Goal: Transaction & Acquisition: Purchase product/service

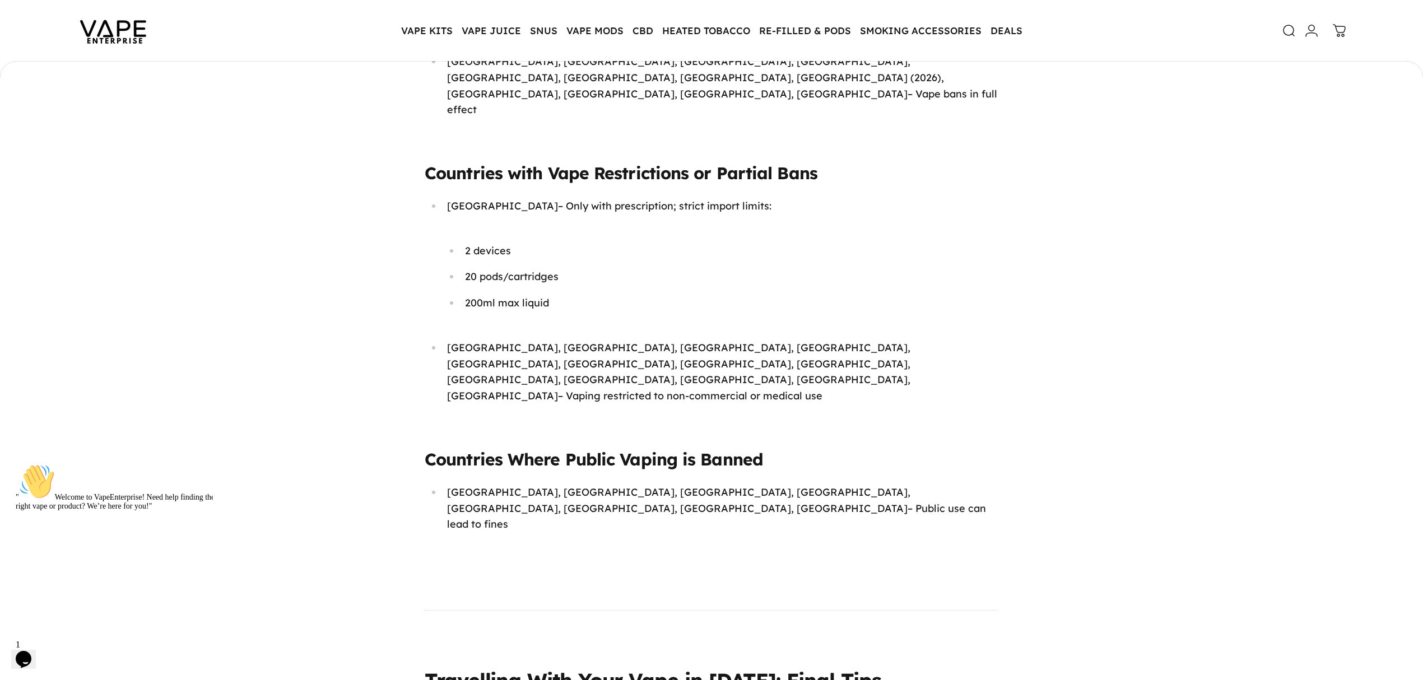
scroll to position [6199, 0]
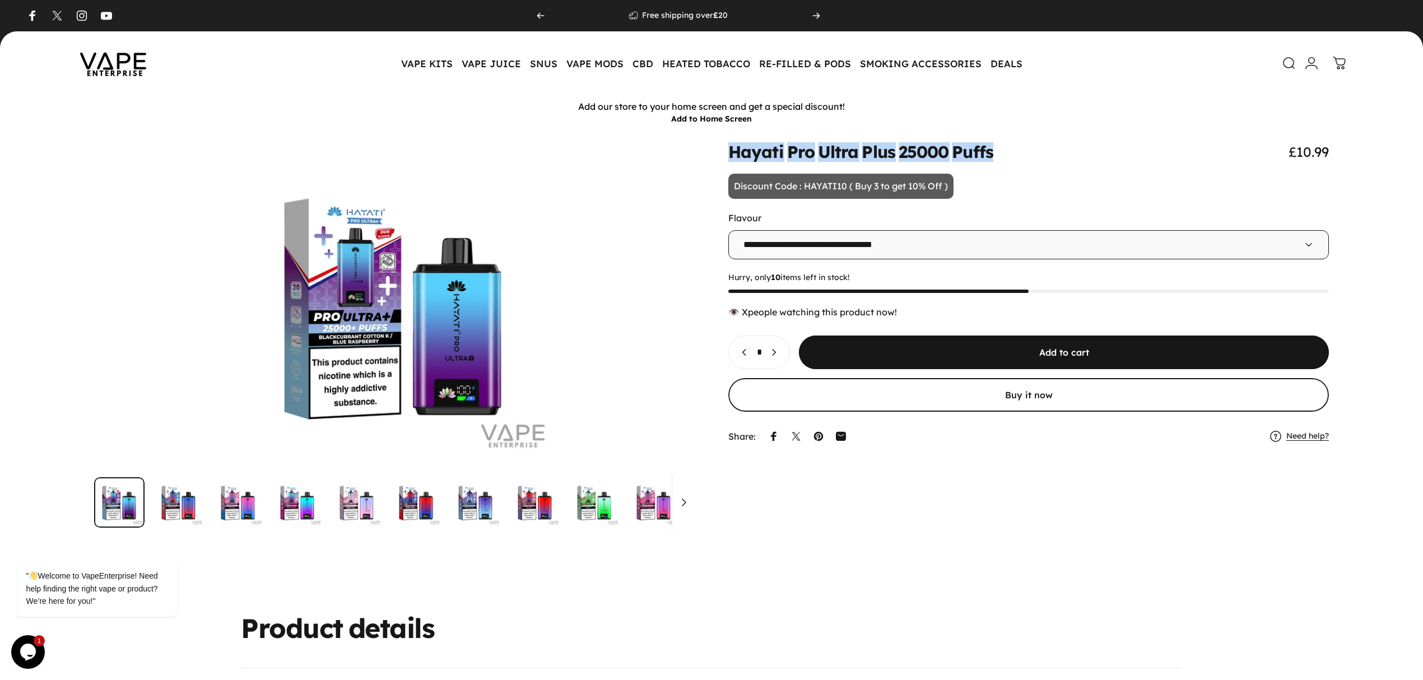
drag, startPoint x: 727, startPoint y: 151, endPoint x: 993, endPoint y: 151, distance: 266.6
click at [993, 151] on div "Hayati Pro Ultra Plus 25000 Puffs £10.99" at bounding box center [1028, 151] width 600 height 17
copy split-words "Hayati Pro Ultra Plus 25000 Puffs"
click at [118, 72] on img at bounding box center [113, 63] width 101 height 53
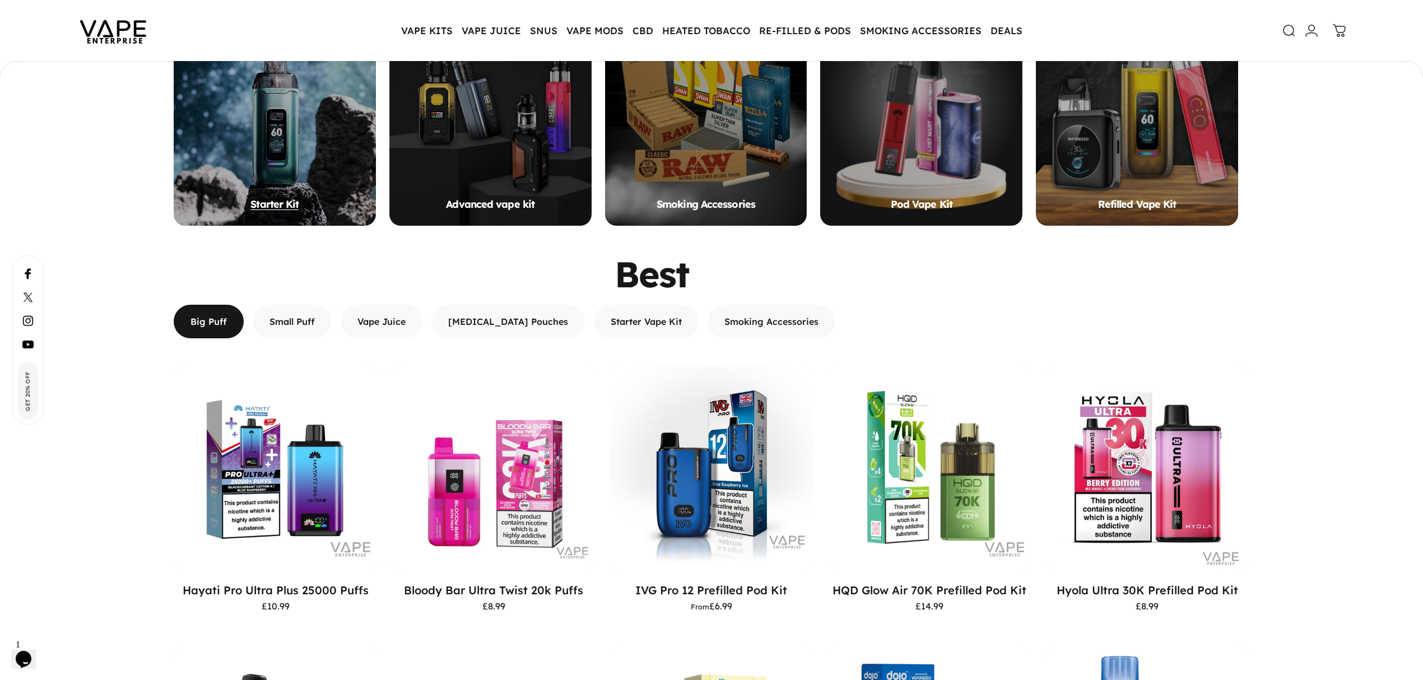
scroll to position [1341, 0]
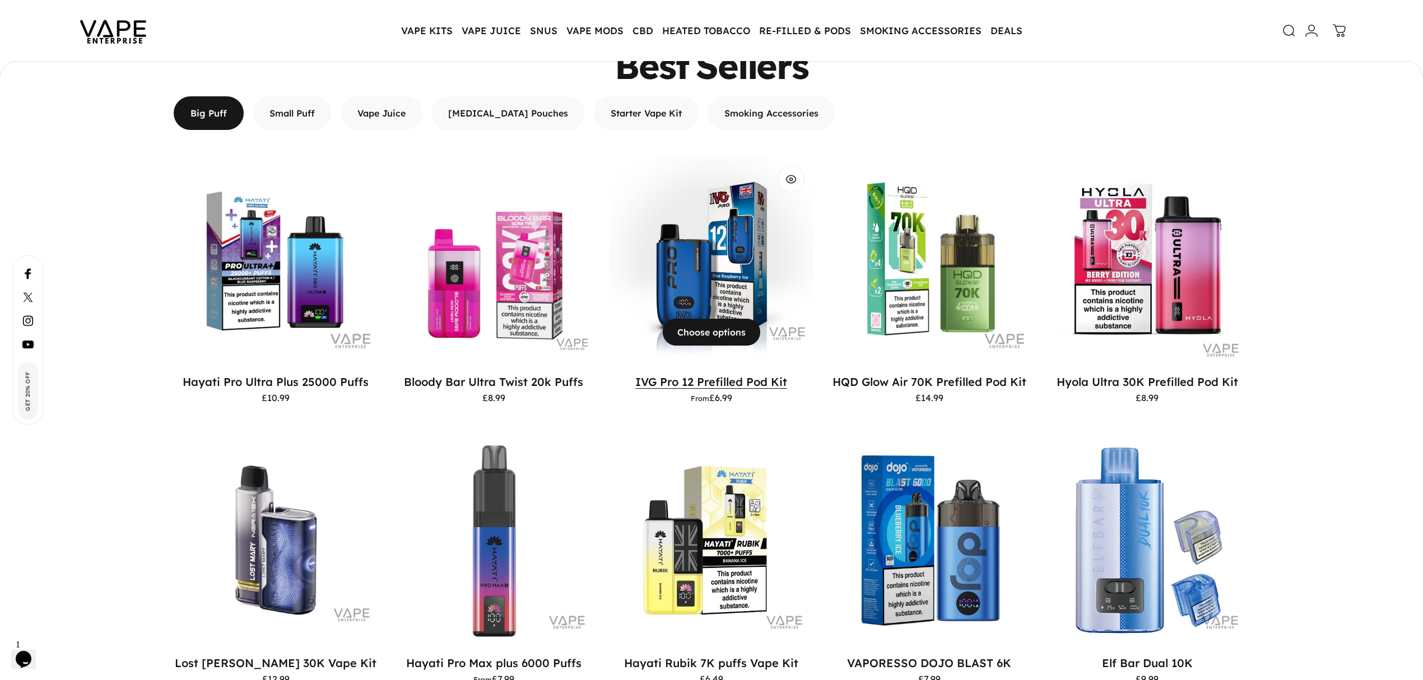
drag, startPoint x: 624, startPoint y: 376, endPoint x: 695, endPoint y: 377, distance: 70.6
click at [695, 377] on p "IVG Pro 12 Prefilled Pod Kit" at bounding box center [711, 382] width 204 height 14
copy link "IVG Pro 12"
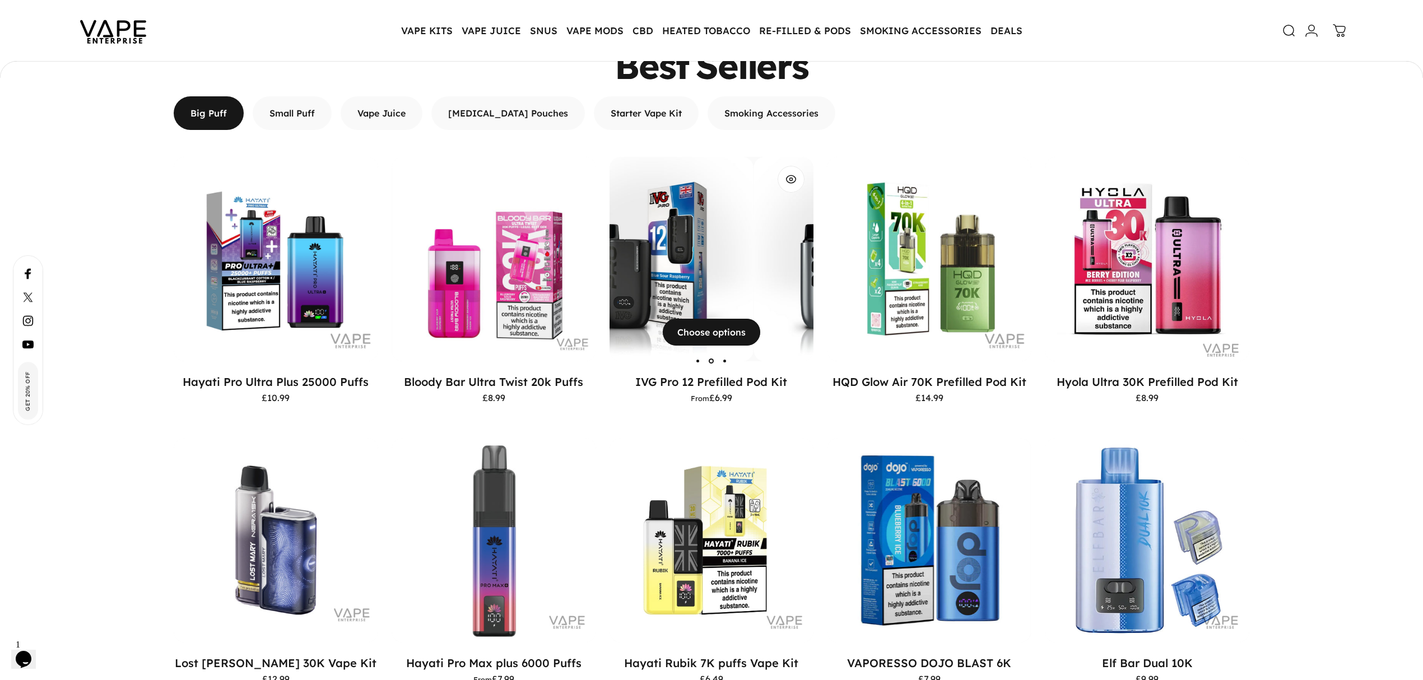
click at [549, 266] on div "IVG Pro 12 Prefilled Pod Kit" at bounding box center [446, 259] width 204 height 204
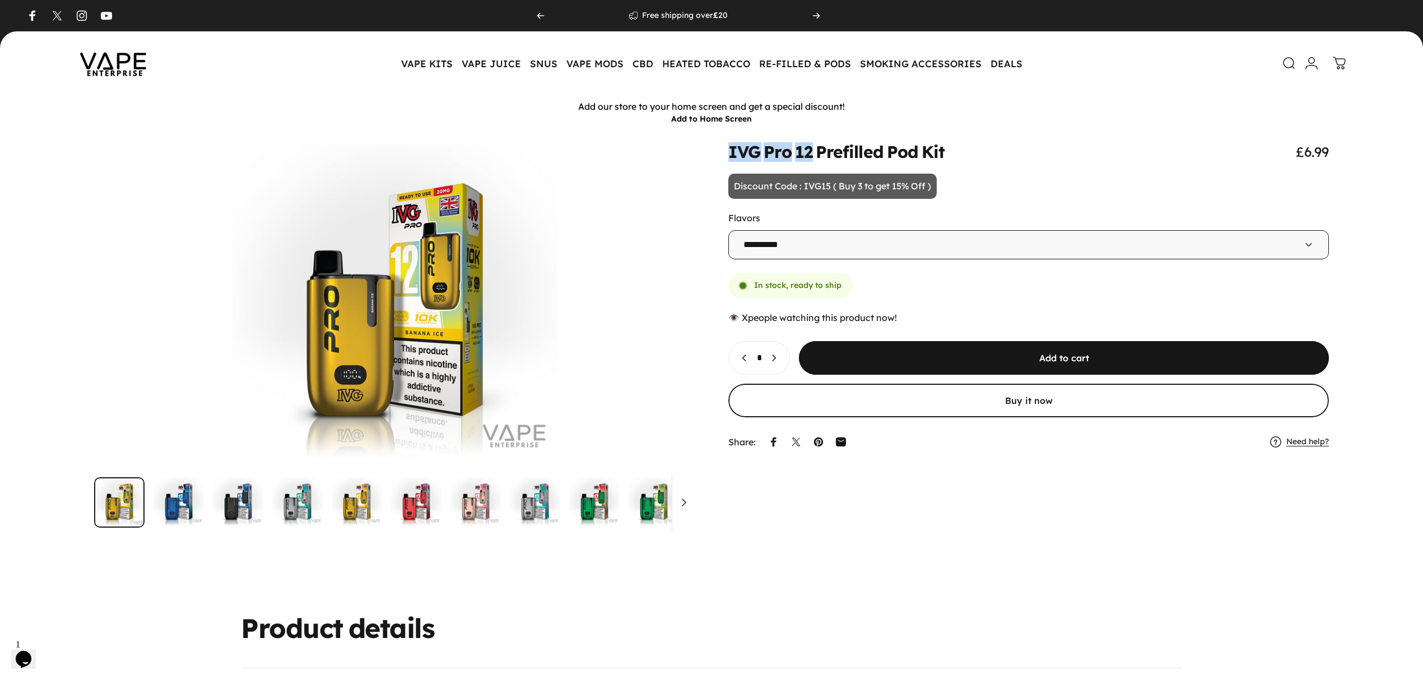
drag, startPoint x: 731, startPoint y: 151, endPoint x: 818, endPoint y: 153, distance: 87.4
click at [818, 153] on split-words "IVG Pro 12 Prefilled Pod Kit" at bounding box center [836, 152] width 216 height 16
copy split-words "IVG Pro 12"
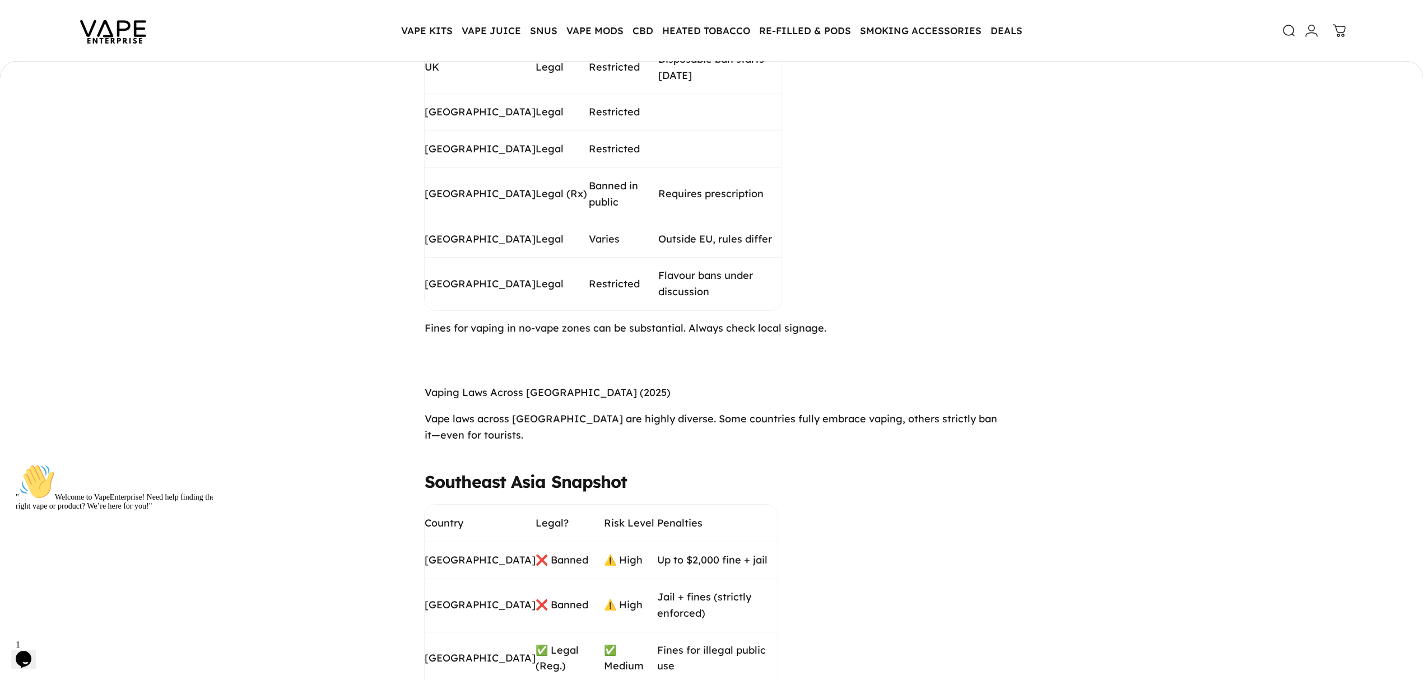
scroll to position [4556, 0]
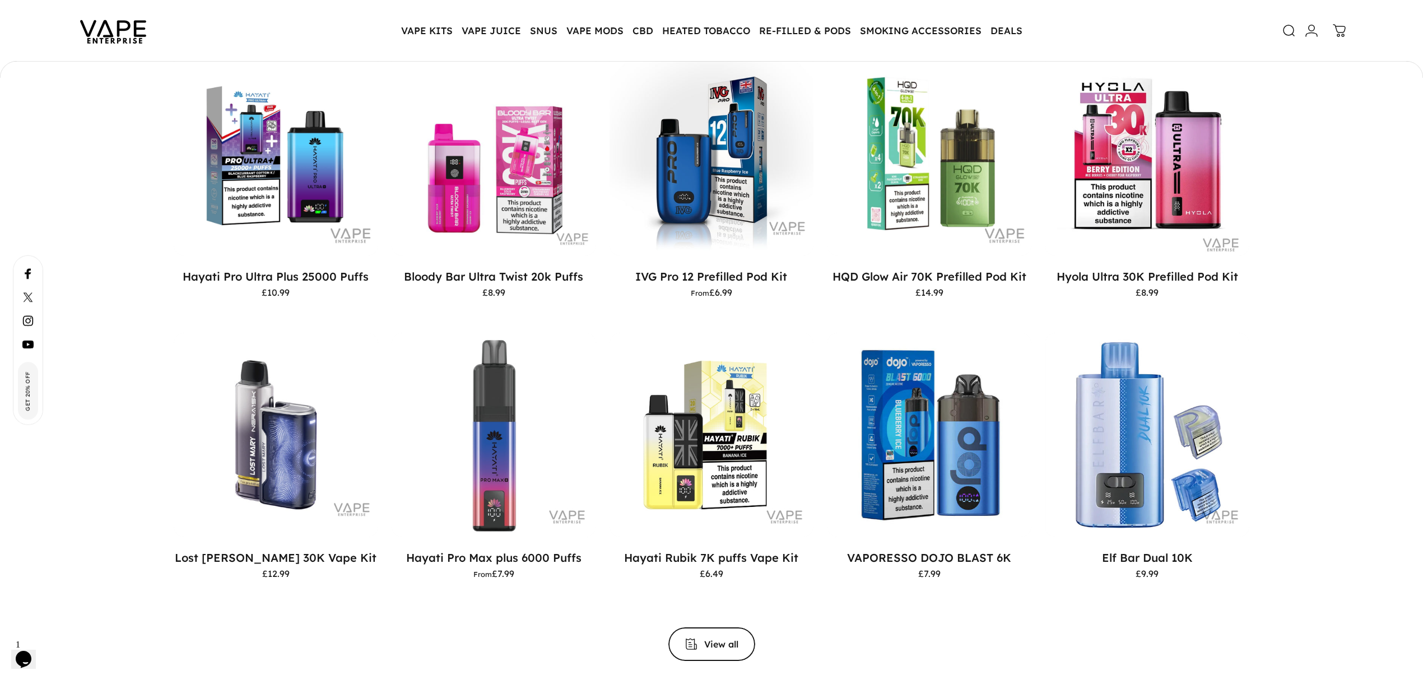
scroll to position [1451, 0]
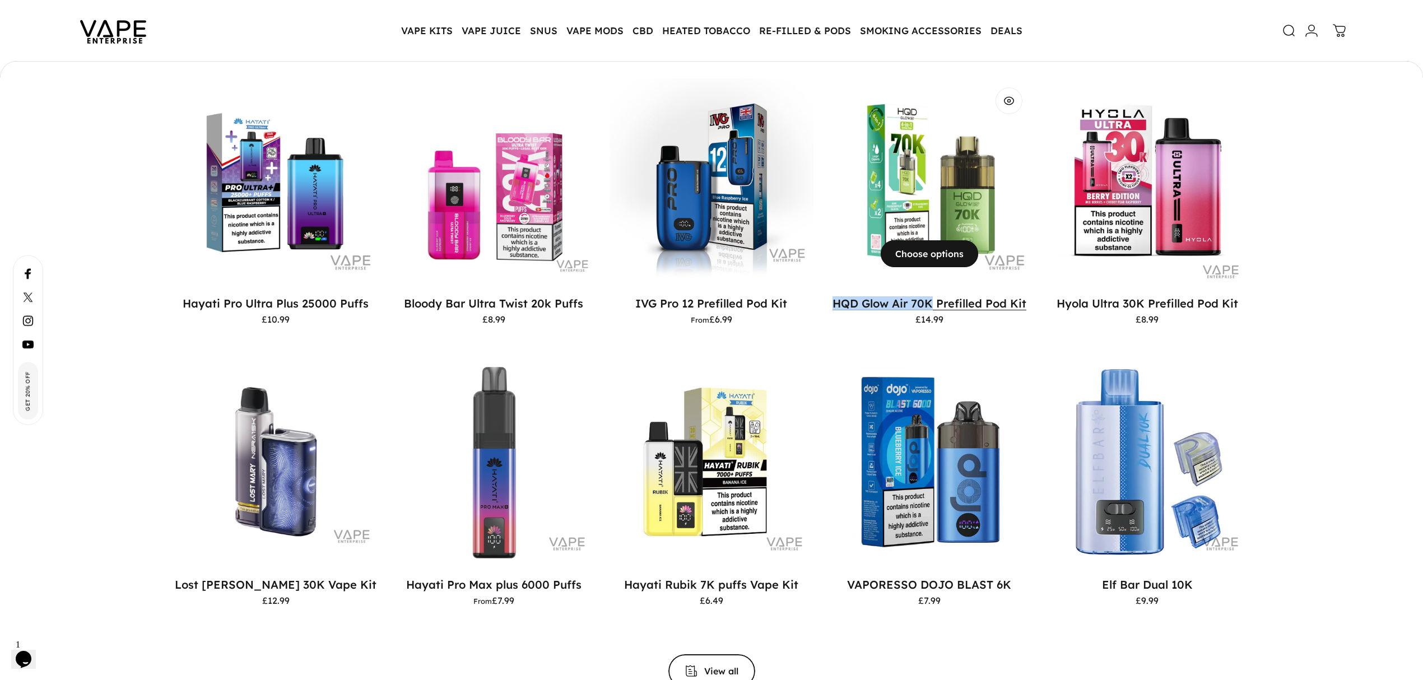
drag, startPoint x: 823, startPoint y: 298, endPoint x: 929, endPoint y: 299, distance: 105.9
click at [929, 299] on motion-list "View Choose options Hayati Pro Ultra Plus 25000 Puffs £10.99 View" at bounding box center [712, 352] width 1076 height 549
copy link "HQD Glow Air 70K"
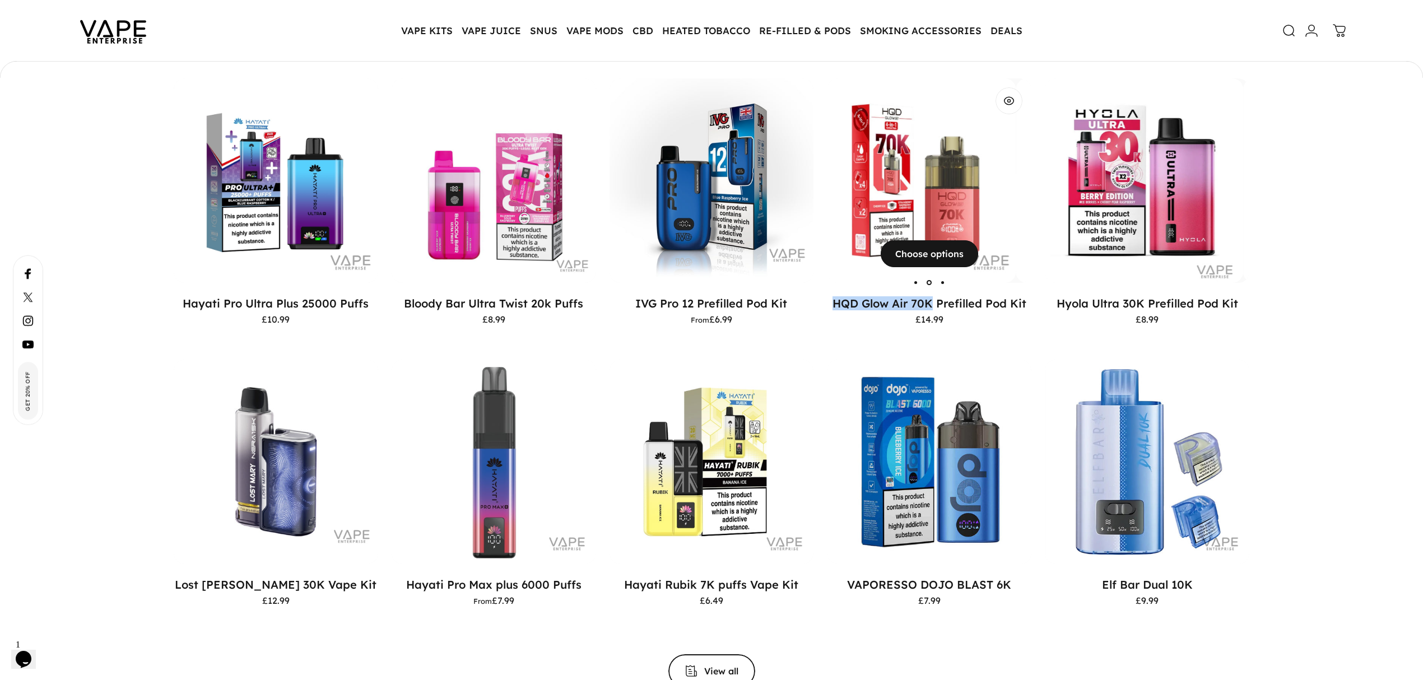
click at [924, 215] on img "HQD Glow Air 70K Prefilled Pod Kit" at bounding box center [914, 180] width 204 height 204
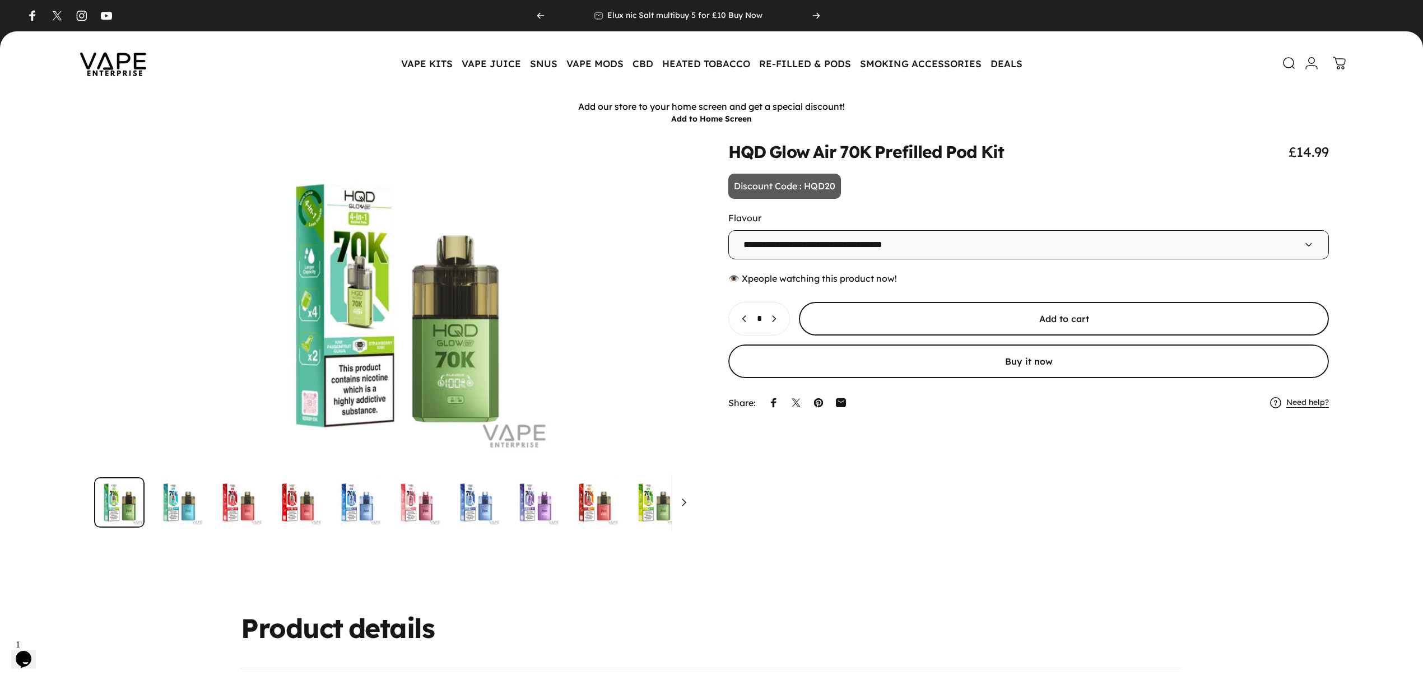
click at [1071, 318] on span "submit" at bounding box center [1064, 318] width 795 height 67
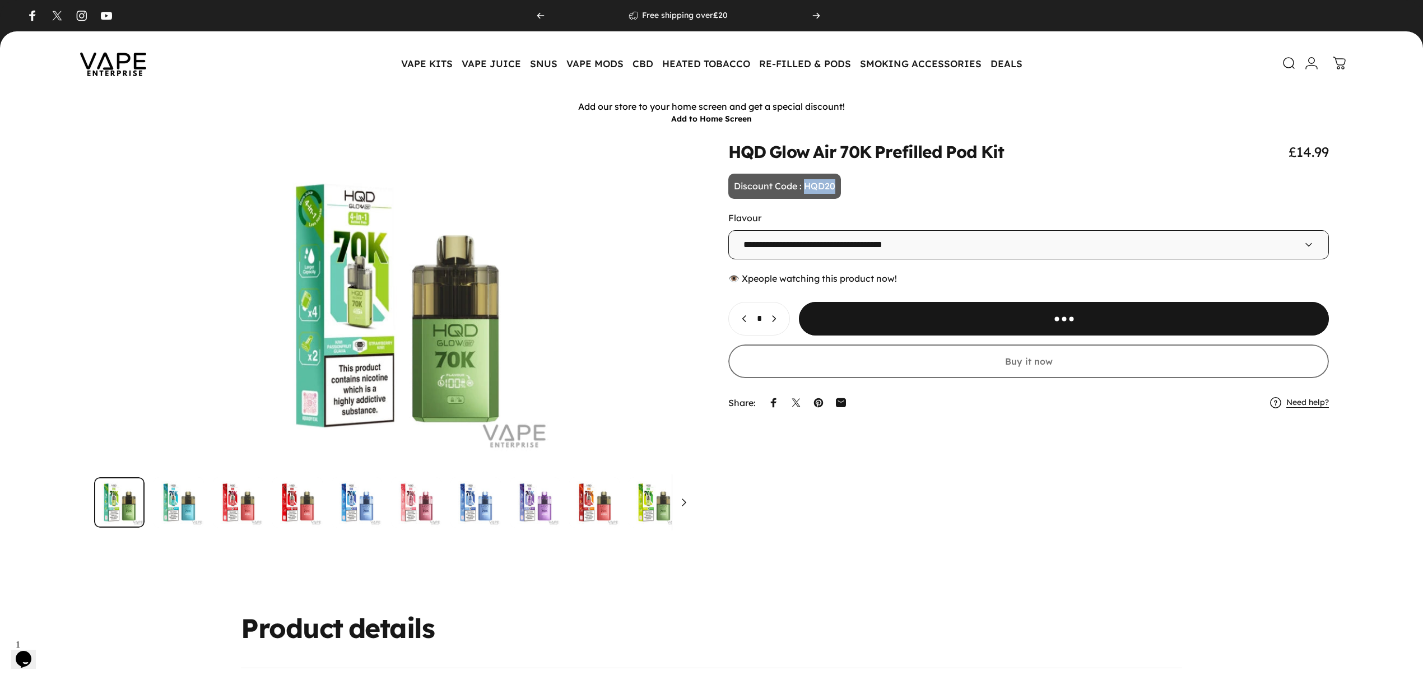
drag, startPoint x: 803, startPoint y: 187, endPoint x: 935, endPoint y: 184, distance: 132.8
click at [935, 184] on animate-element "**********" at bounding box center [1028, 278] width 600 height 271
copy p "HQD20"
click at [1346, 58] on icon at bounding box center [1340, 62] width 12 height 12
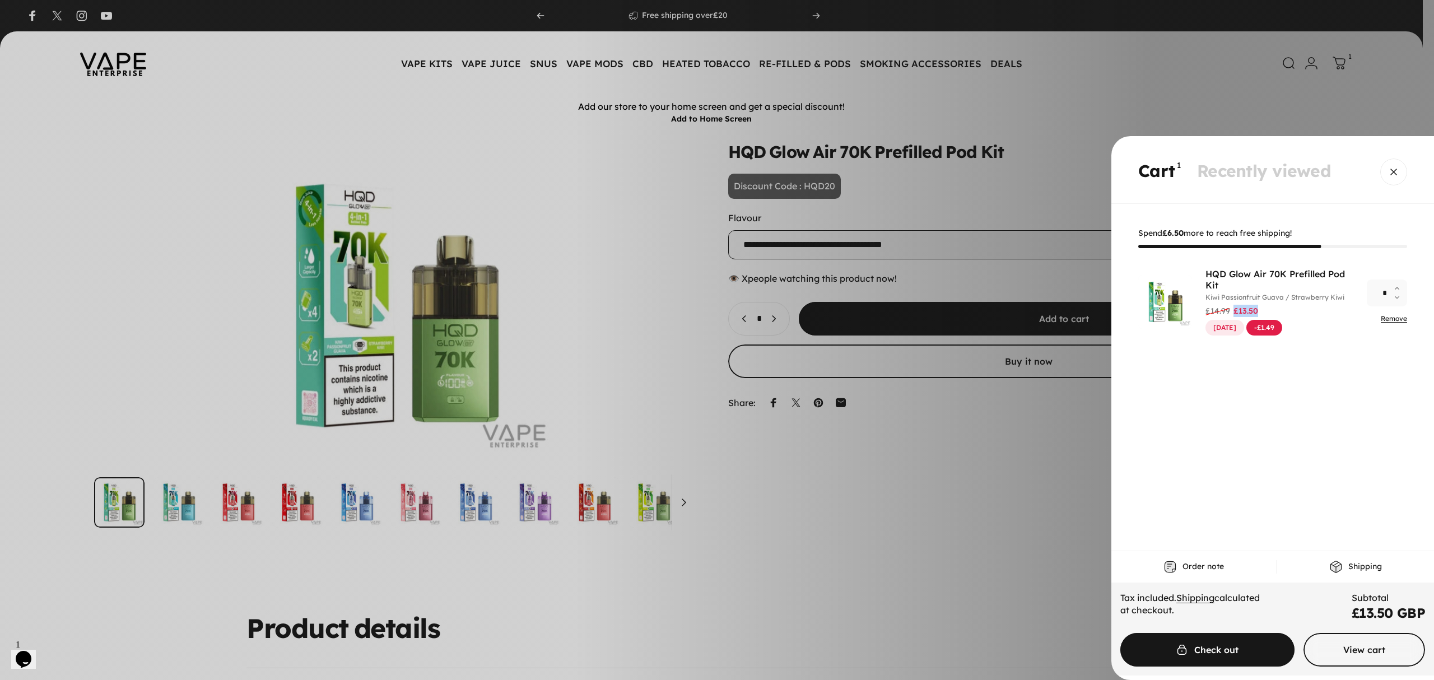
drag, startPoint x: 1233, startPoint y: 311, endPoint x: 1258, endPoint y: 310, distance: 24.7
click at [1258, 310] on div "Regular price £14.99 Sale price £13.50" at bounding box center [1279, 311] width 148 height 12
click at [1244, 467] on cart-items "HQD Glow Air 70K Prefilled Pod Kit Flavour: Kiwi Passionfruit Guava / Strawberr…" at bounding box center [1272, 396] width 269 height 257
click at [1264, 652] on span "Cart" at bounding box center [1207, 649] width 261 height 67
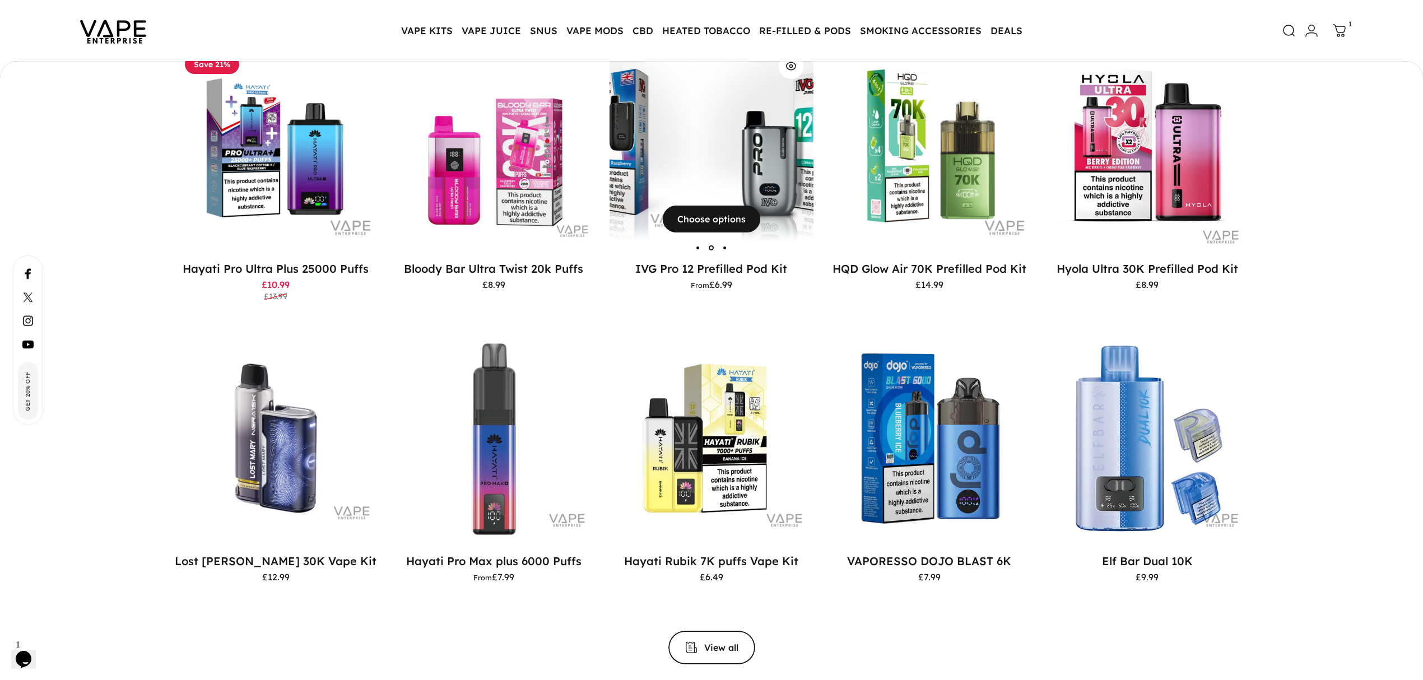
click at [721, 115] on img "IVG Pro 12 Prefilled Pod Kit" at bounding box center [797, 146] width 204 height 204
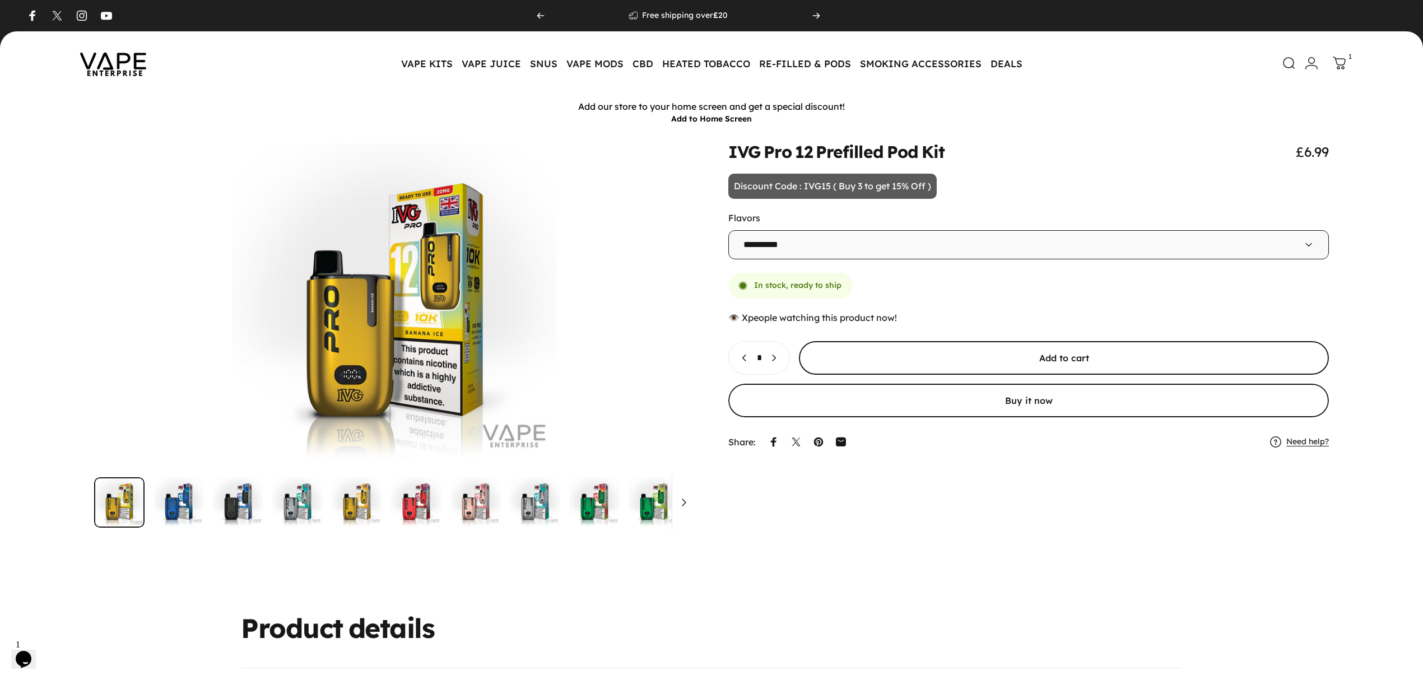
click at [839, 354] on span "submit" at bounding box center [1064, 357] width 795 height 67
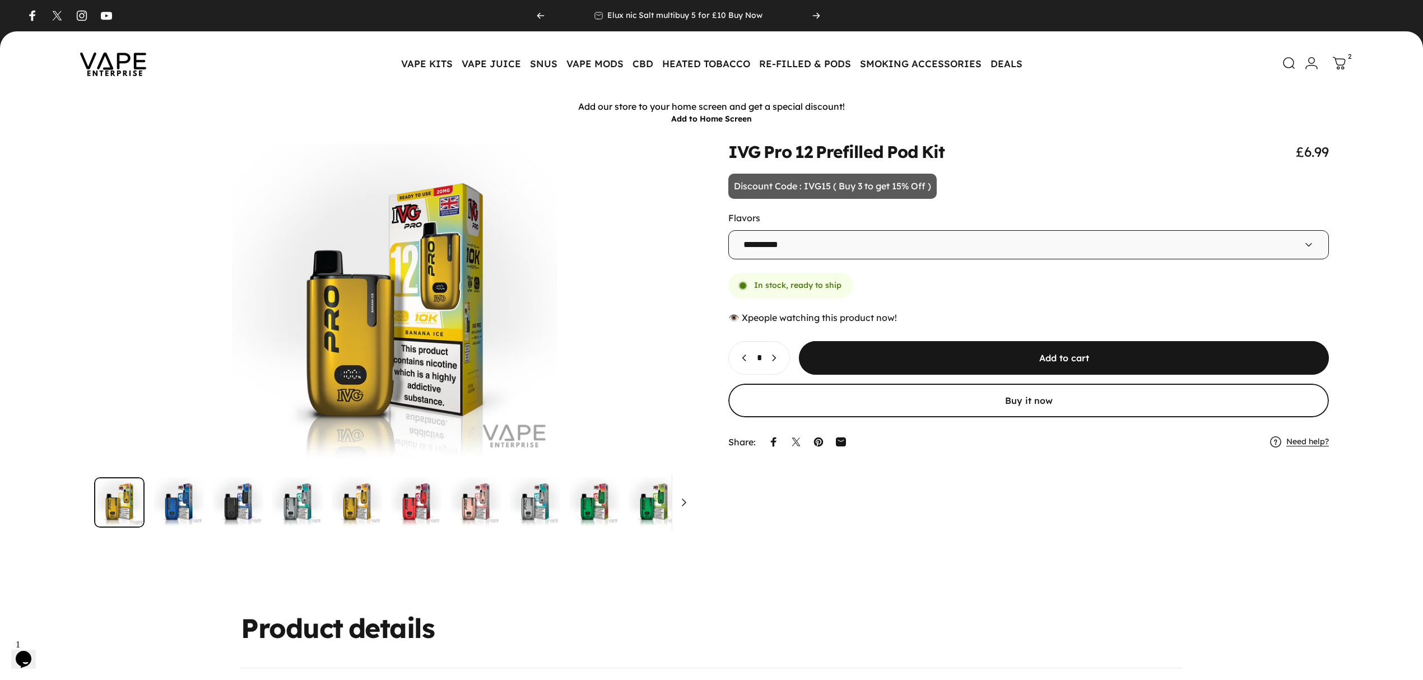
click at [1338, 64] on icon at bounding box center [1339, 63] width 13 height 13
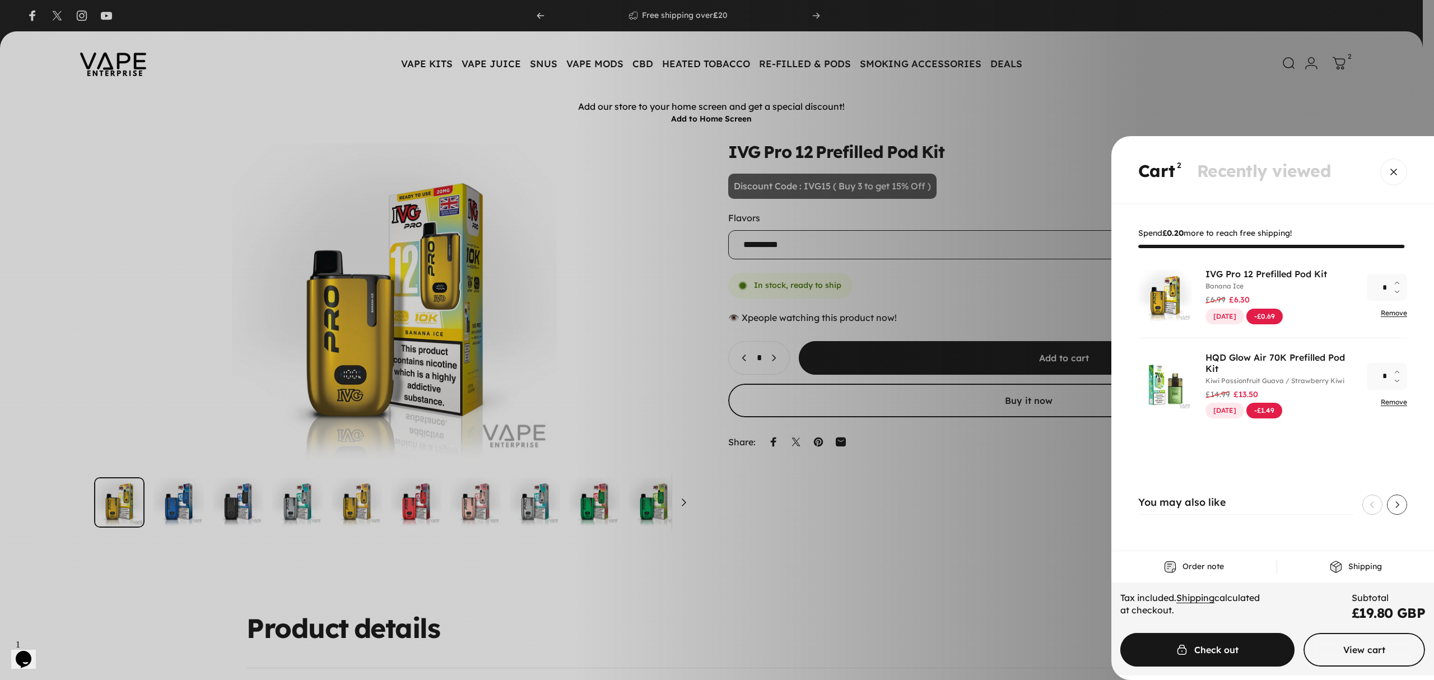
click at [1400, 401] on link "Remove" at bounding box center [1394, 402] width 26 height 8
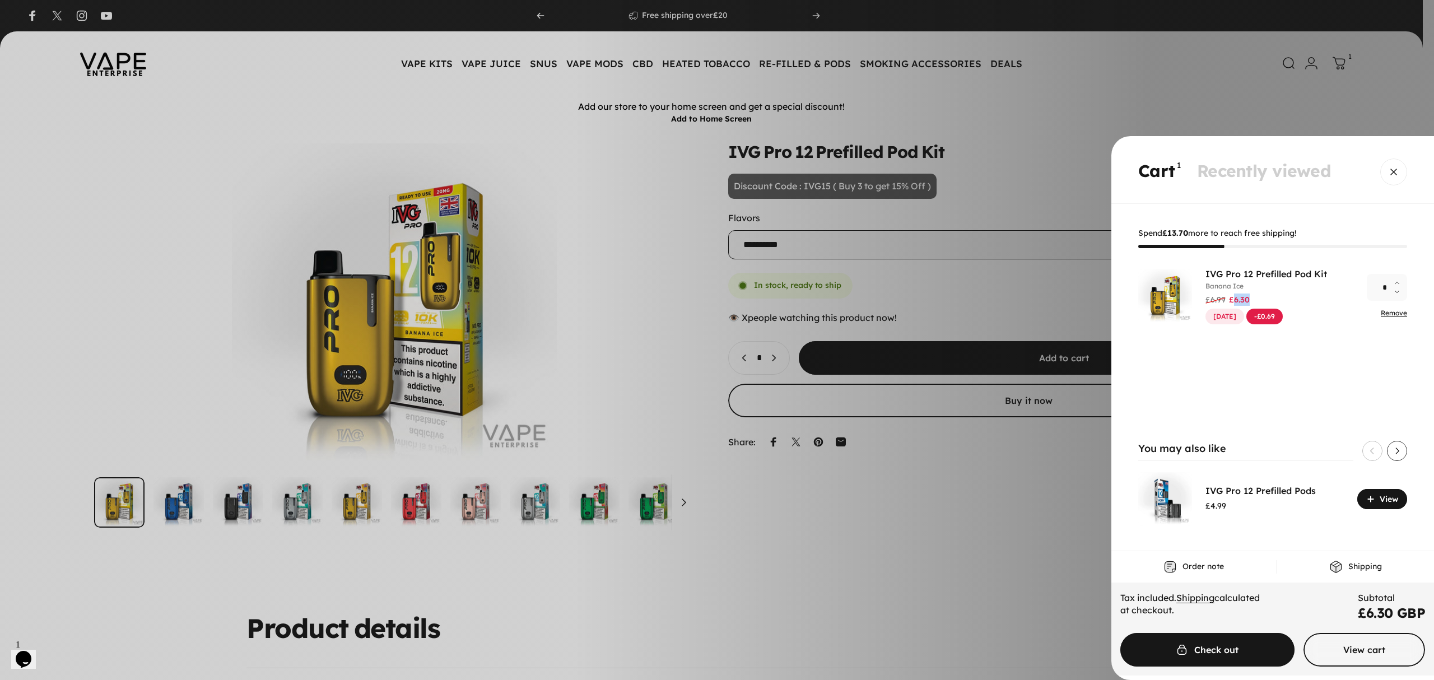
drag, startPoint x: 1231, startPoint y: 303, endPoint x: 1274, endPoint y: 296, distance: 43.7
click at [1274, 296] on div "Regular price £6.99 Sale price £6.30" at bounding box center [1266, 300] width 122 height 12
click at [1382, 314] on link "Remove" at bounding box center [1394, 313] width 26 height 8
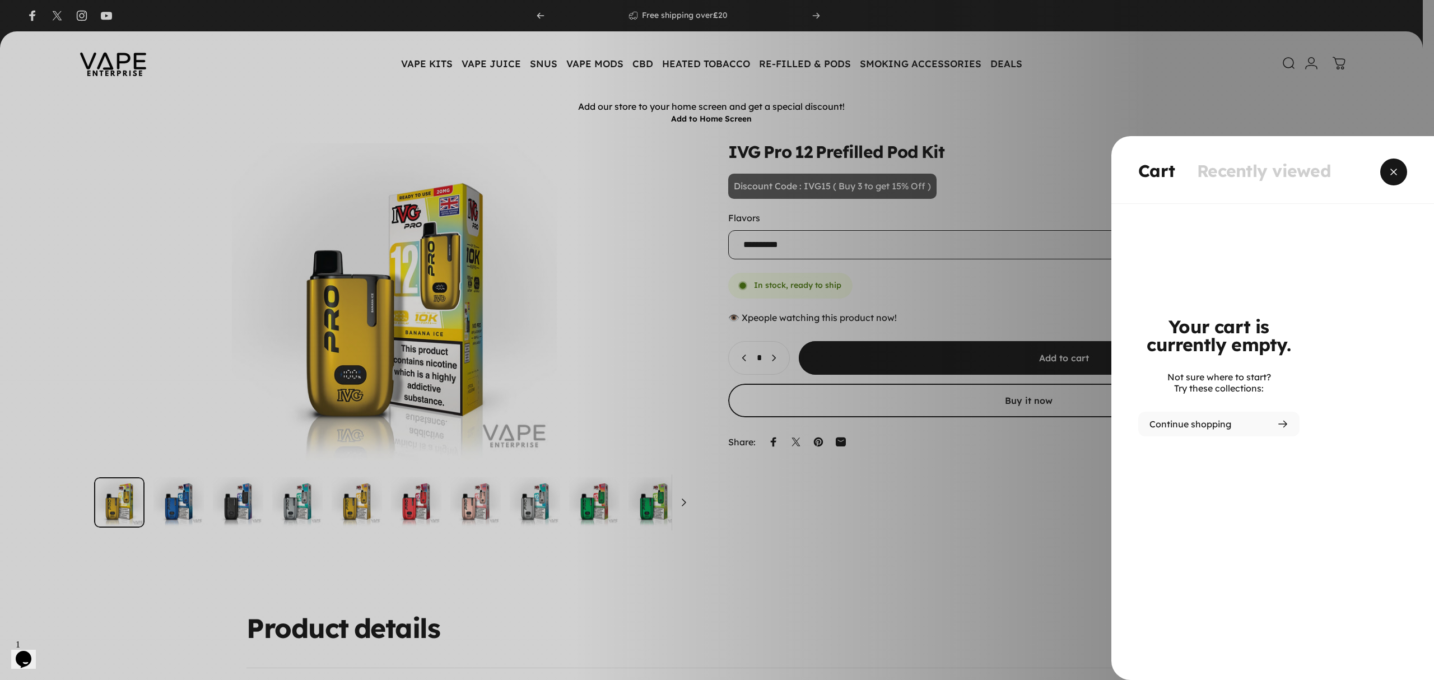
click at [1392, 169] on span "Close" at bounding box center [1394, 172] width 40 height 54
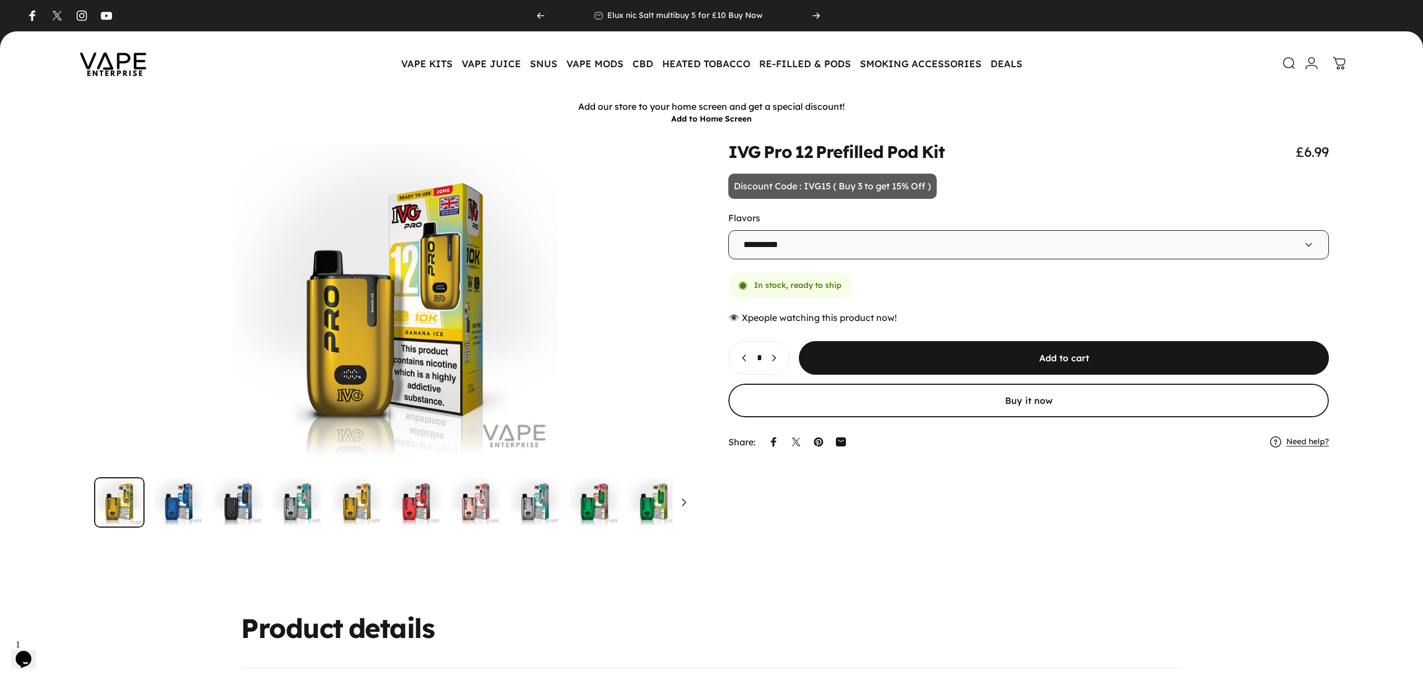
click at [131, 63] on img at bounding box center [113, 63] width 101 height 53
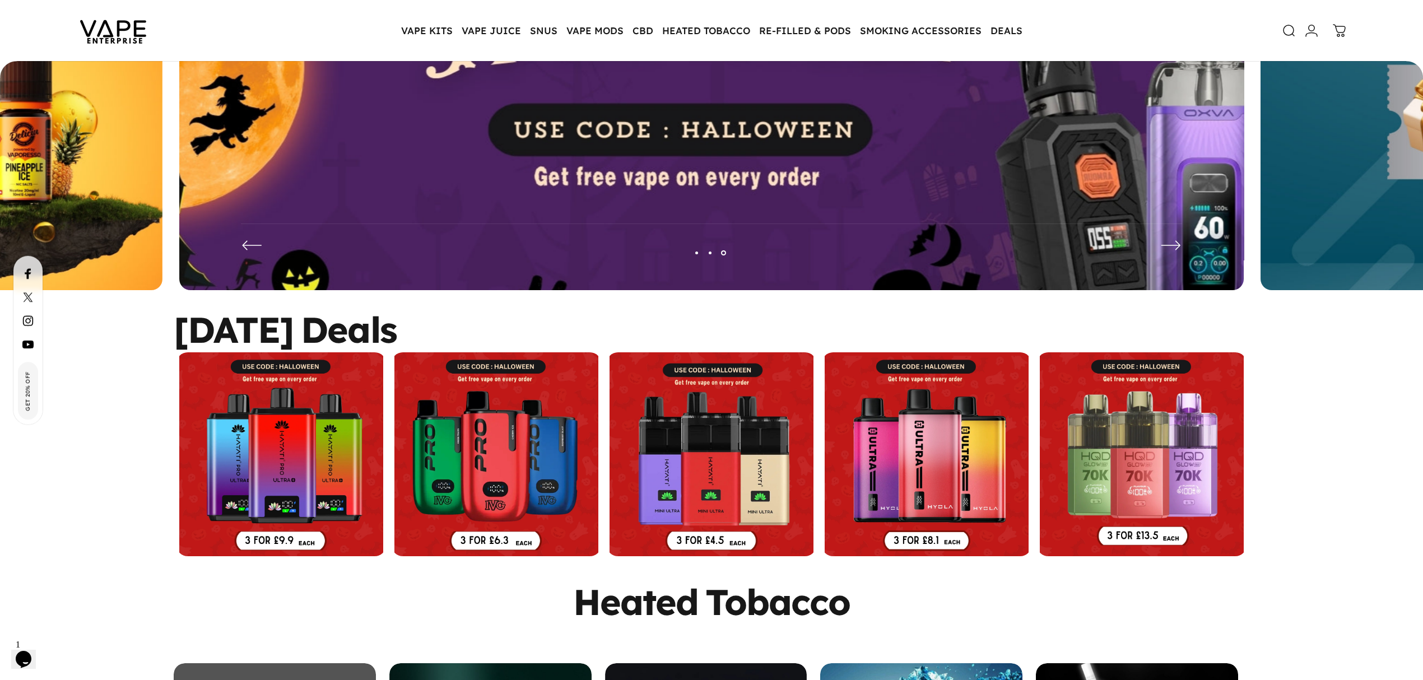
scroll to position [146, 0]
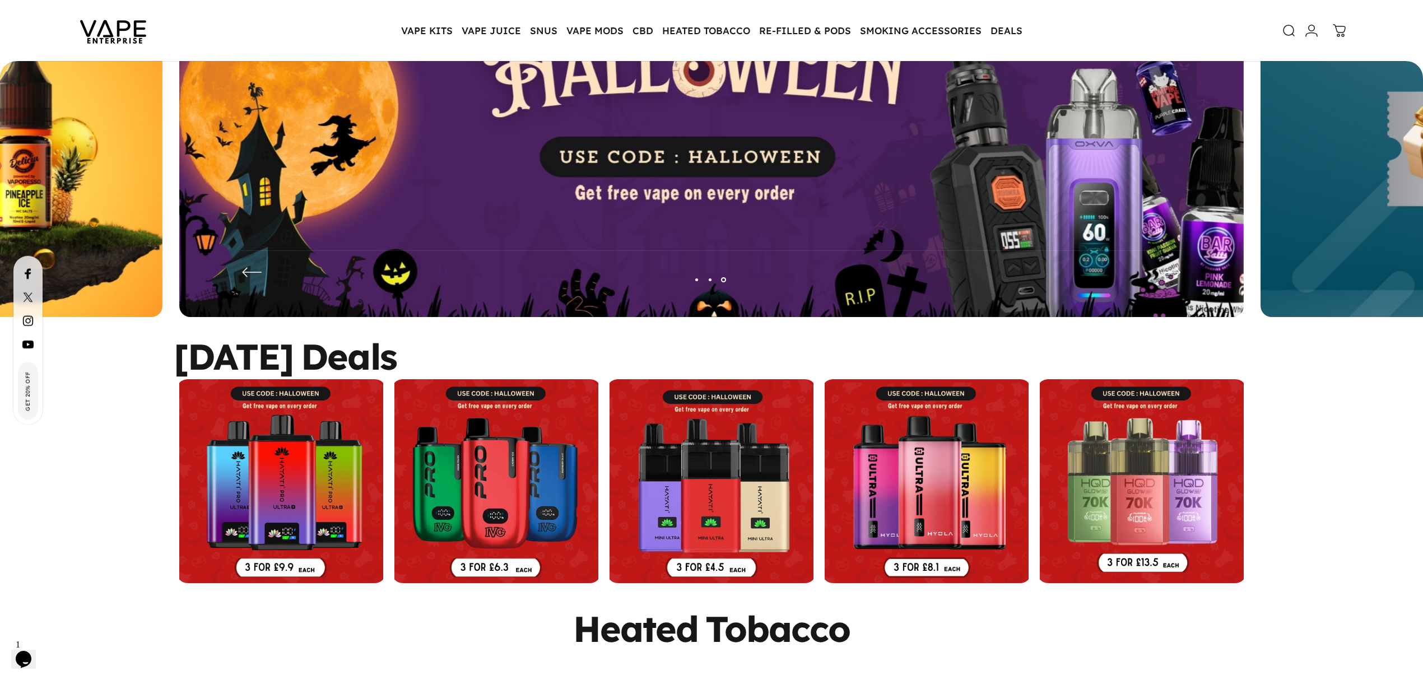
click at [745, 366] on div "Halloween Deals" at bounding box center [712, 356] width 1076 height 34
click at [593, 357] on div "Halloween Deals" at bounding box center [712, 356] width 1076 height 34
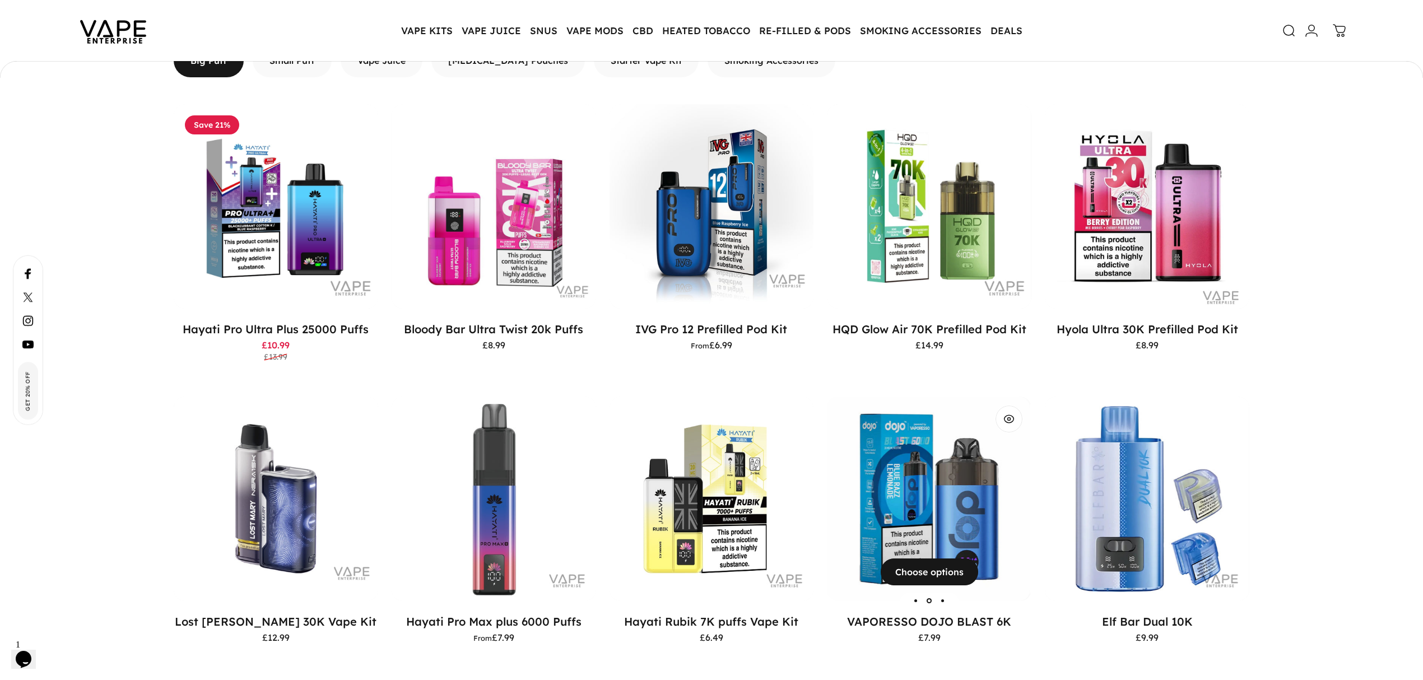
scroll to position [1367, 0]
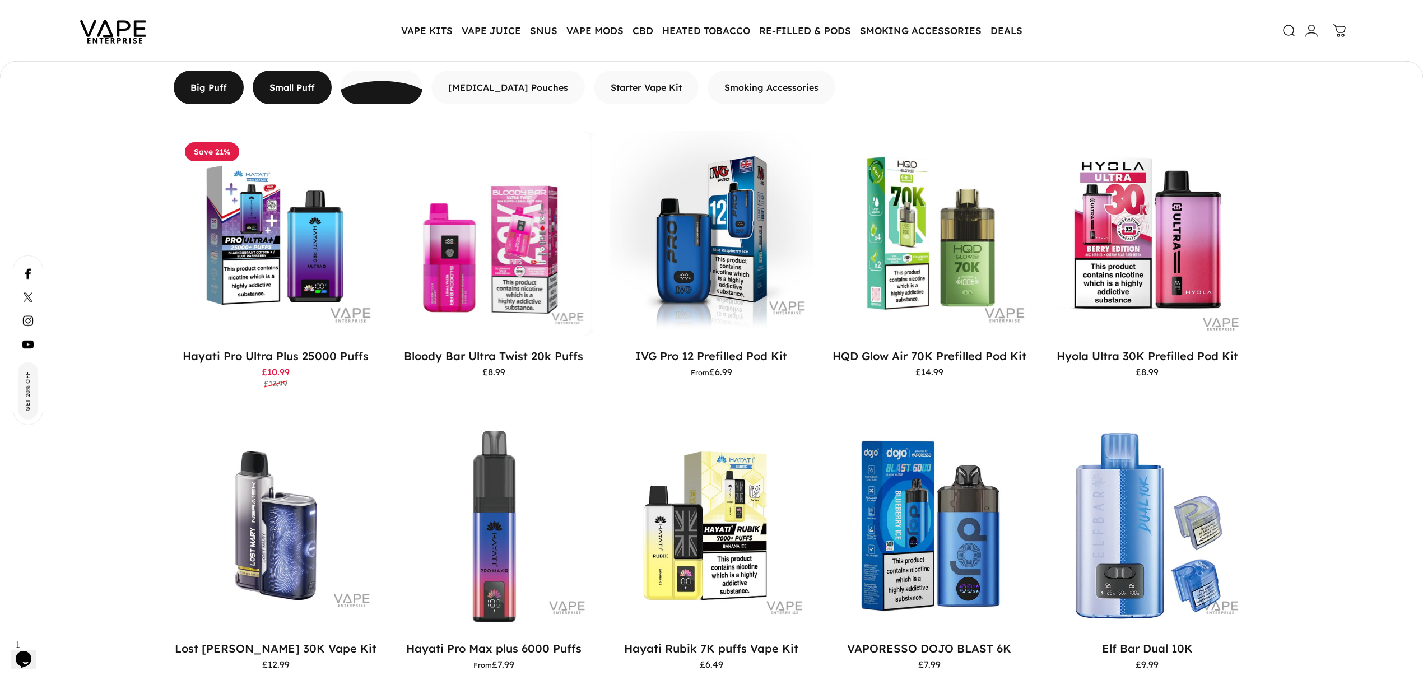
click at [290, 82] on span "button" at bounding box center [292, 87] width 119 height 67
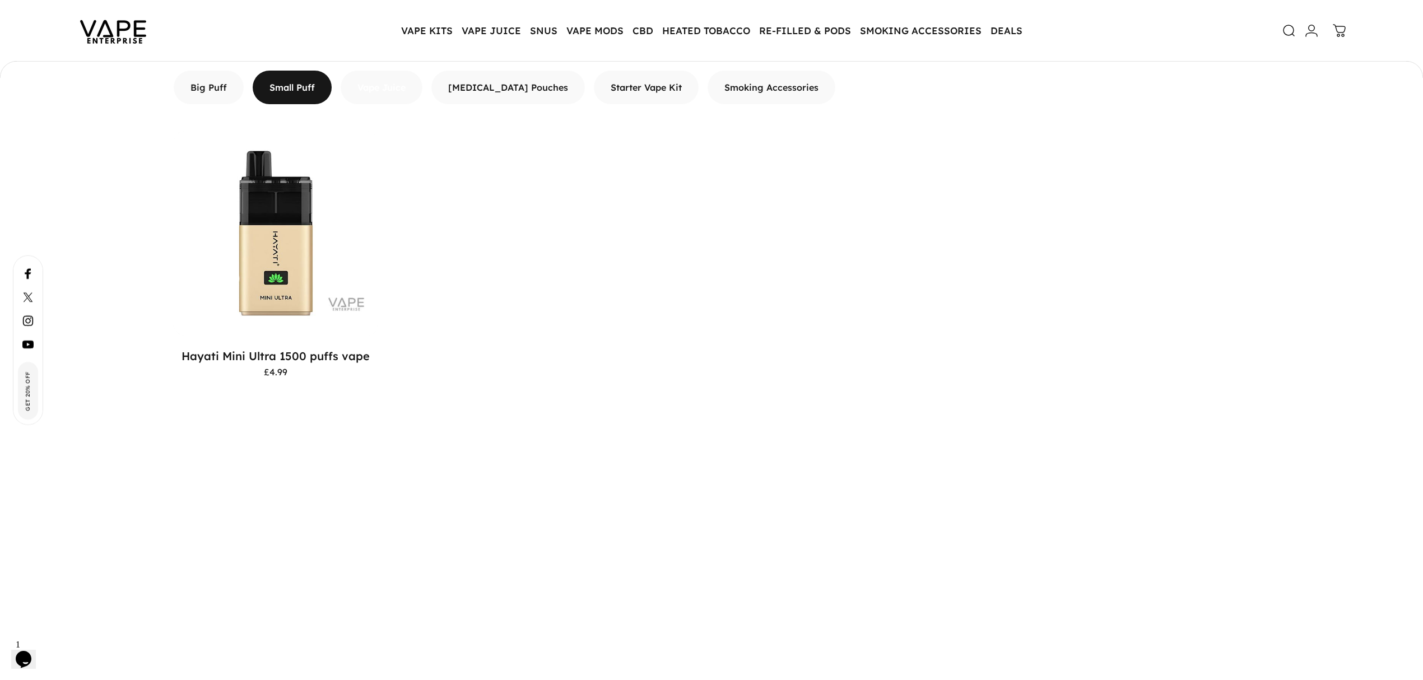
click at [402, 70] on span "button" at bounding box center [381, 36] width 123 height 67
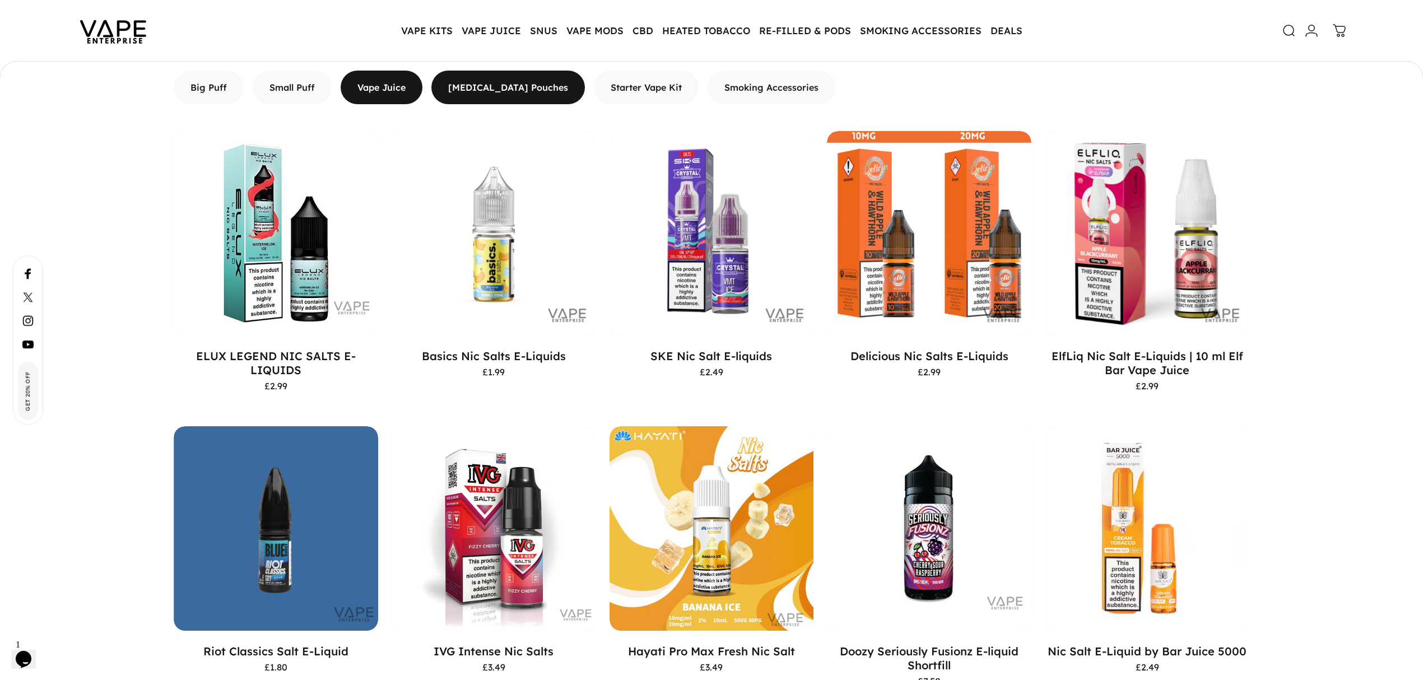
click at [492, 84] on span "button" at bounding box center [508, 87] width 230 height 67
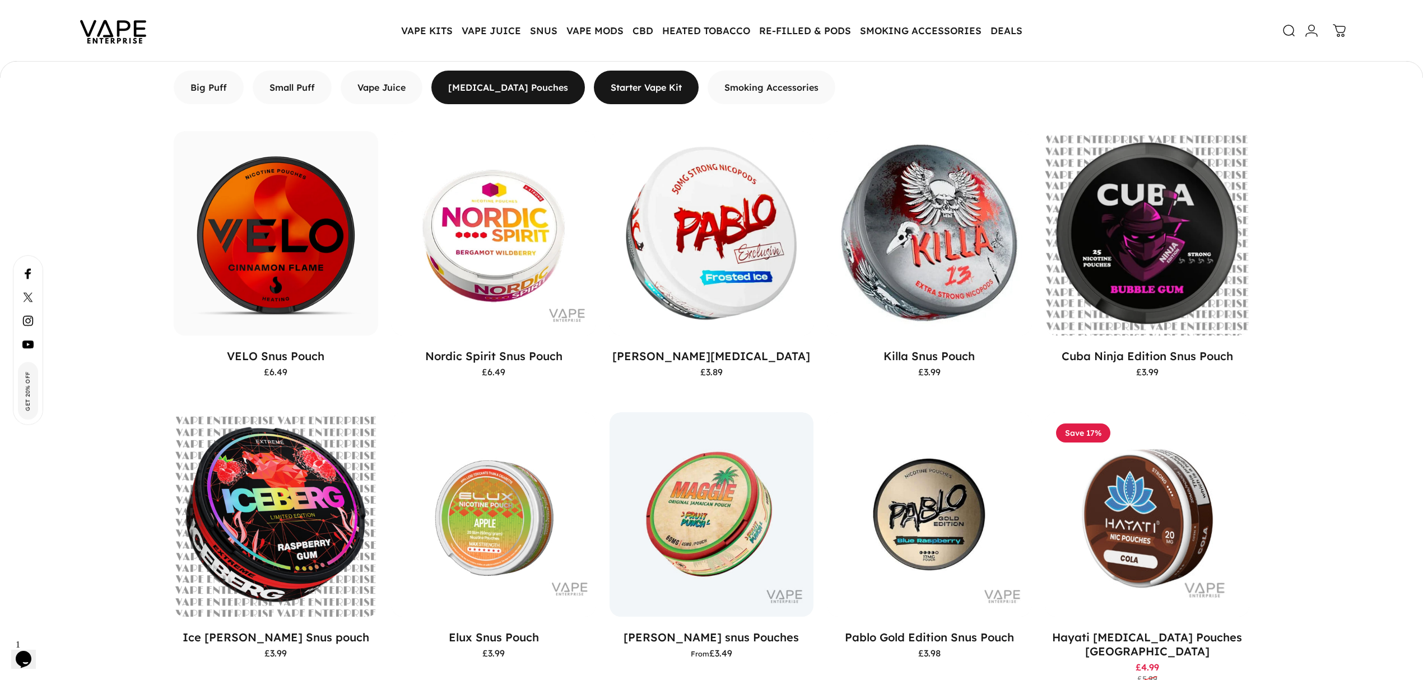
click at [593, 85] on span "button" at bounding box center [645, 87] width 157 height 67
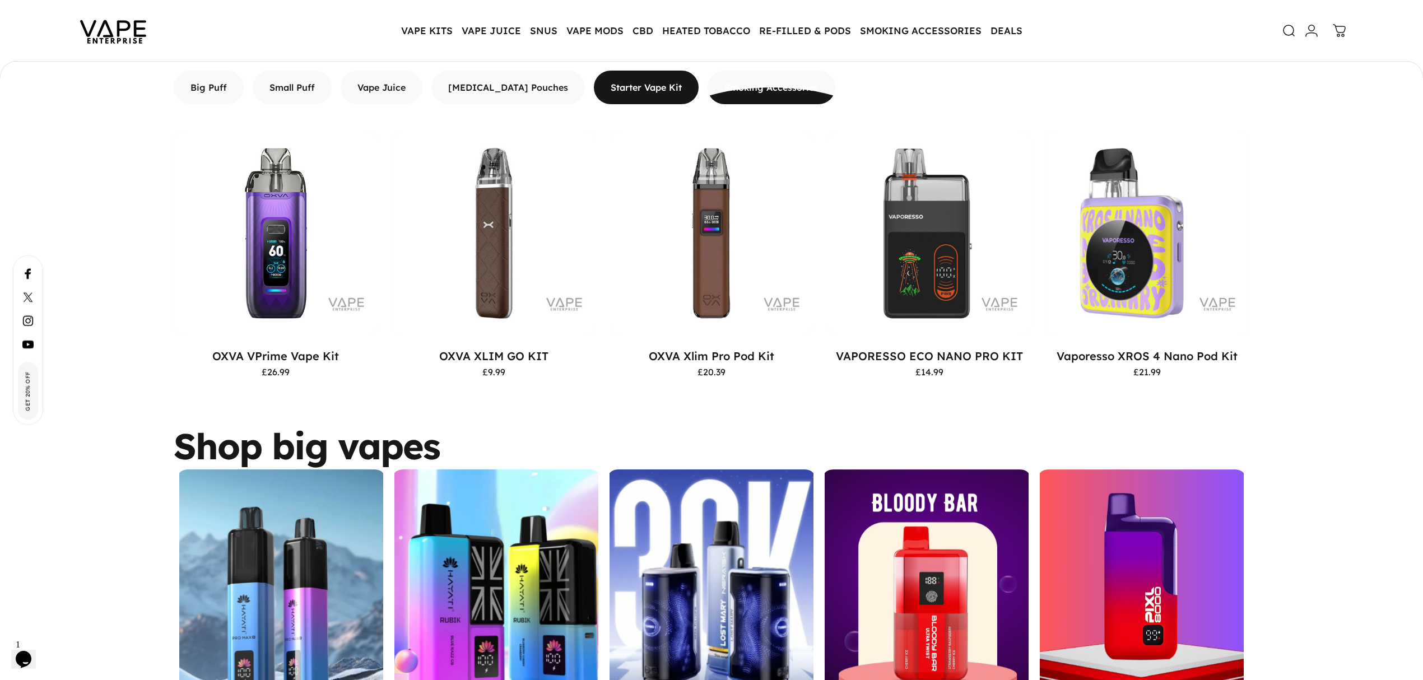
click at [724, 95] on span "button" at bounding box center [772, 120] width 192 height 67
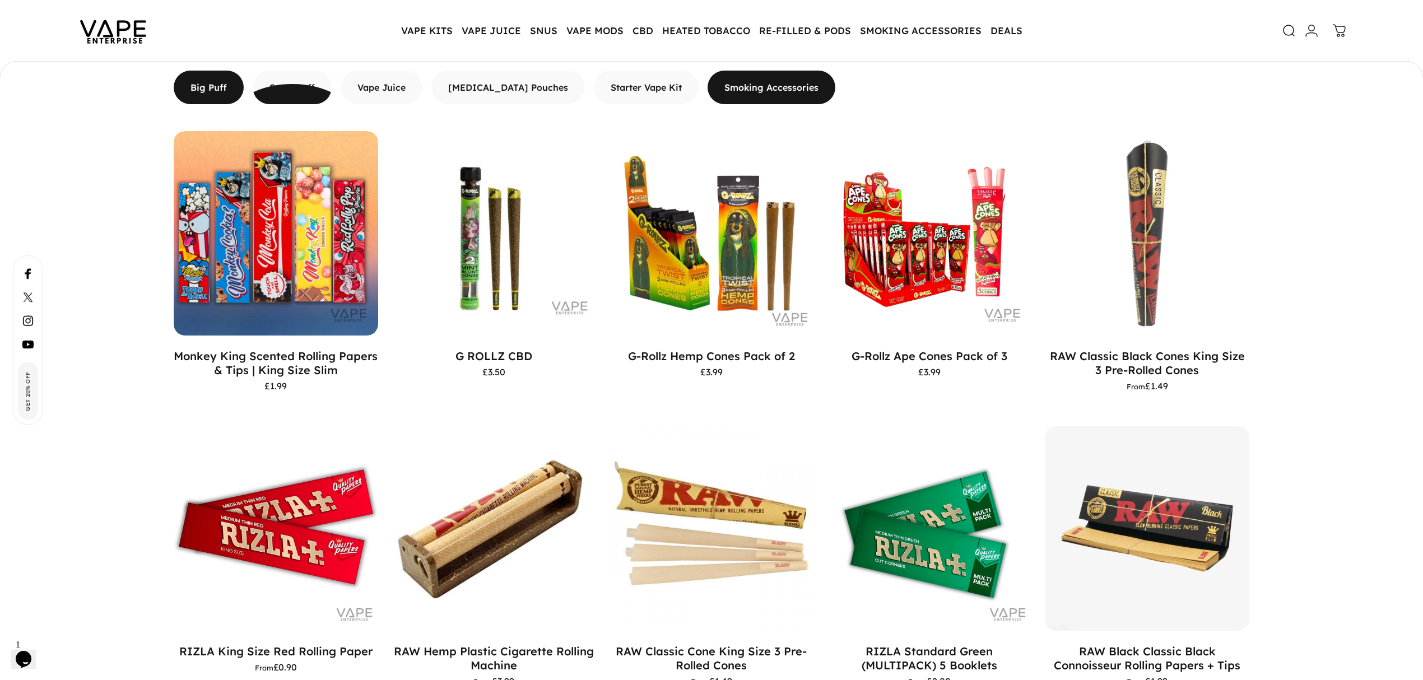
click at [208, 84] on span "button" at bounding box center [208, 87] width 105 height 67
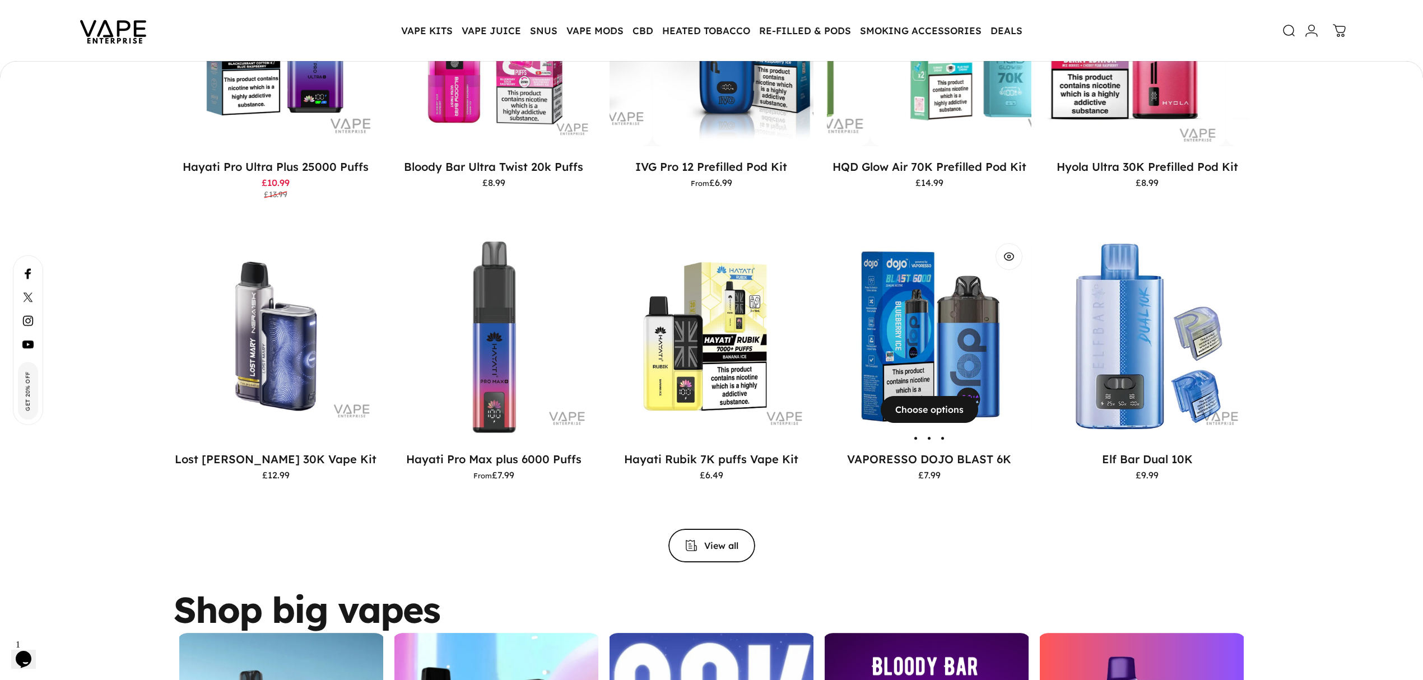
scroll to position [1591, 0]
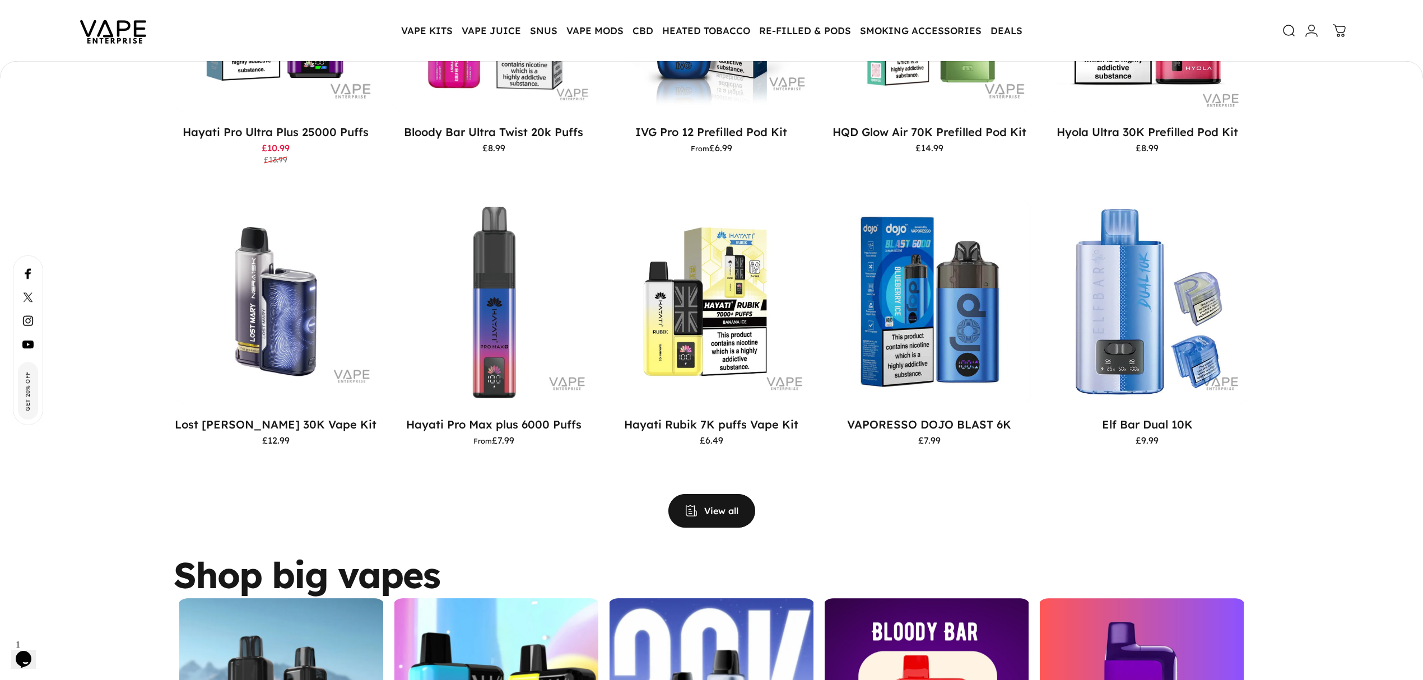
click at [721, 490] on span "View all products in the Big Puff Vapes collection" at bounding box center [711, 523] width 131 height 67
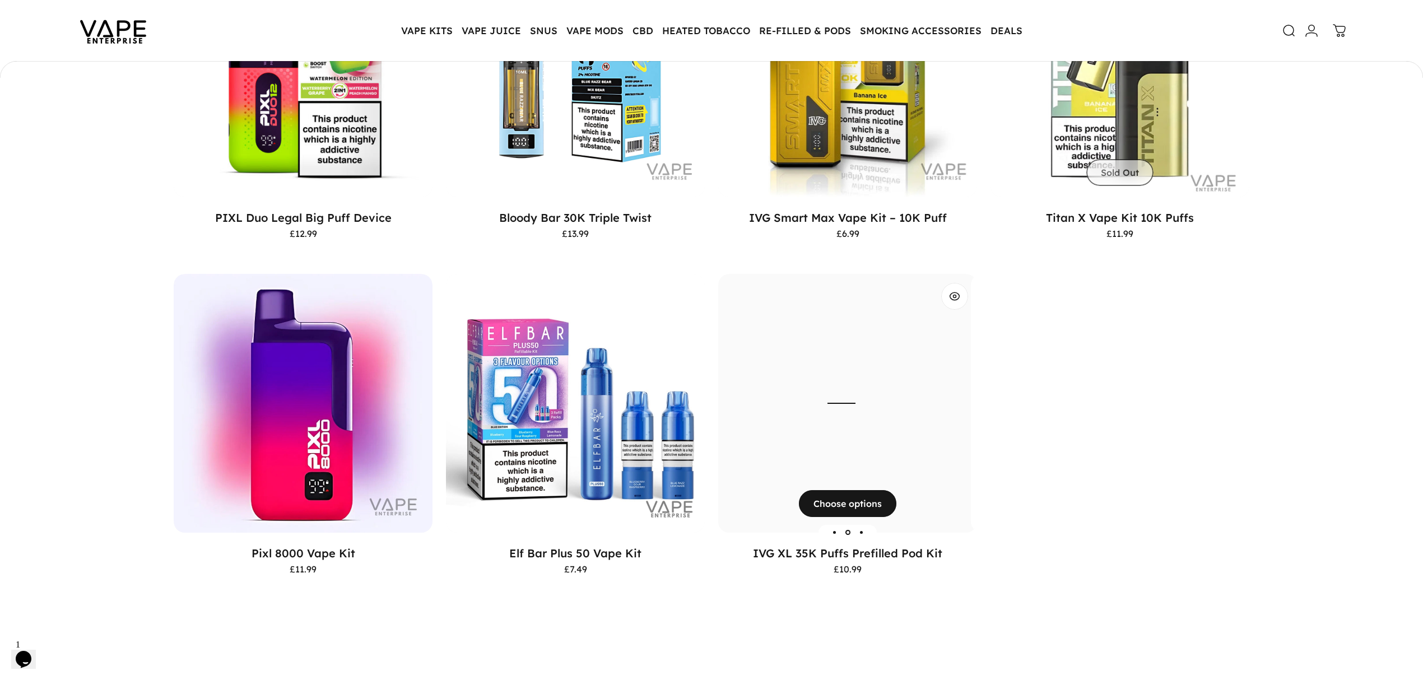
scroll to position [1491, 0]
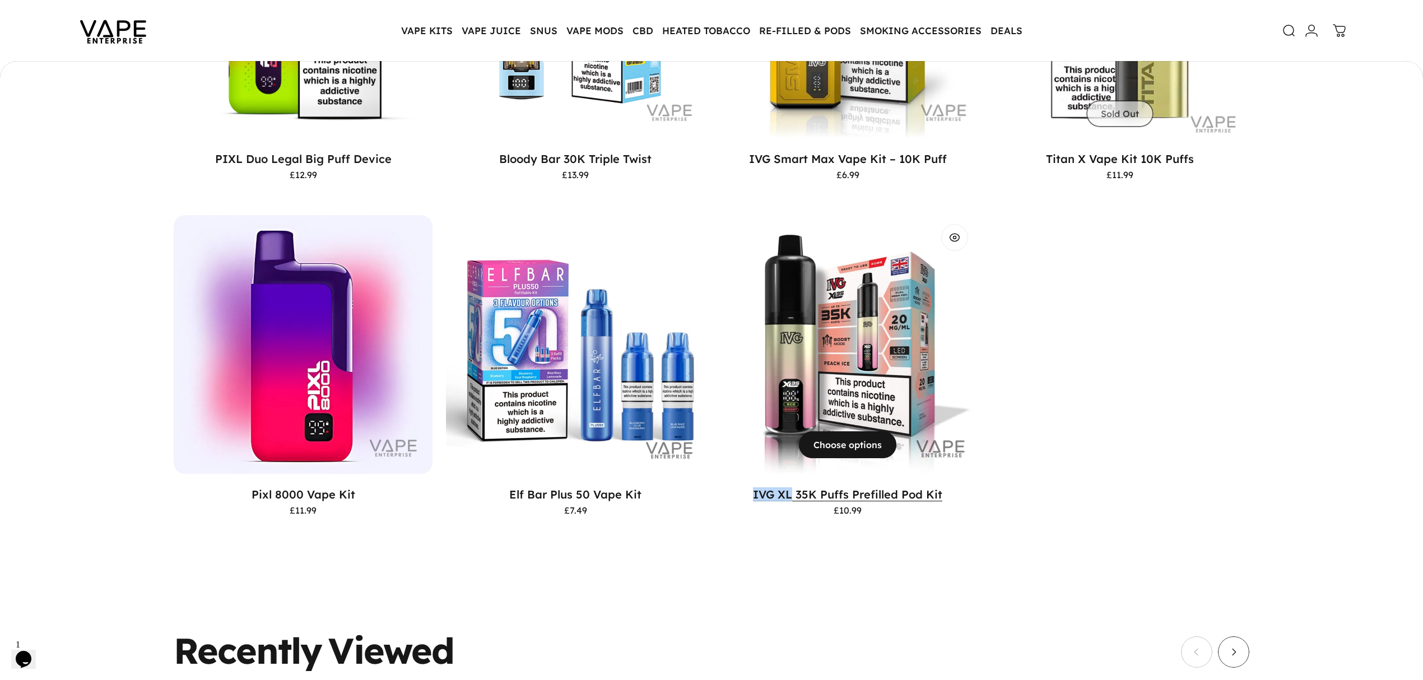
drag, startPoint x: 744, startPoint y: 468, endPoint x: 792, endPoint y: 473, distance: 47.3
click at [792, 487] on p "IVG XL 35K Puffs Prefilled Pod Kit" at bounding box center [847, 494] width 259 height 14
copy link "IVG XL"
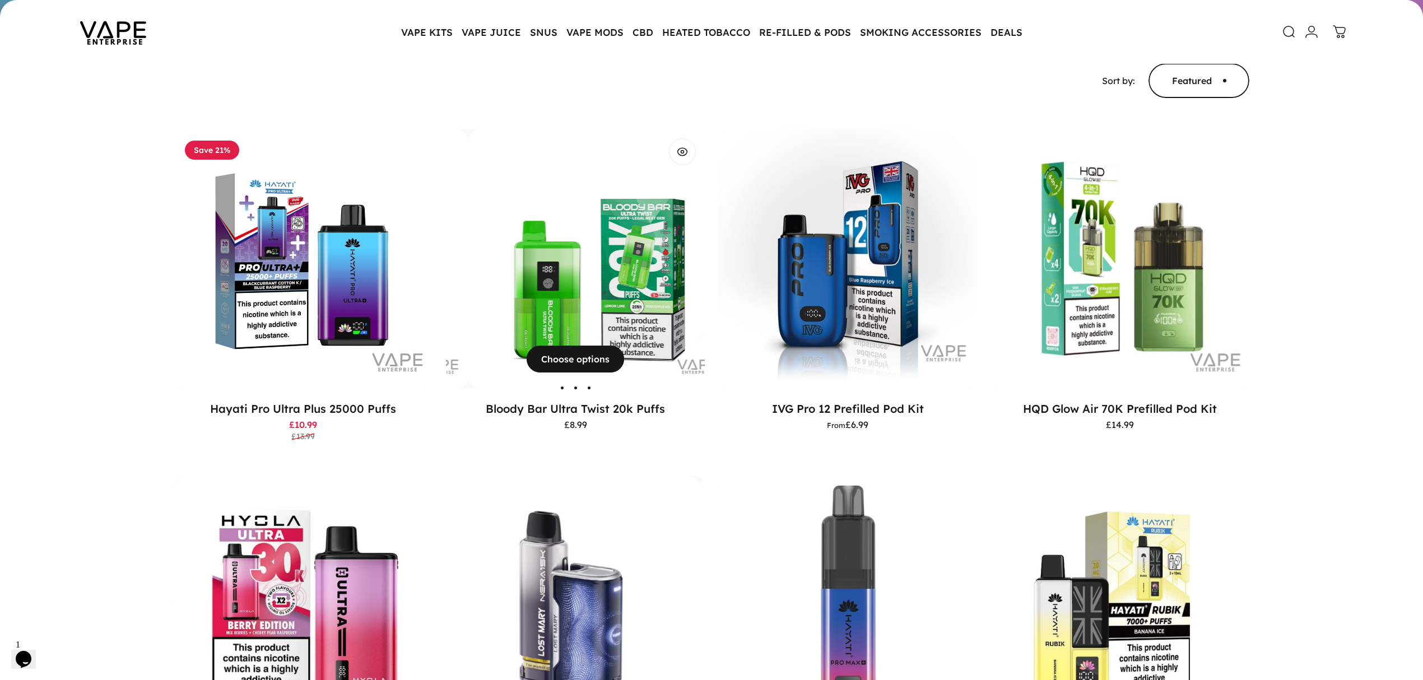
scroll to position [0, 0]
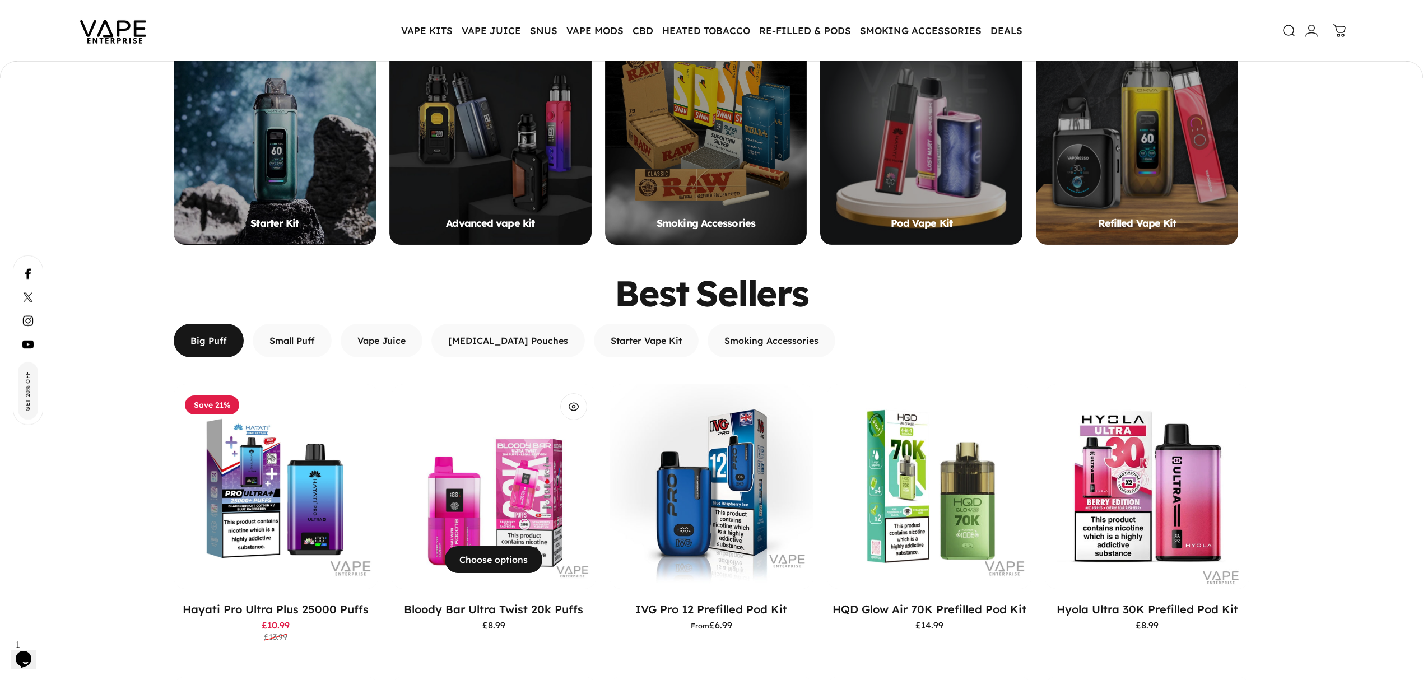
scroll to position [1039, 0]
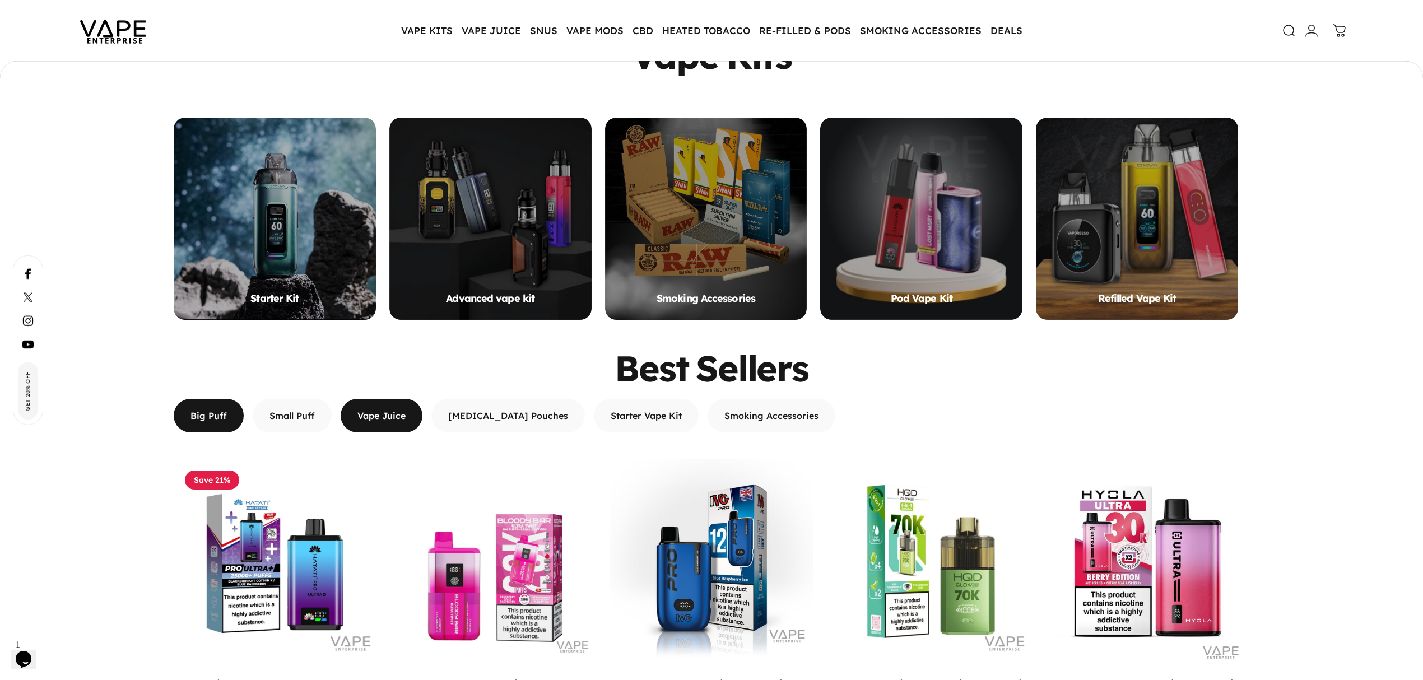
click at [376, 406] on span "button" at bounding box center [381, 415] width 123 height 67
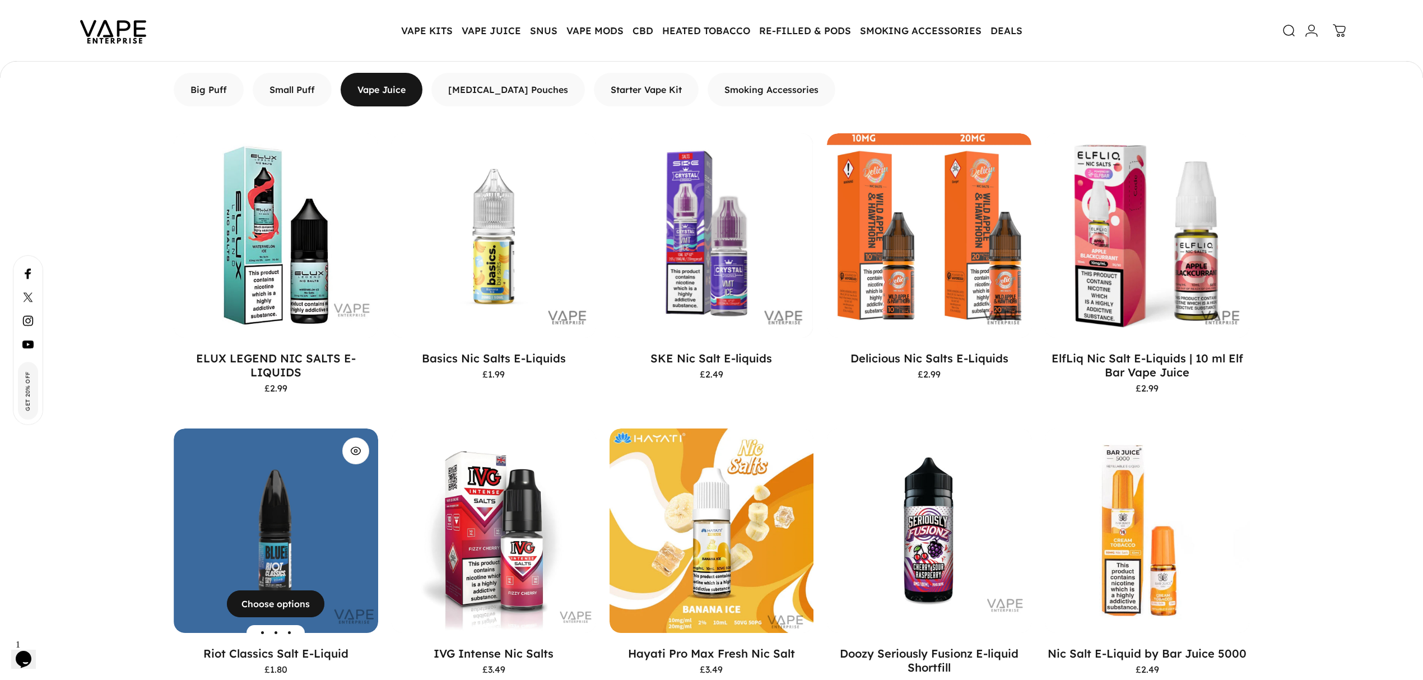
scroll to position [1412, 0]
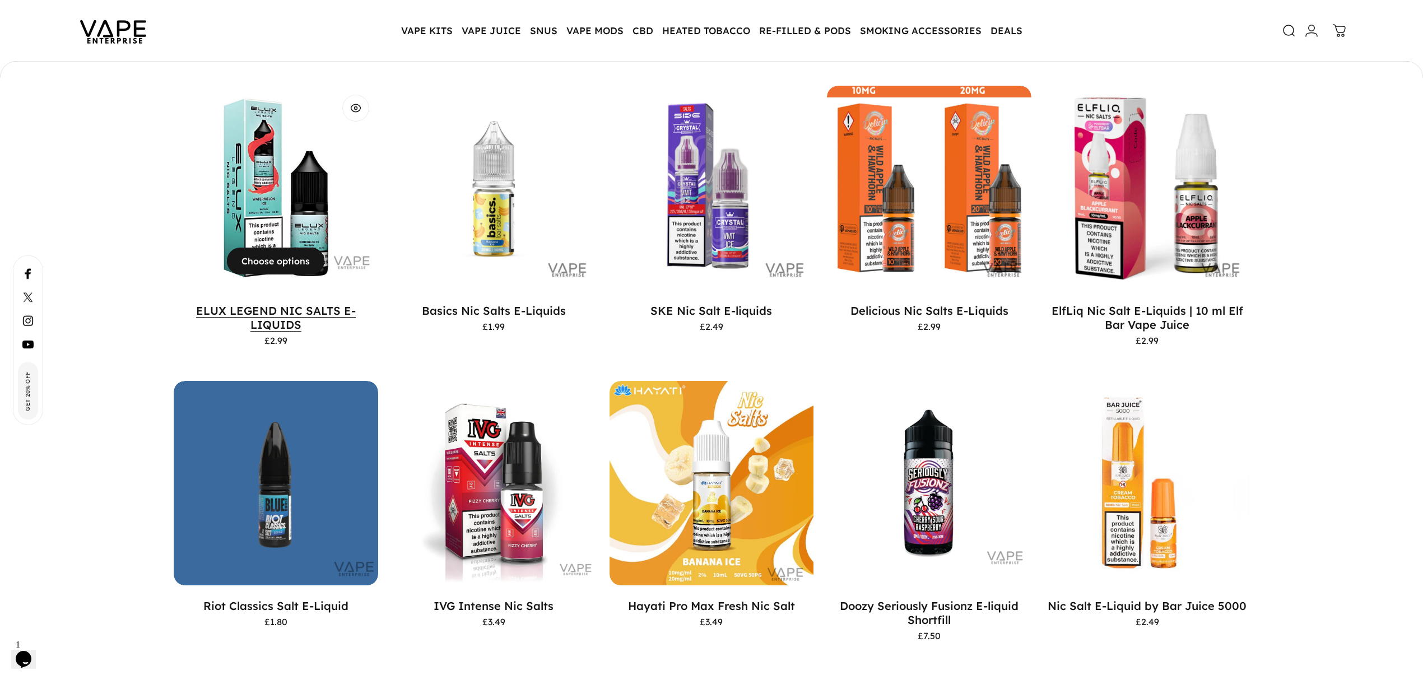
click at [226, 304] on link "ELUX LEGEND NIC SALTS E-LIQUIDS" at bounding box center [276, 318] width 160 height 28
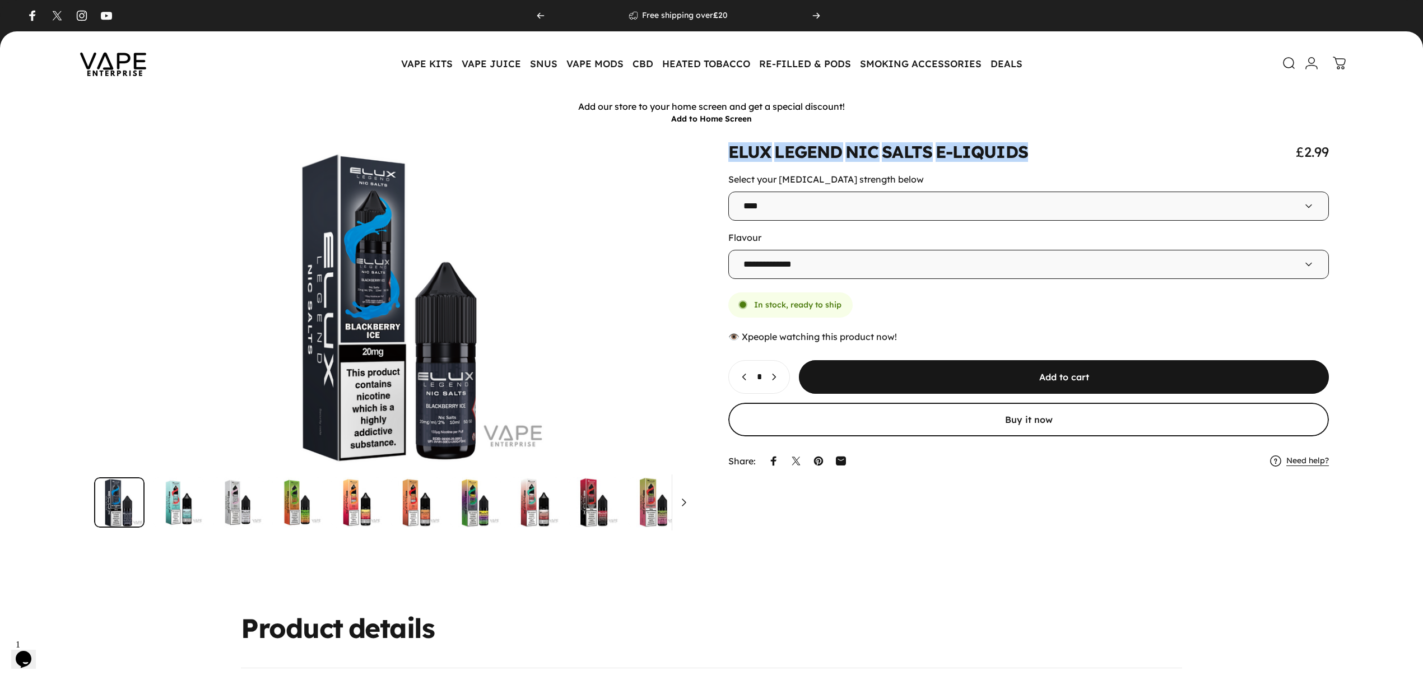
drag, startPoint x: 733, startPoint y: 155, endPoint x: 1032, endPoint y: 146, distance: 299.2
click at [1032, 146] on div "ELUX LEGEND NIC SALTS E-LIQUIDS £2.99" at bounding box center [1028, 151] width 600 height 17
copy split-words "ELUX LEGEND NIC SALTS E-LIQUIDS"
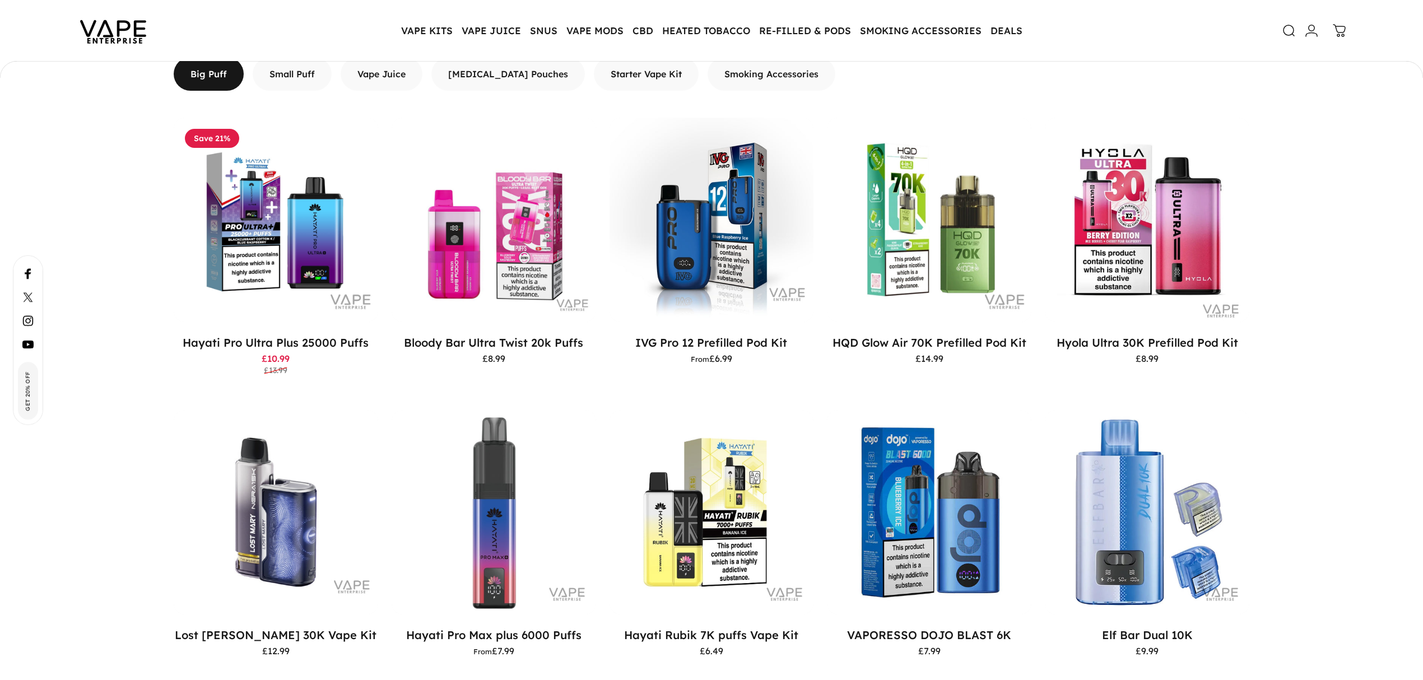
scroll to position [1446, 0]
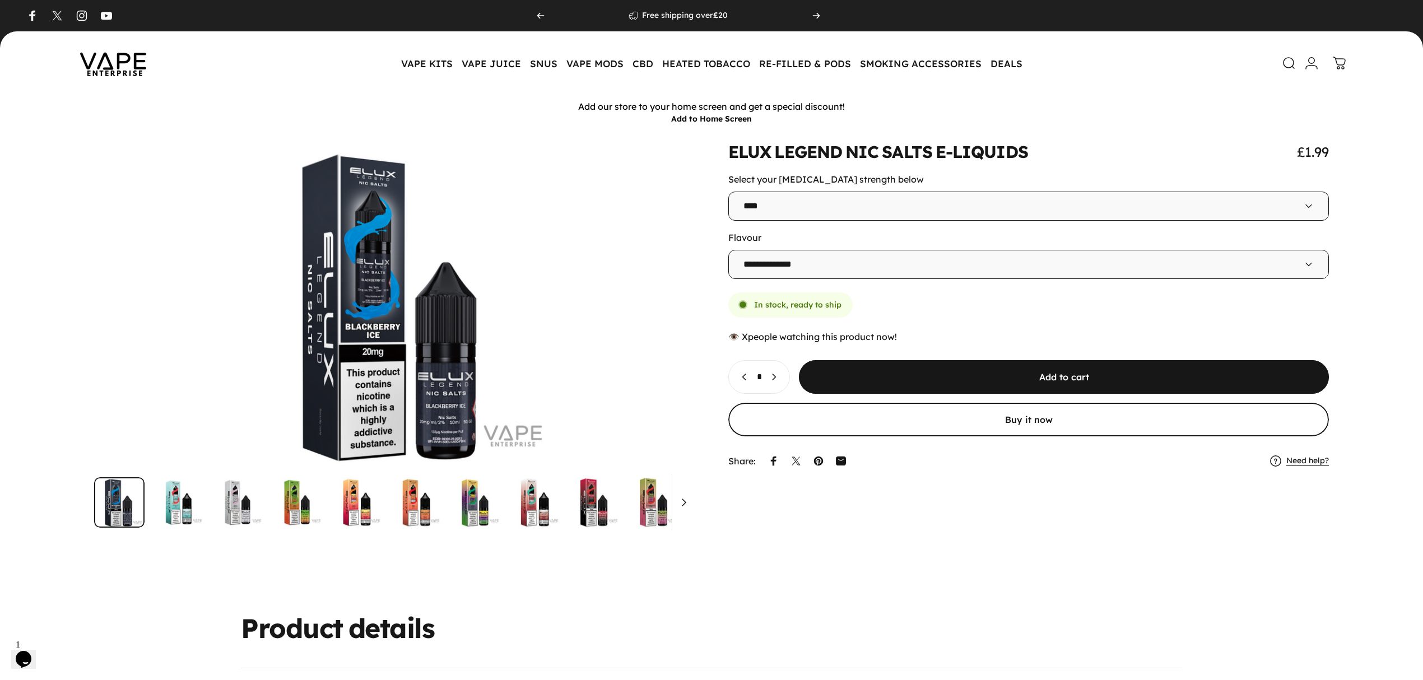
click at [789, 377] on button "Increase quantity for ELUX LEGEND NIC SALTS E-LIQUIDS" at bounding box center [776, 377] width 26 height 32
click at [779, 381] on icon "Increase quantity for ELUX LEGEND NIC SALTS E-LIQUIDS" at bounding box center [773, 376] width 11 height 11
type input "*"
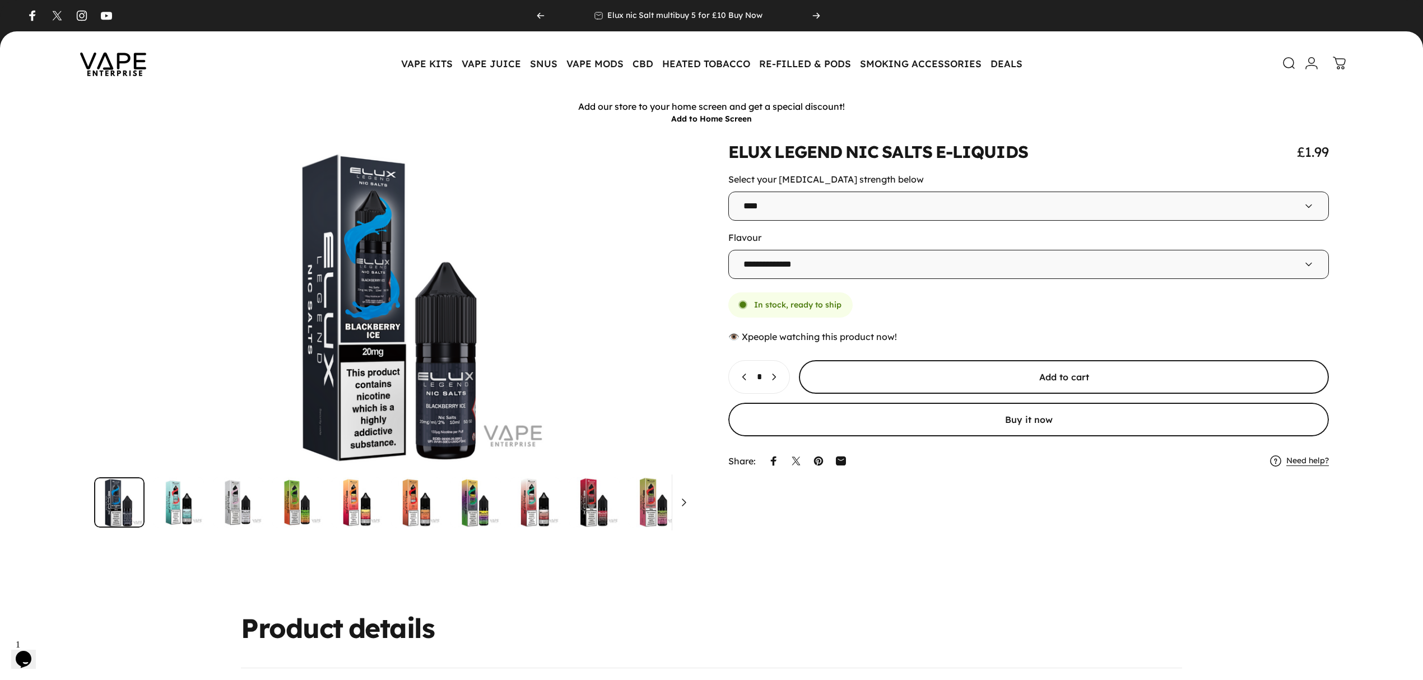
click at [870, 383] on span "submit" at bounding box center [1064, 376] width 795 height 67
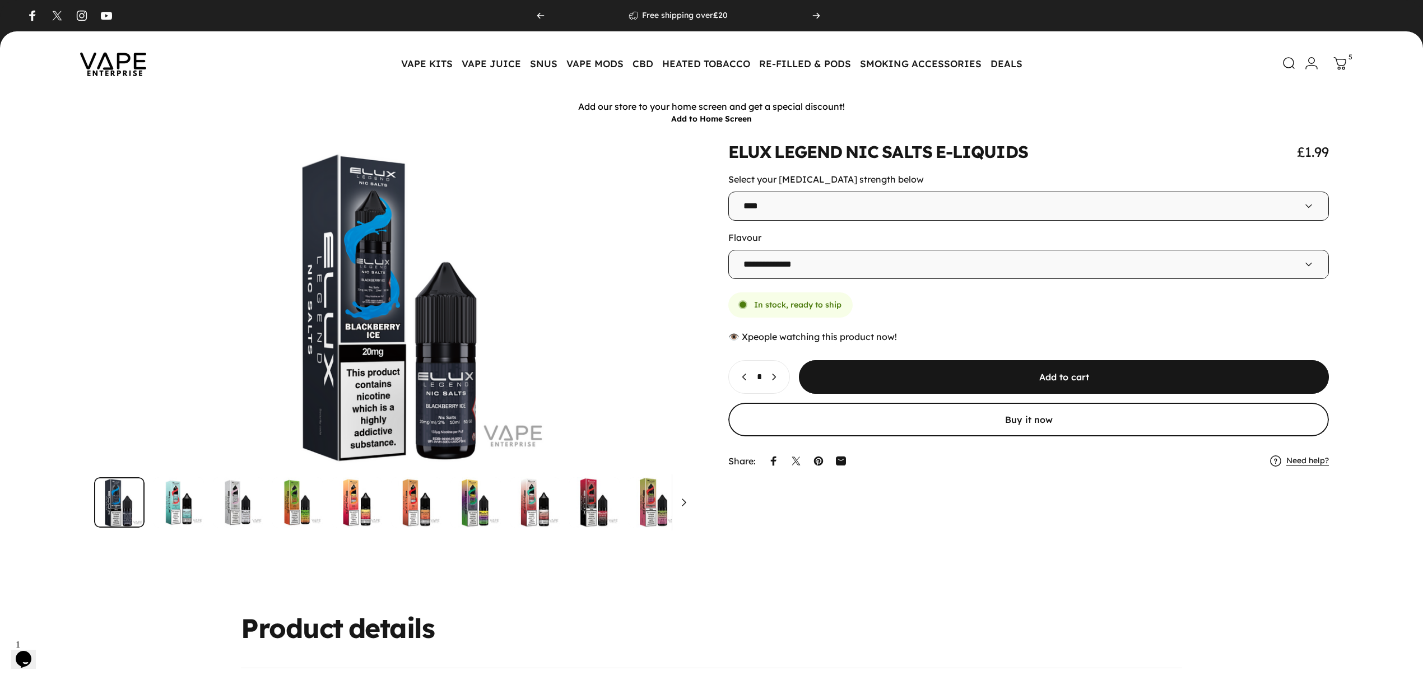
click at [1343, 66] on icon at bounding box center [1339, 63] width 13 height 13
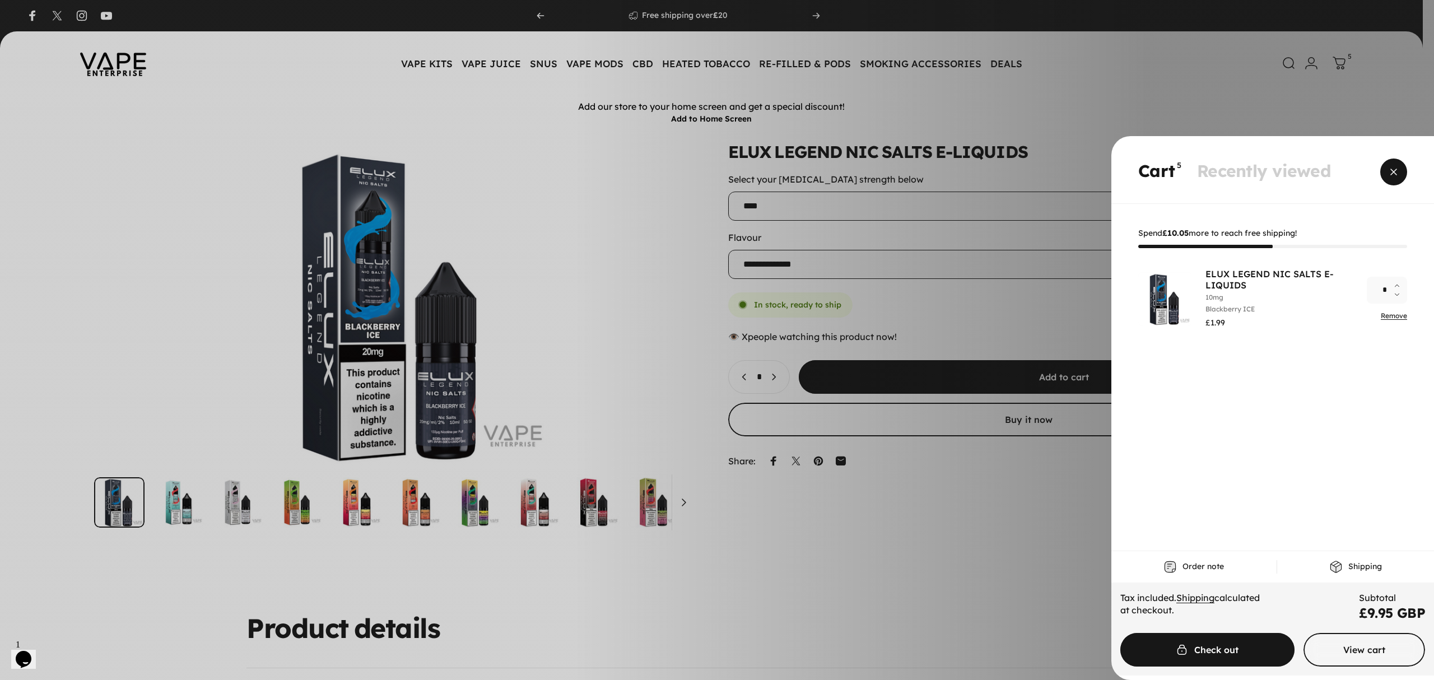
click at [1390, 166] on span "Close" at bounding box center [1394, 172] width 40 height 54
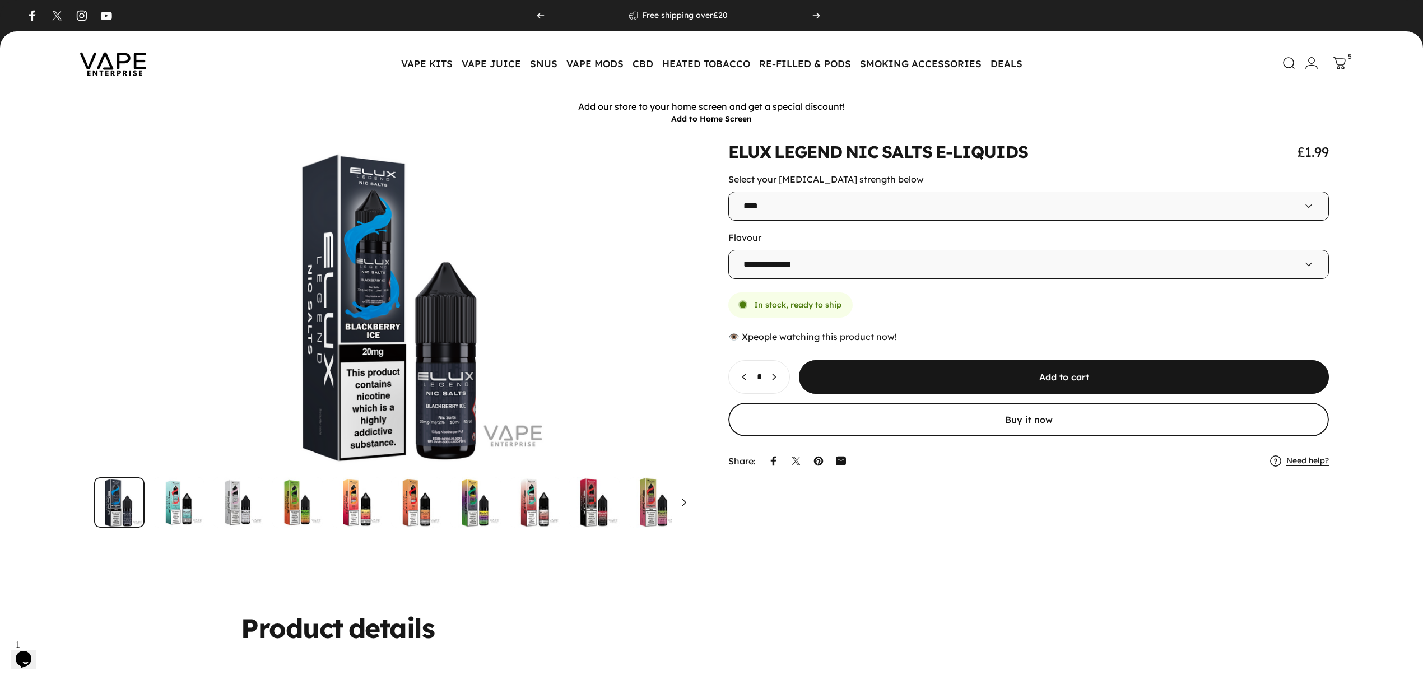
click at [115, 61] on img at bounding box center [113, 63] width 101 height 53
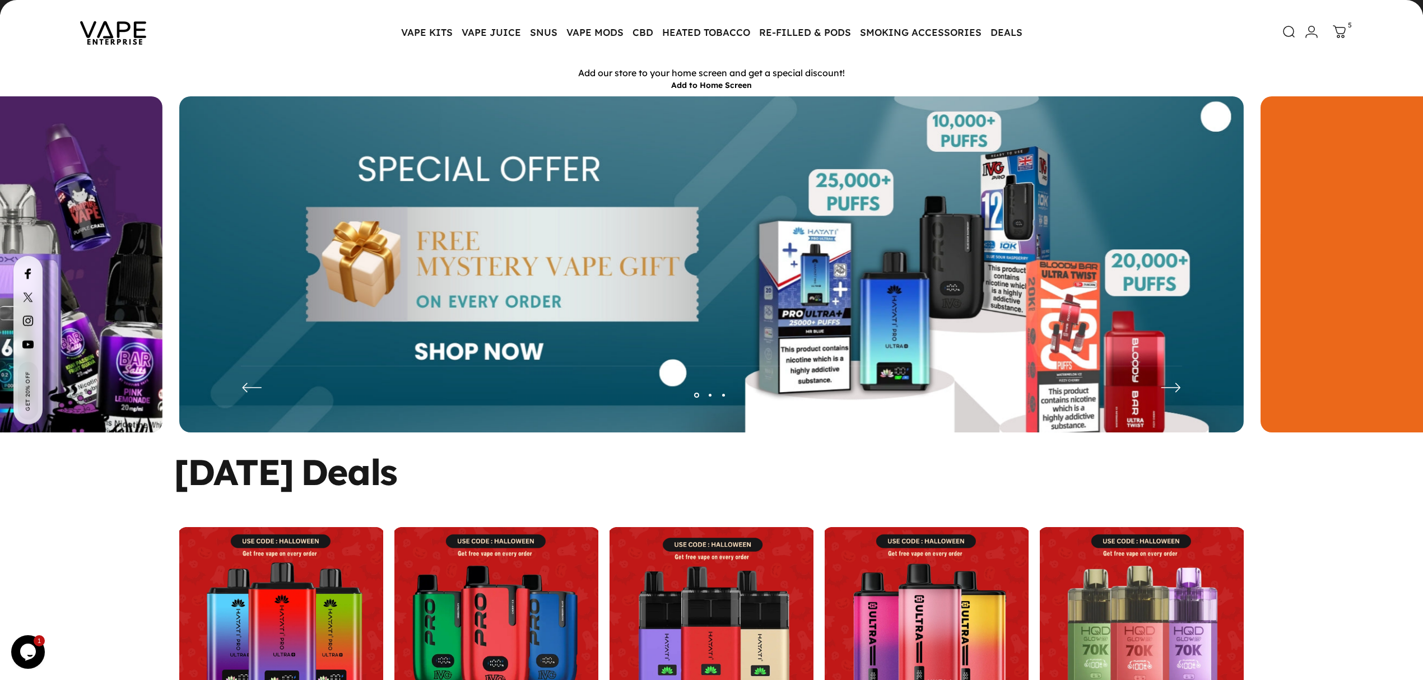
scroll to position [31, 0]
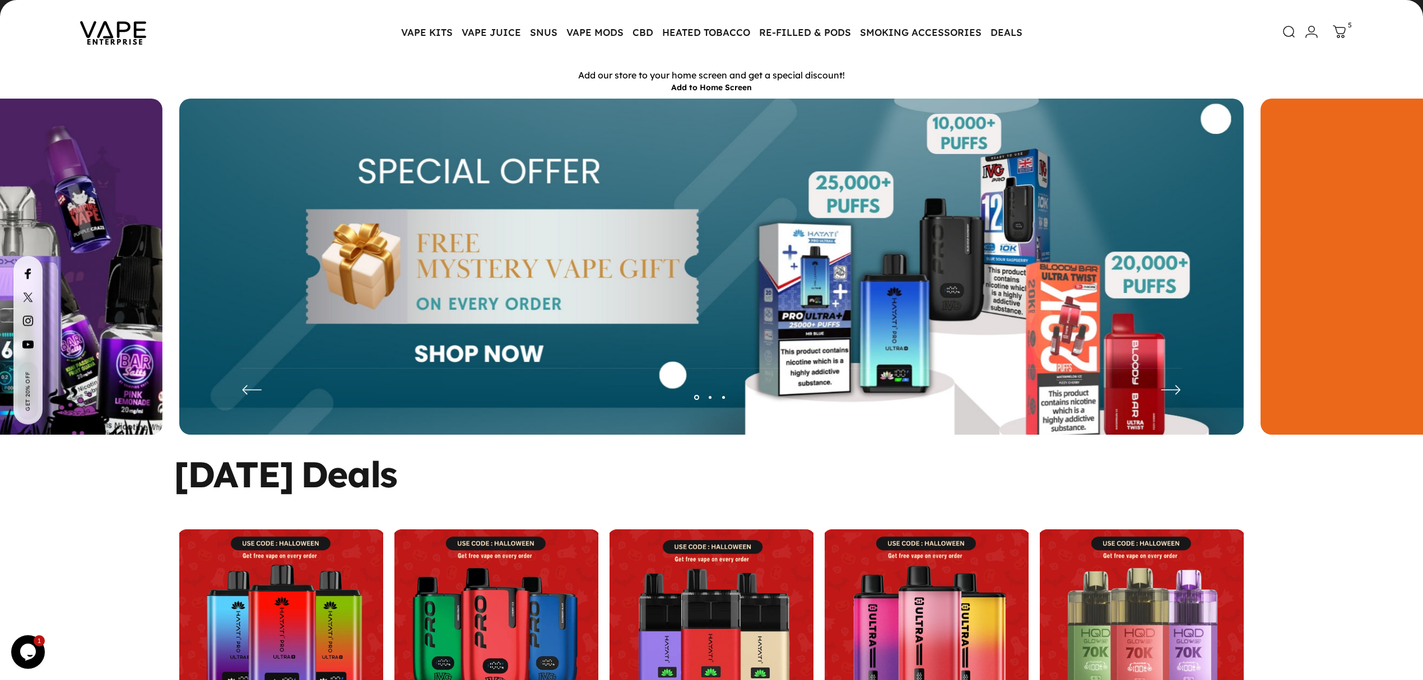
click at [95, 47] on img at bounding box center [113, 32] width 101 height 53
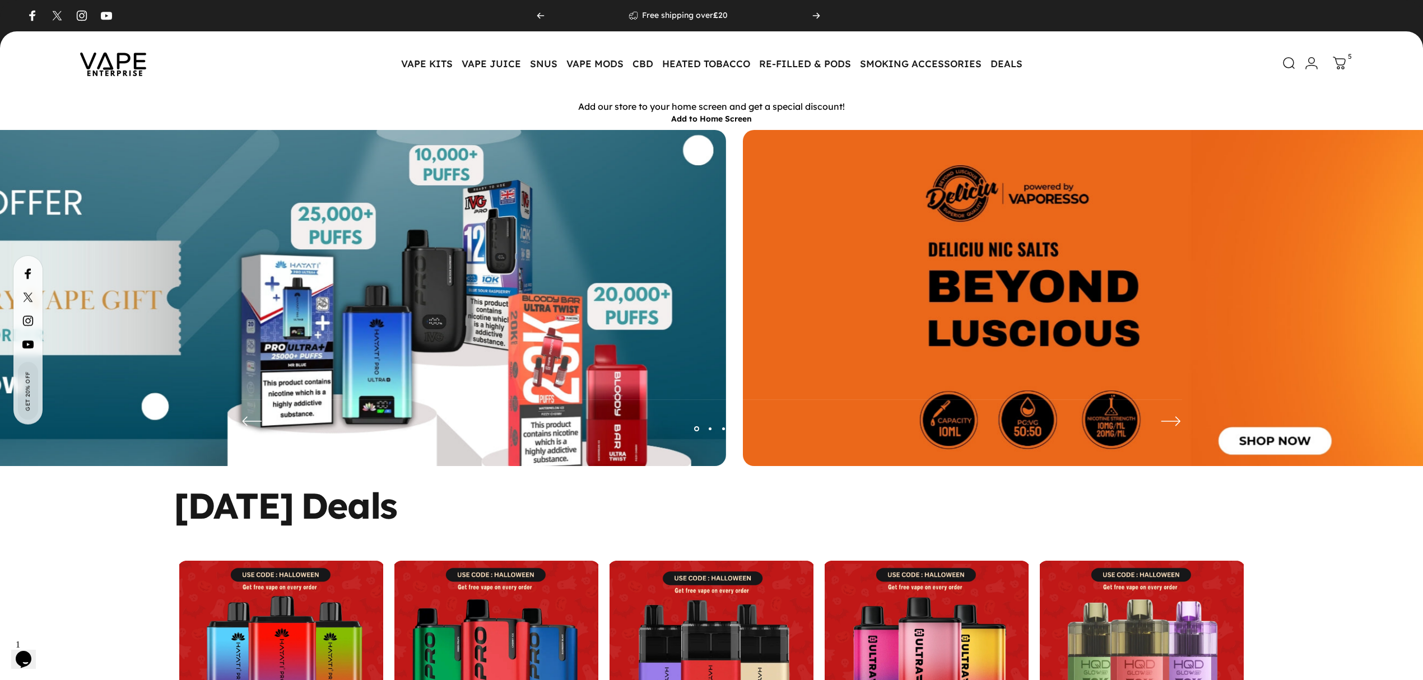
click at [564, 285] on img at bounding box center [194, 306] width 1064 height 353
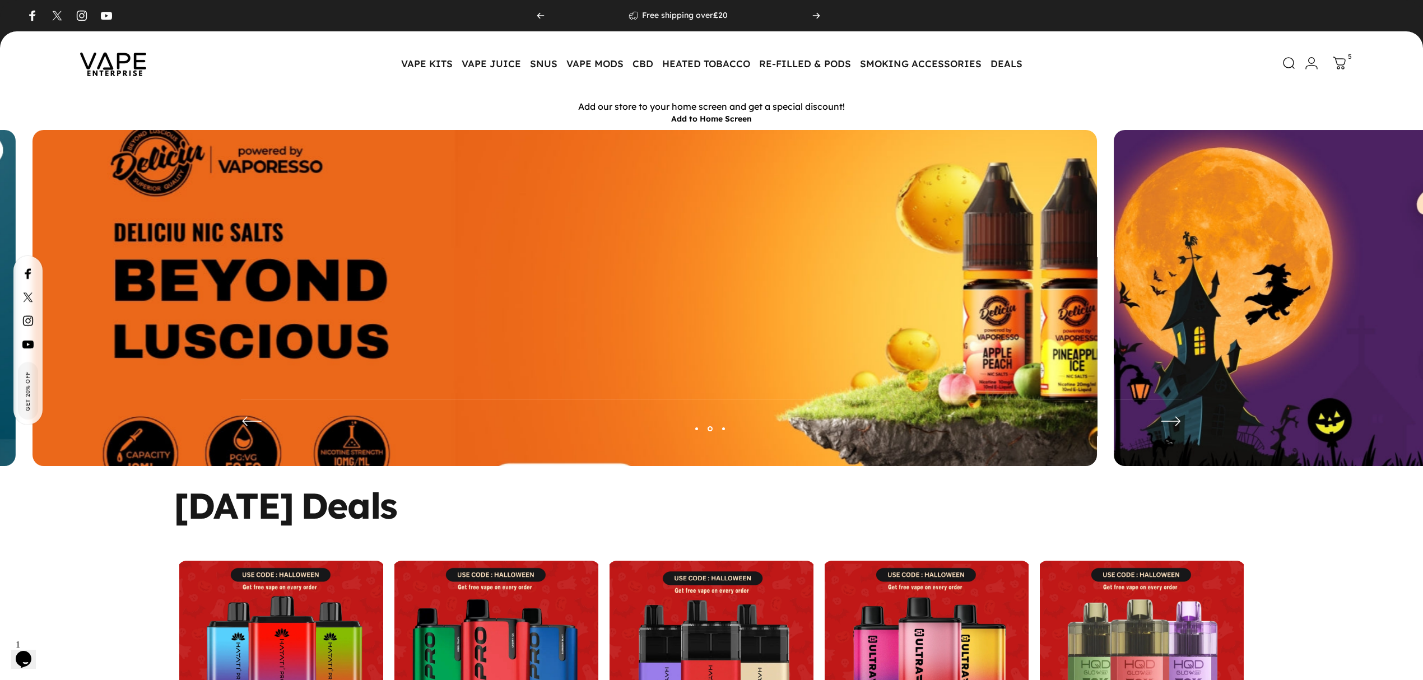
click at [431, 307] on img at bounding box center [565, 306] width 1384 height 459
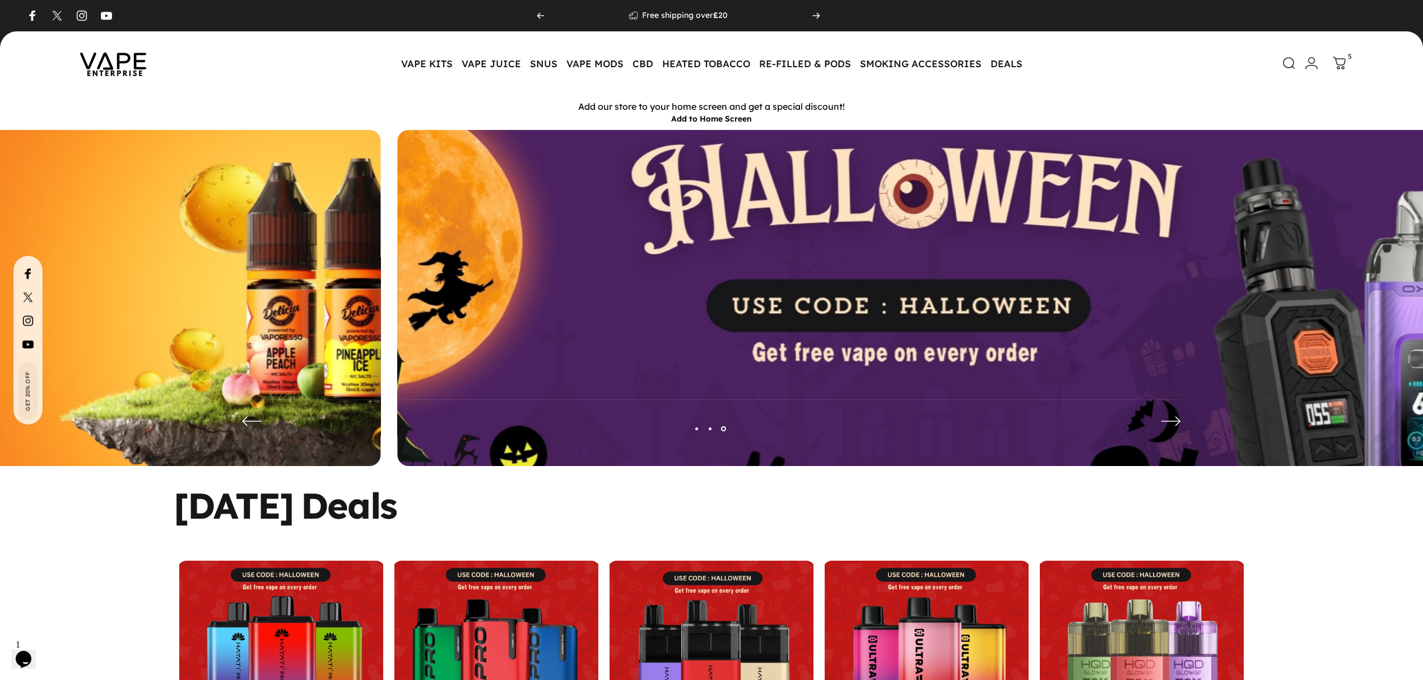
click at [1090, 316] on img at bounding box center [930, 306] width 1384 height 459
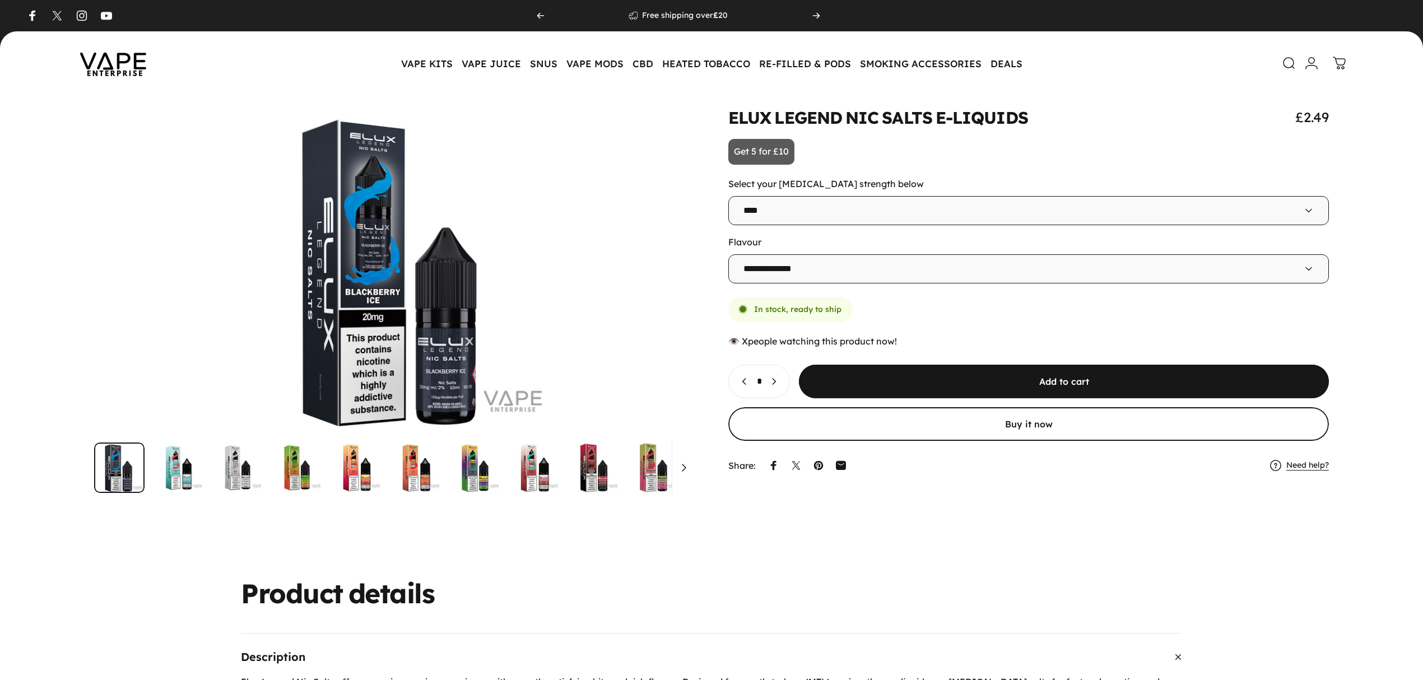
click at [779, 387] on icon "Increase quantity for ELUX LEGEND NIC SALTS E-LIQUIDS" at bounding box center [773, 381] width 11 height 11
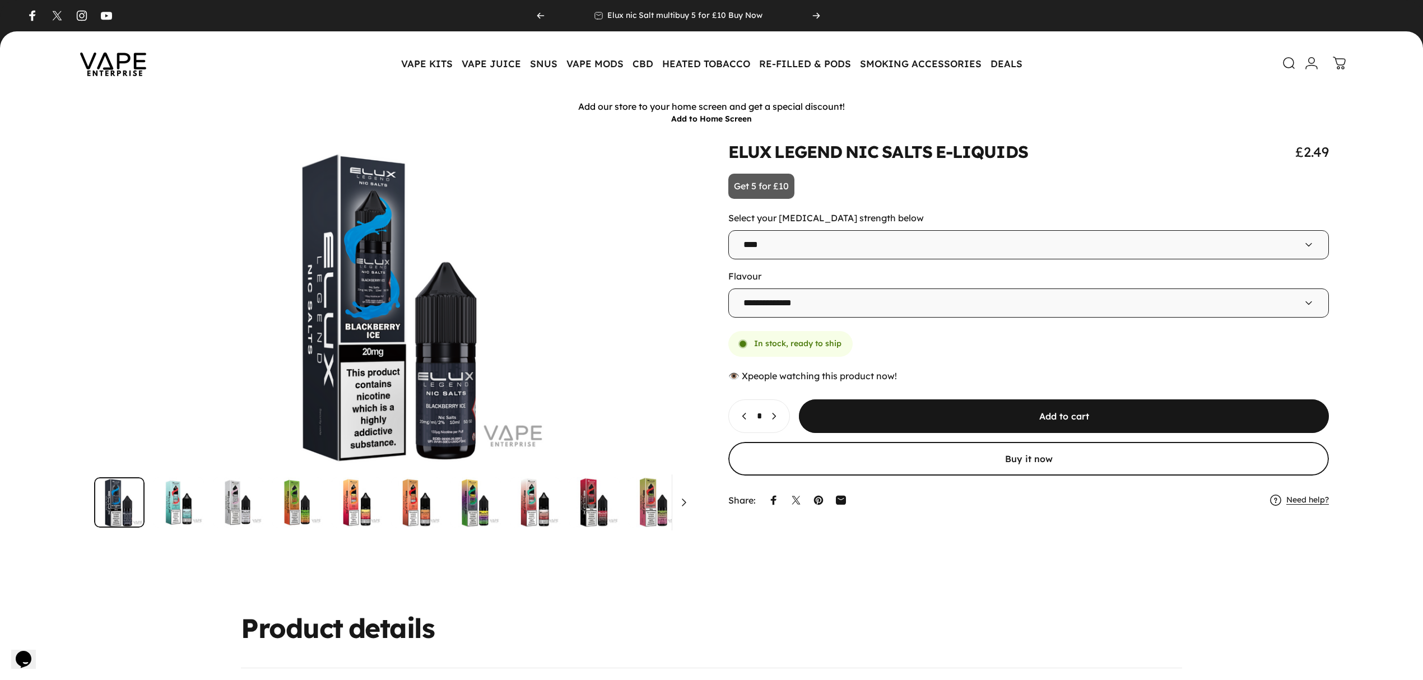
click at [748, 419] on icon "Decrease quantity for ELUX LEGEND NIC SALTS E-LIQUIDS" at bounding box center [744, 416] width 11 height 11
type input "*"
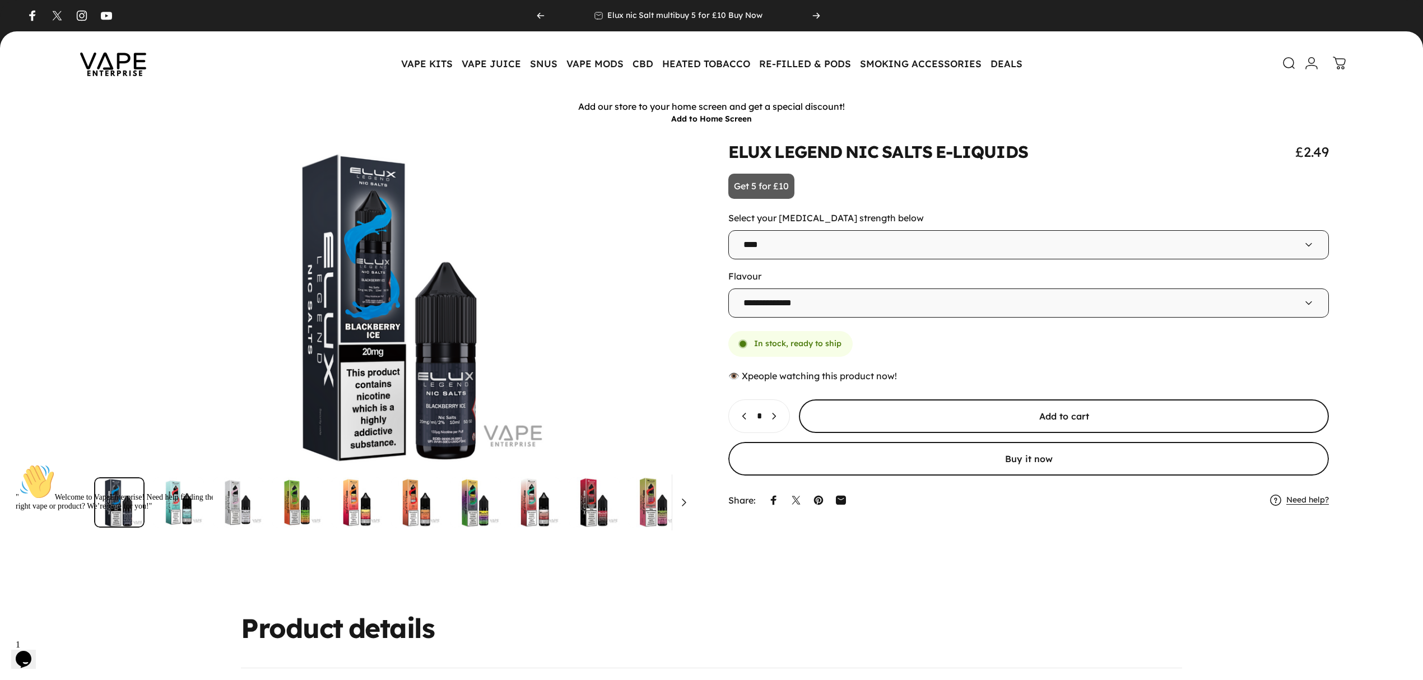
click at [946, 417] on span "submit" at bounding box center [1064, 416] width 795 height 67
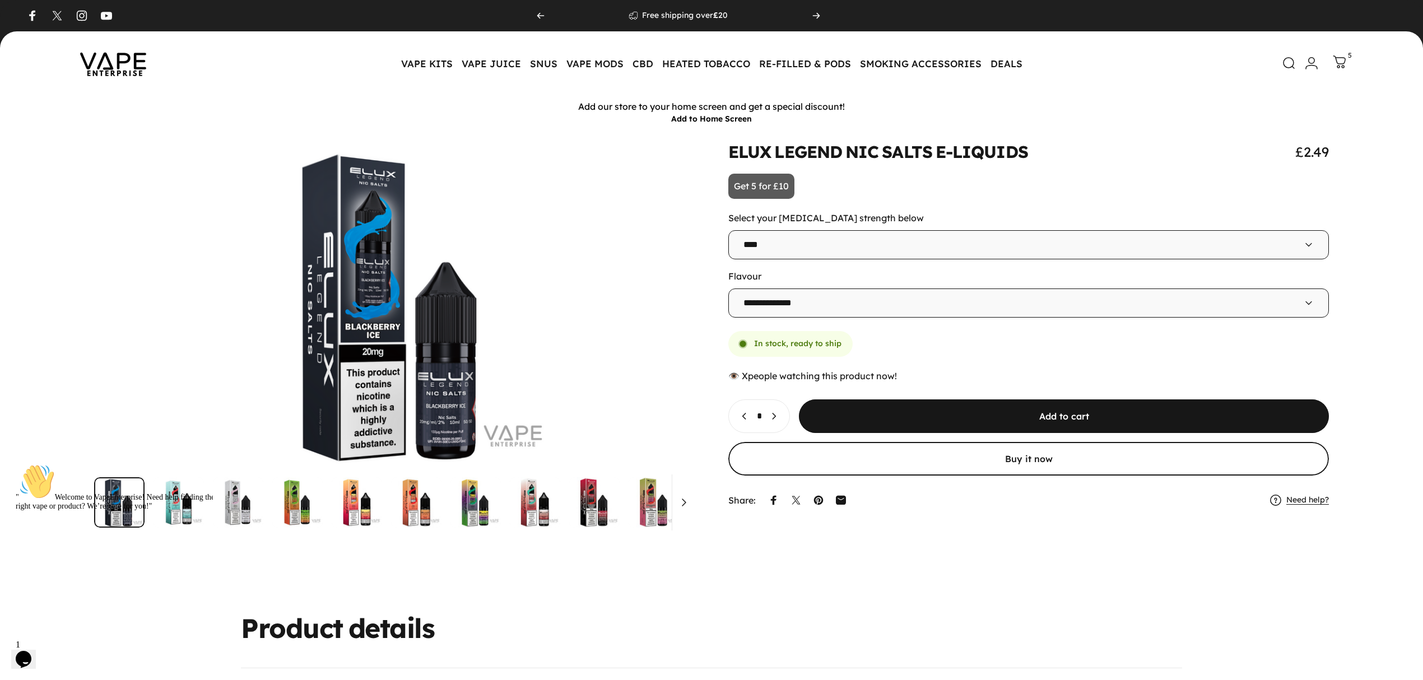
click at [1340, 57] on icon at bounding box center [1339, 62] width 12 height 12
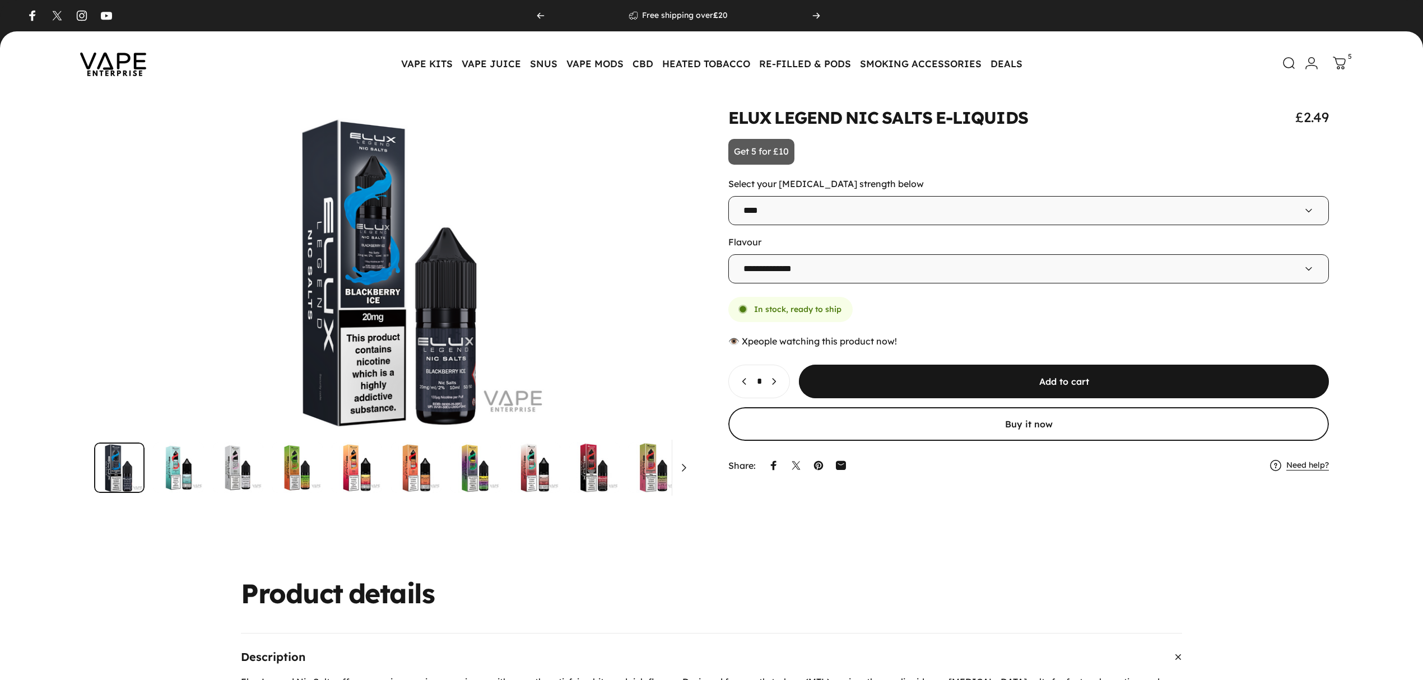
click at [1343, 65] on icon at bounding box center [1339, 63] width 12 height 12
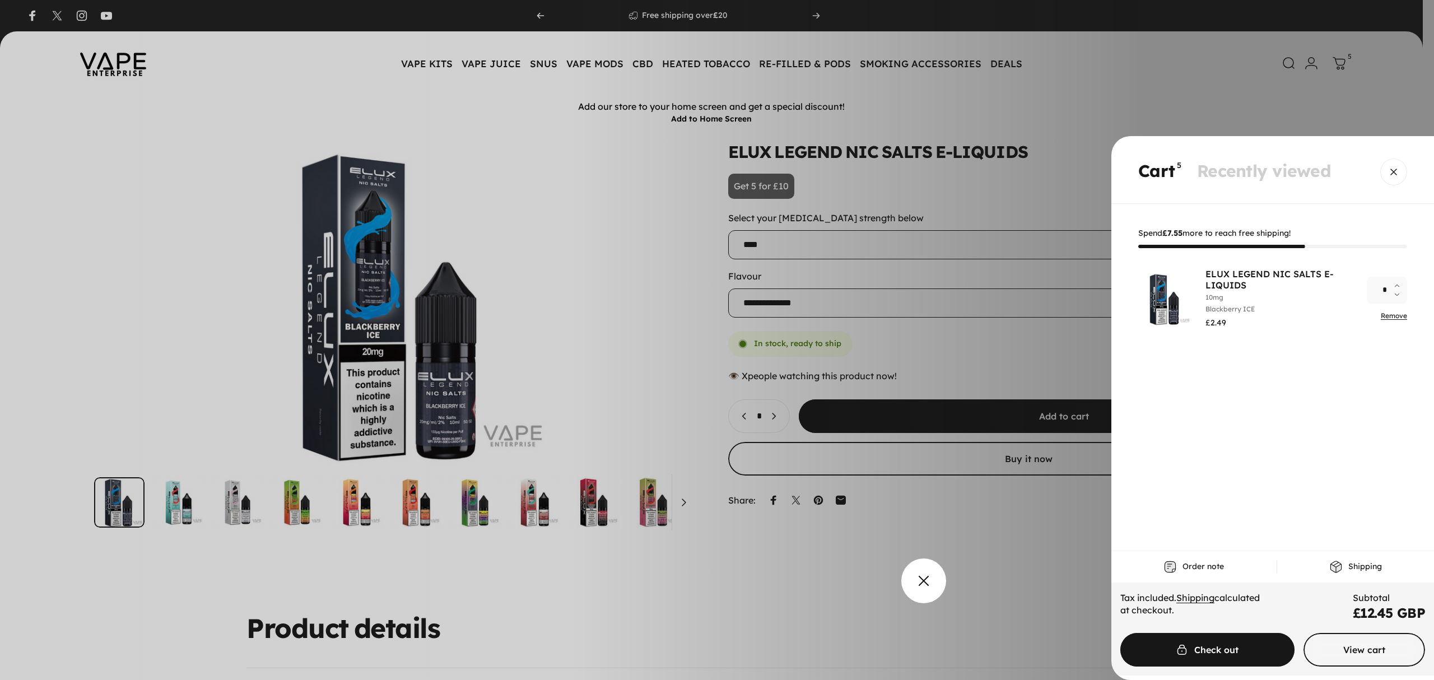
click at [865, 604] on overlay-element "Cart" at bounding box center [717, 340] width 1434 height 680
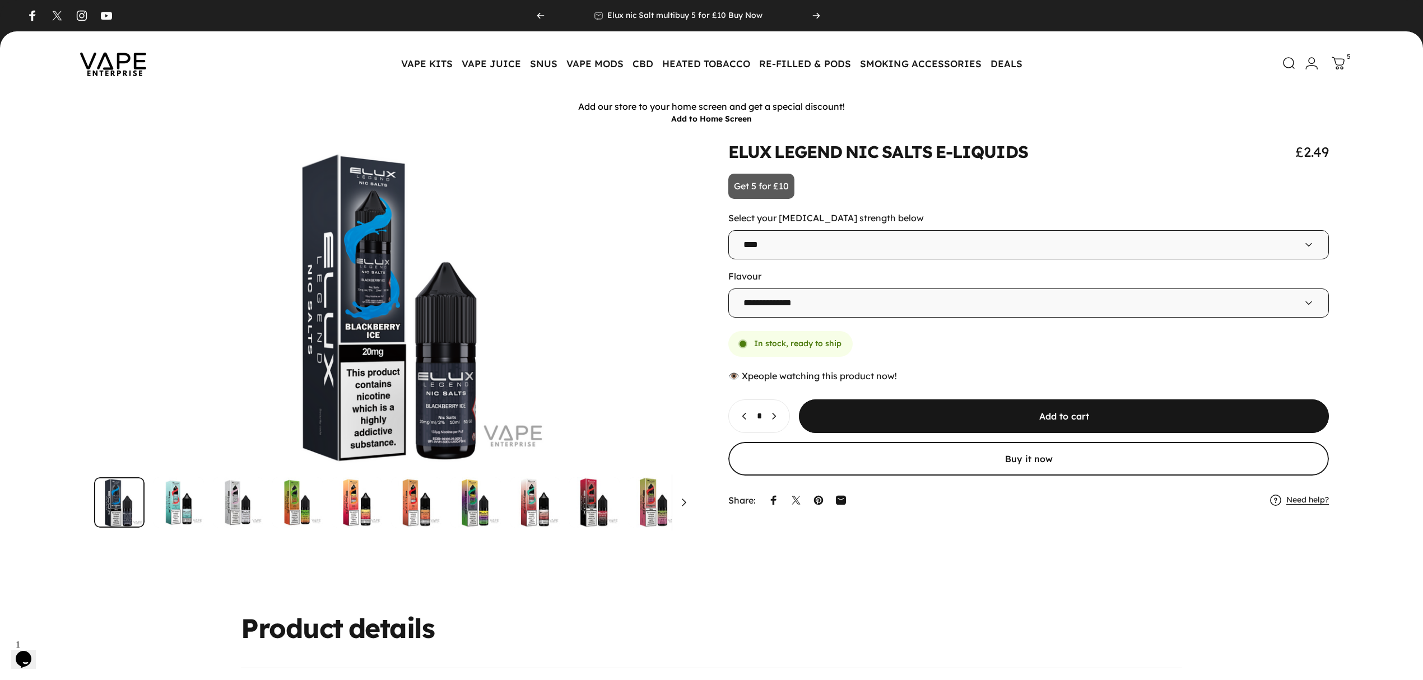
click at [1333, 63] on icon at bounding box center [1337, 63] width 13 height 13
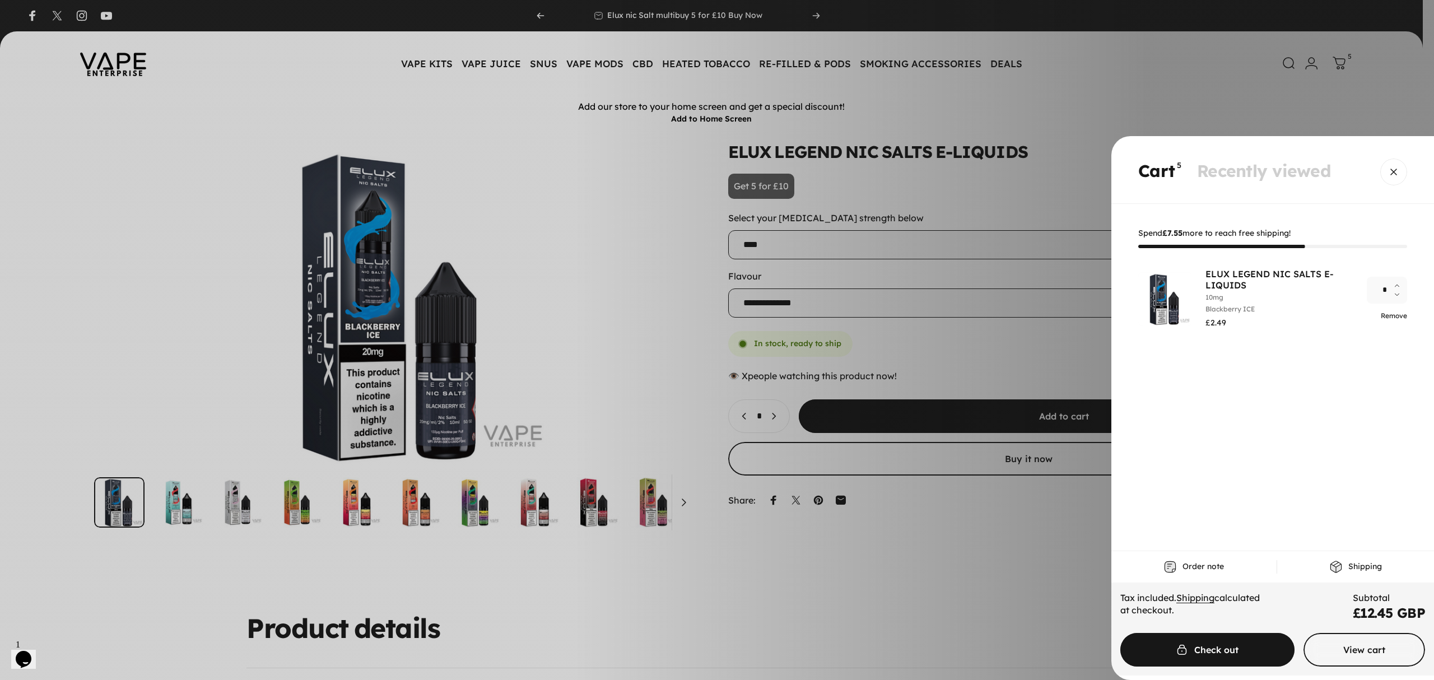
click at [1399, 314] on link "Remove" at bounding box center [1394, 315] width 26 height 8
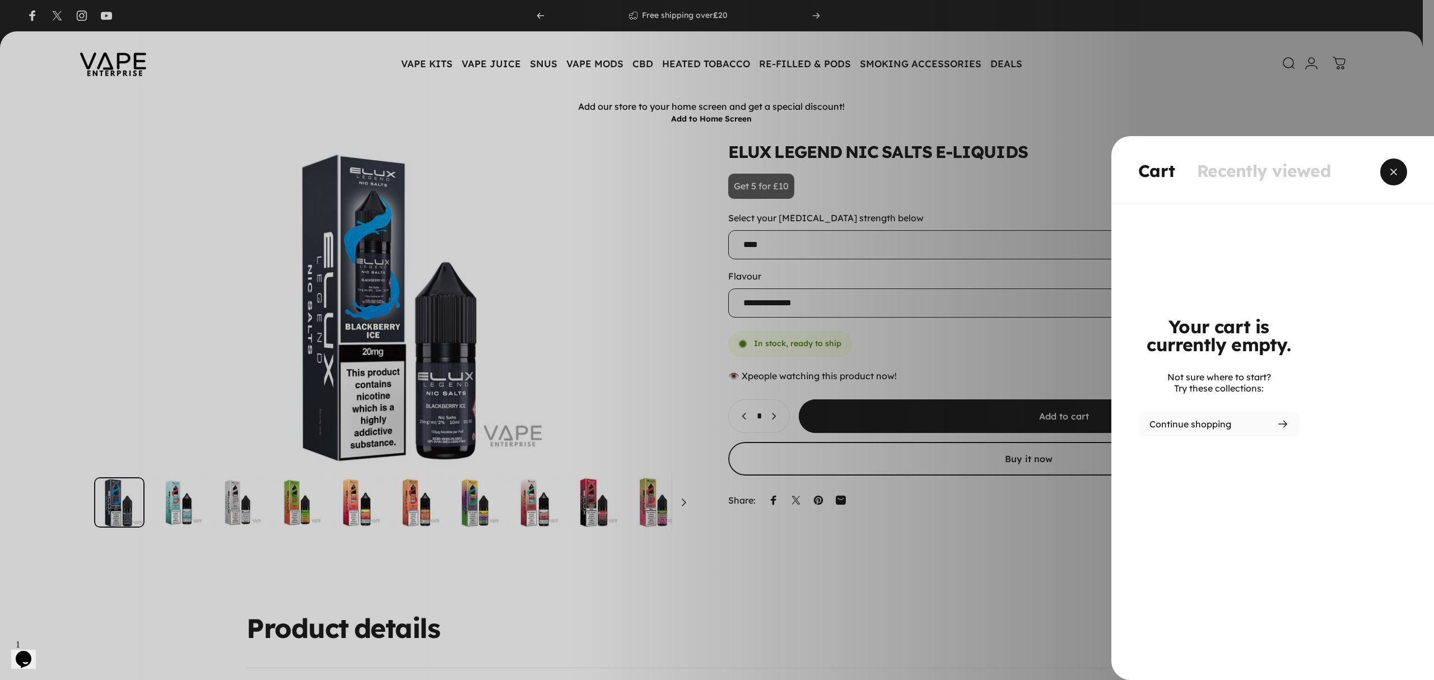
click at [1385, 173] on span "Close" at bounding box center [1394, 172] width 40 height 54
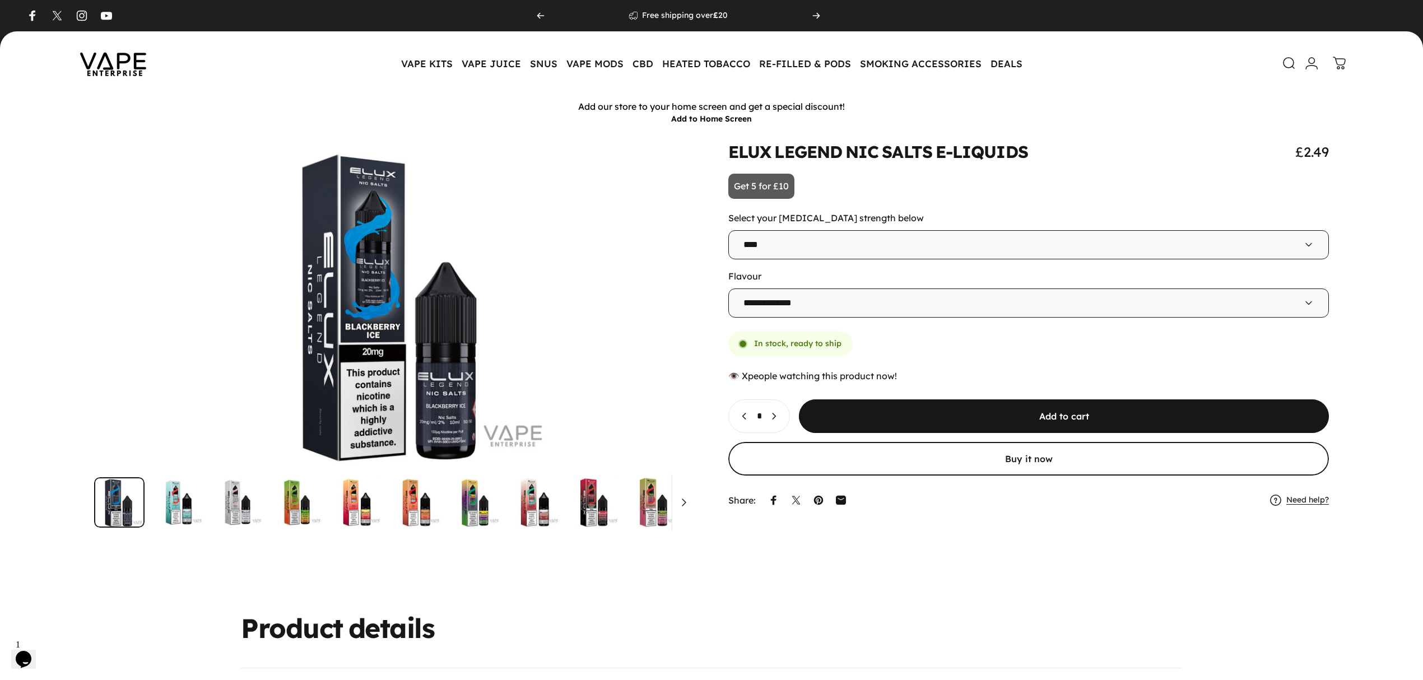
click at [779, 421] on icon "Increase quantity for ELUX LEGEND NIC SALTS E-LIQUIDS" at bounding box center [773, 416] width 11 height 11
type input "*"
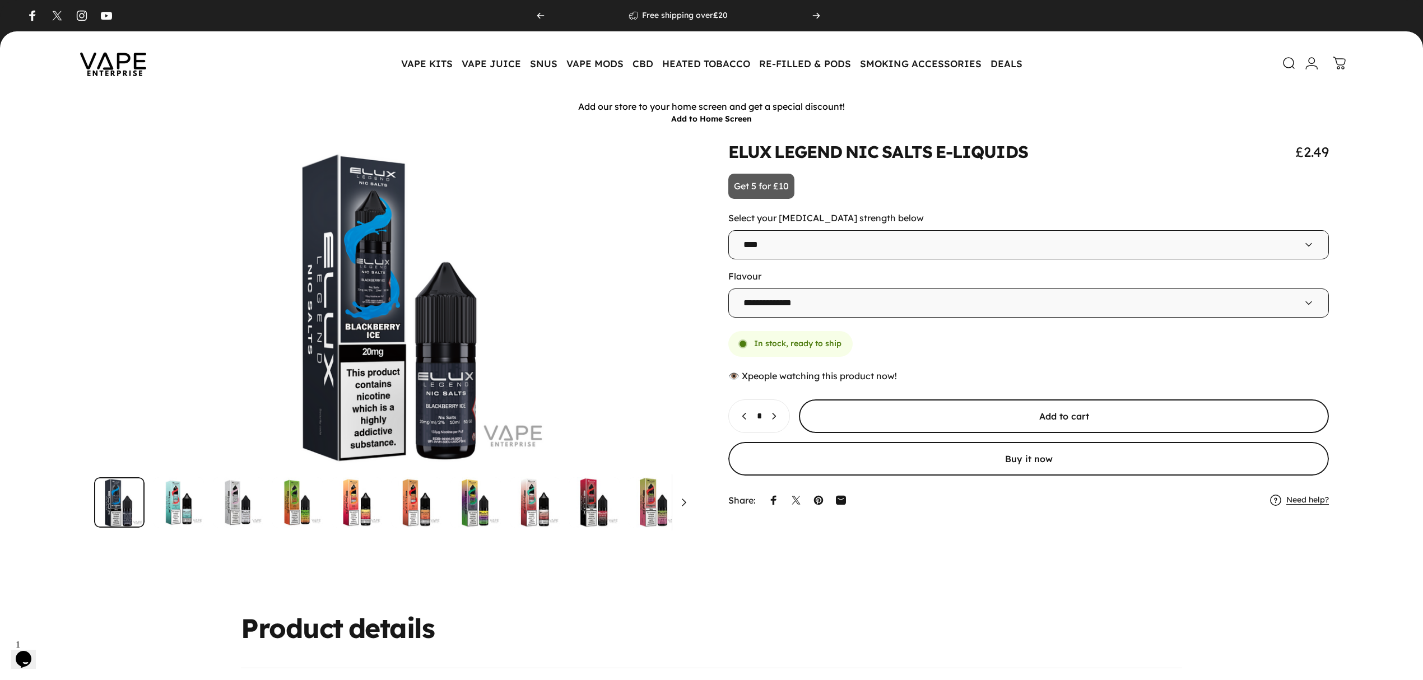
click at [882, 406] on button "Add to cart" at bounding box center [1064, 416] width 530 height 34
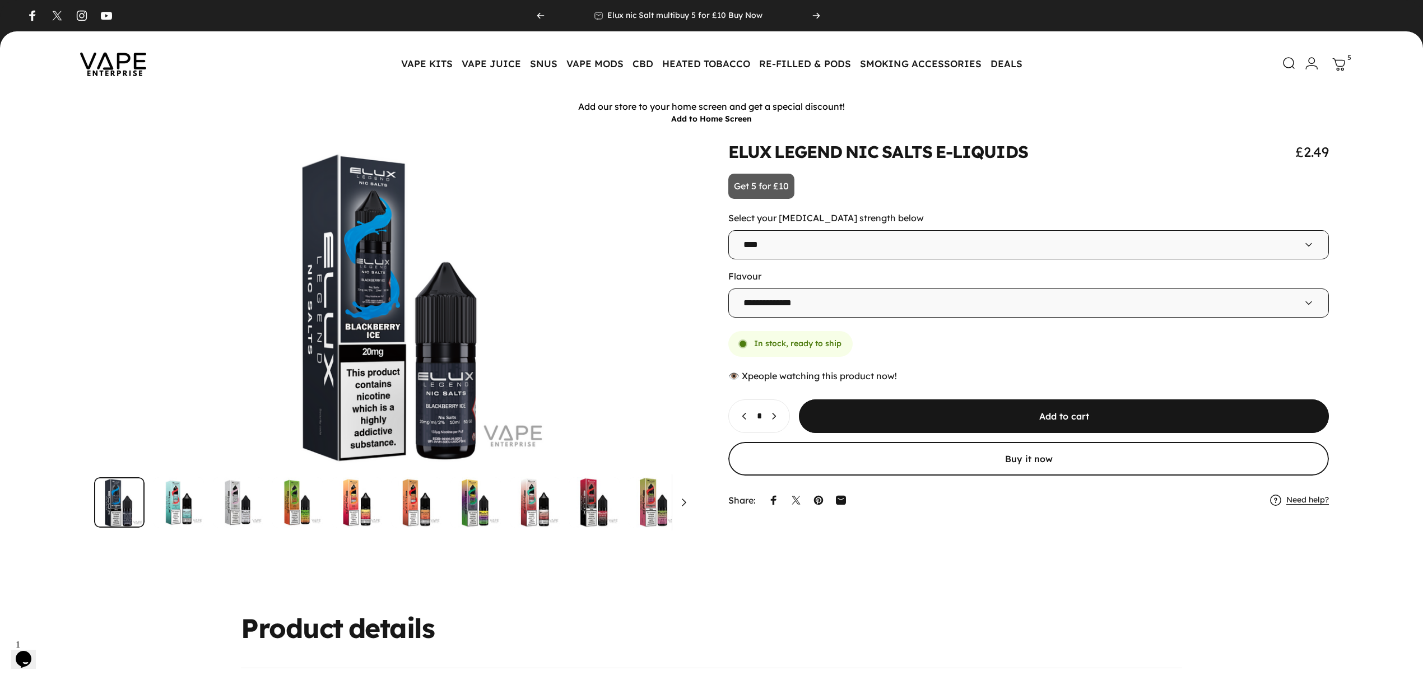
click at [1338, 70] on icon at bounding box center [1339, 64] width 12 height 12
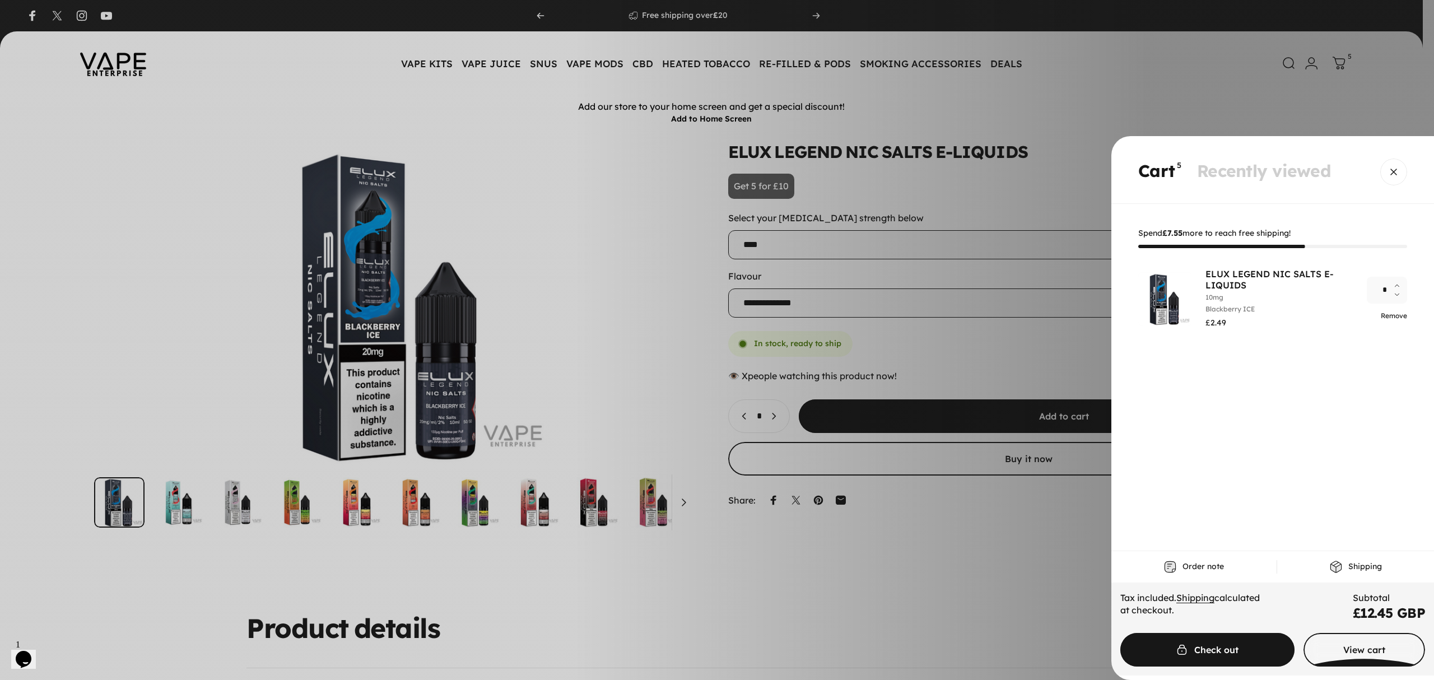
click at [1396, 312] on link "Remove" at bounding box center [1394, 315] width 26 height 8
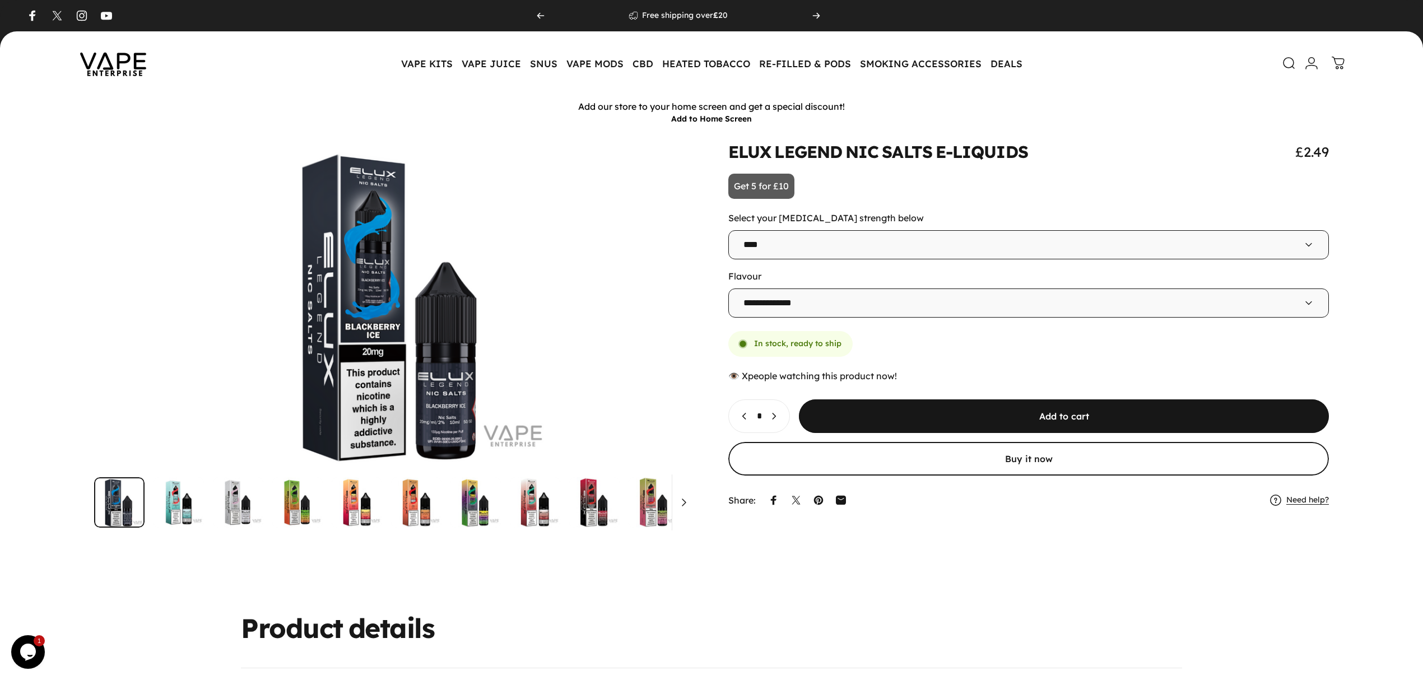
click at [1334, 64] on icon at bounding box center [1337, 63] width 13 height 13
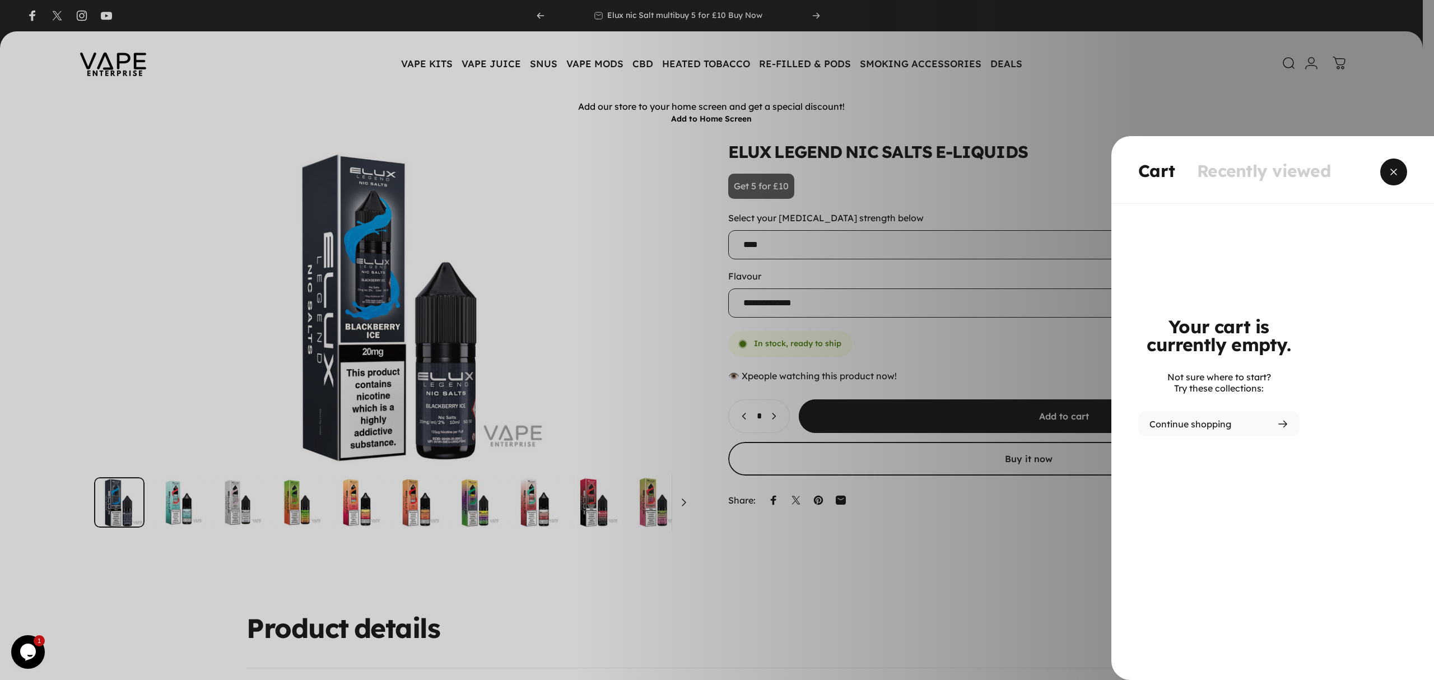
click at [1388, 171] on span "Close" at bounding box center [1394, 172] width 40 height 54
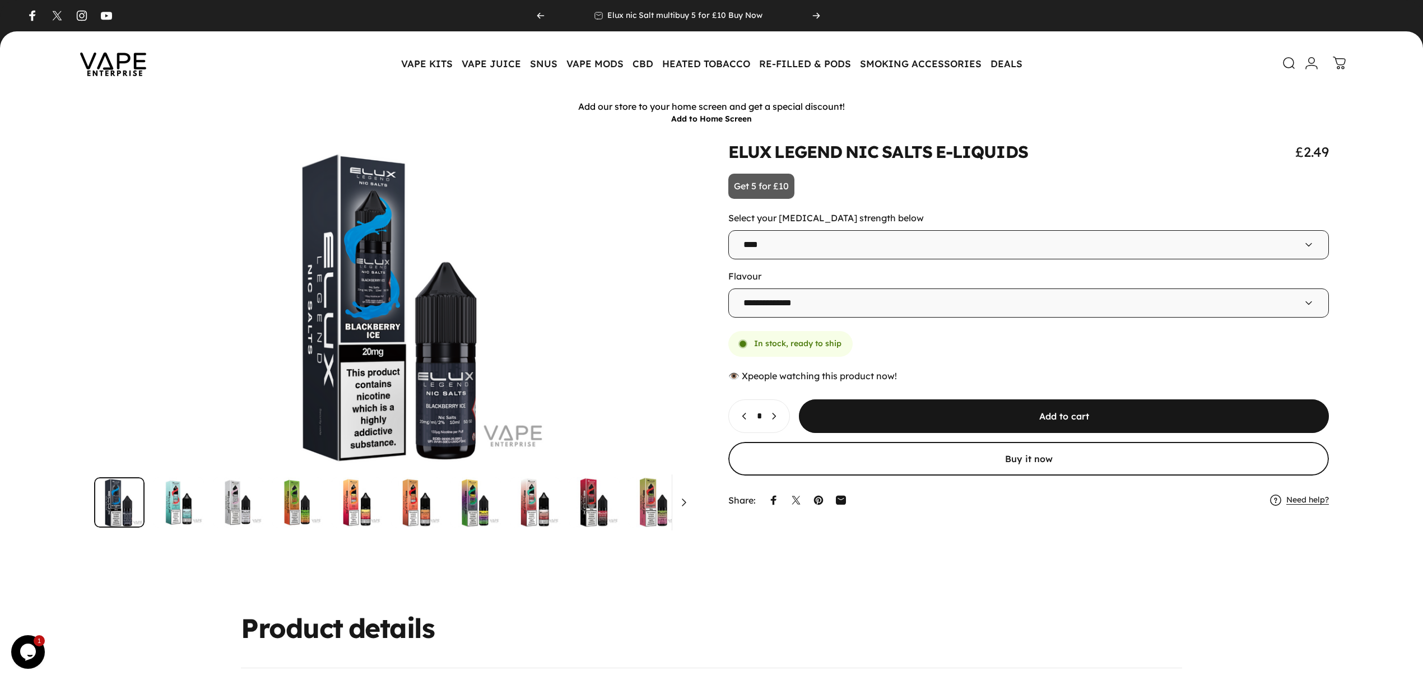
click at [779, 422] on icon "Increase quantity for ELUX LEGEND NIC SALTS E-LIQUIDS" at bounding box center [773, 416] width 11 height 11
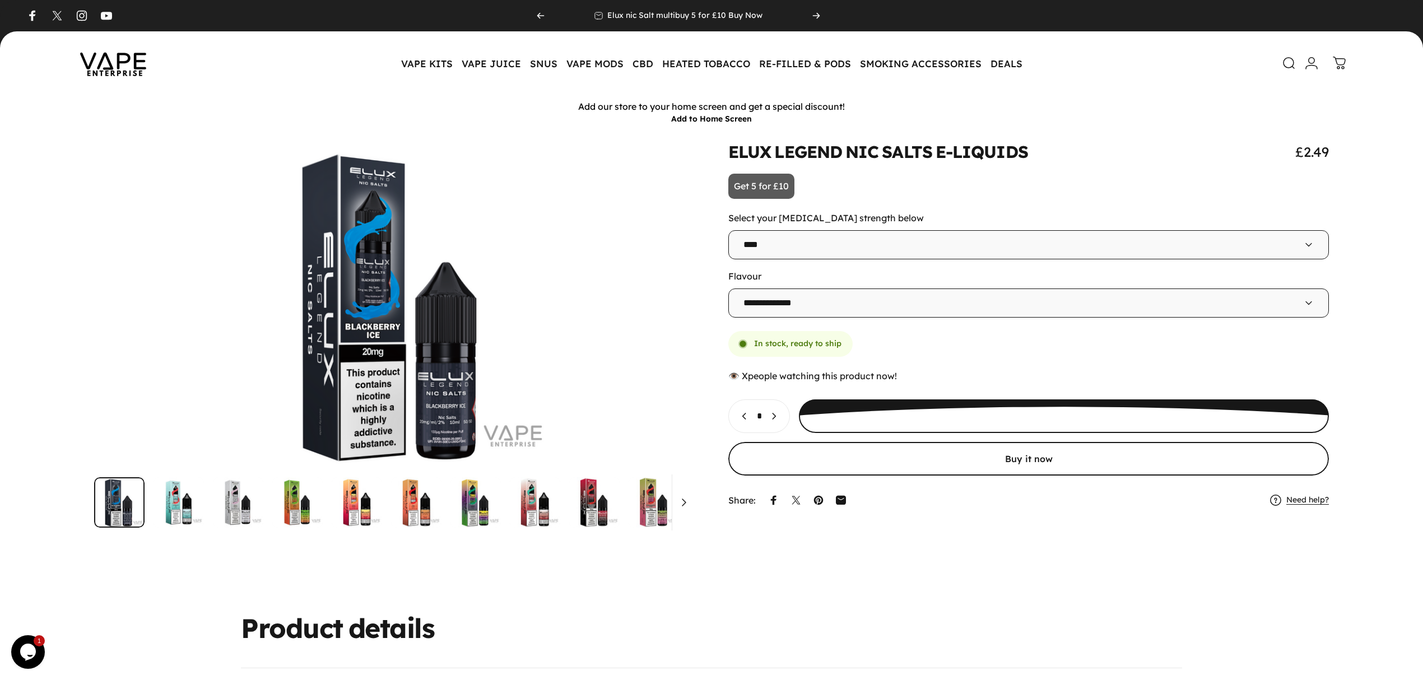
click at [779, 422] on icon "Increase quantity for ELUX LEGEND NIC SALTS E-LIQUIDS" at bounding box center [773, 416] width 11 height 11
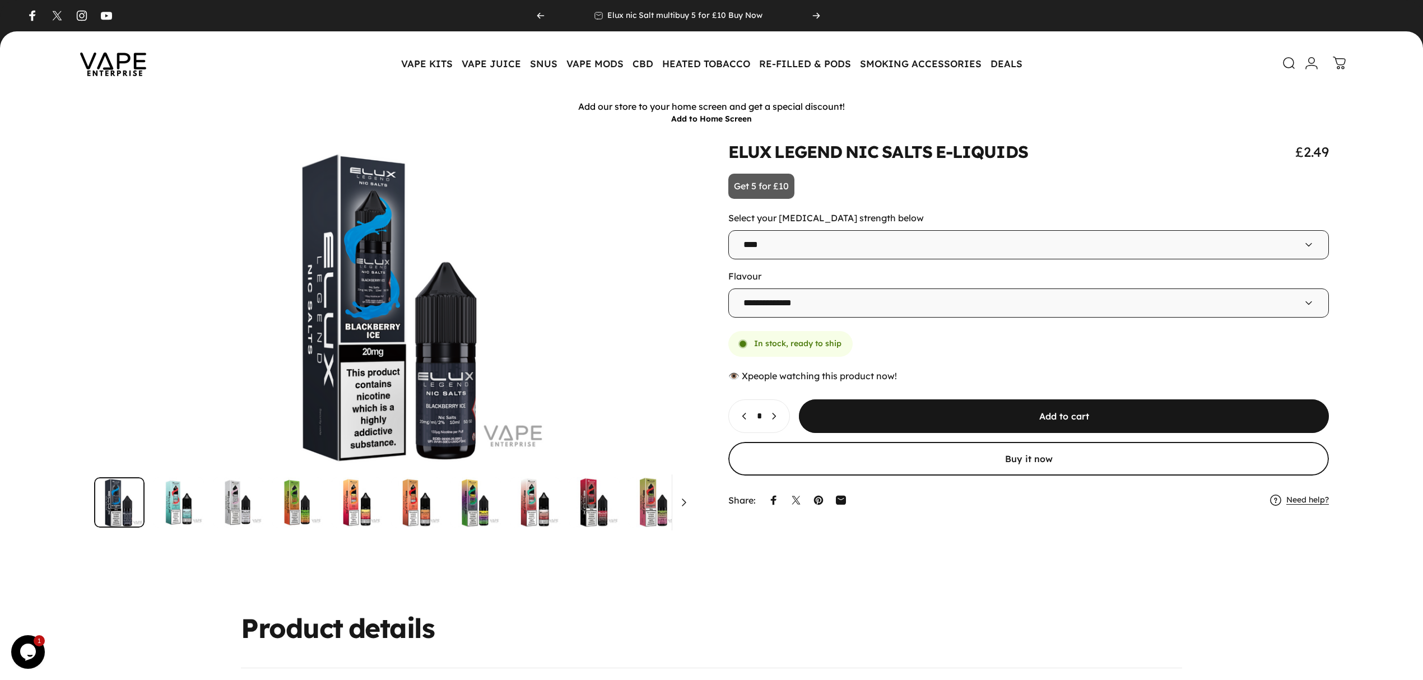
click at [779, 422] on icon "Increase quantity for ELUX LEGEND NIC SALTS E-LIQUIDS" at bounding box center [773, 416] width 11 height 11
type input "*"
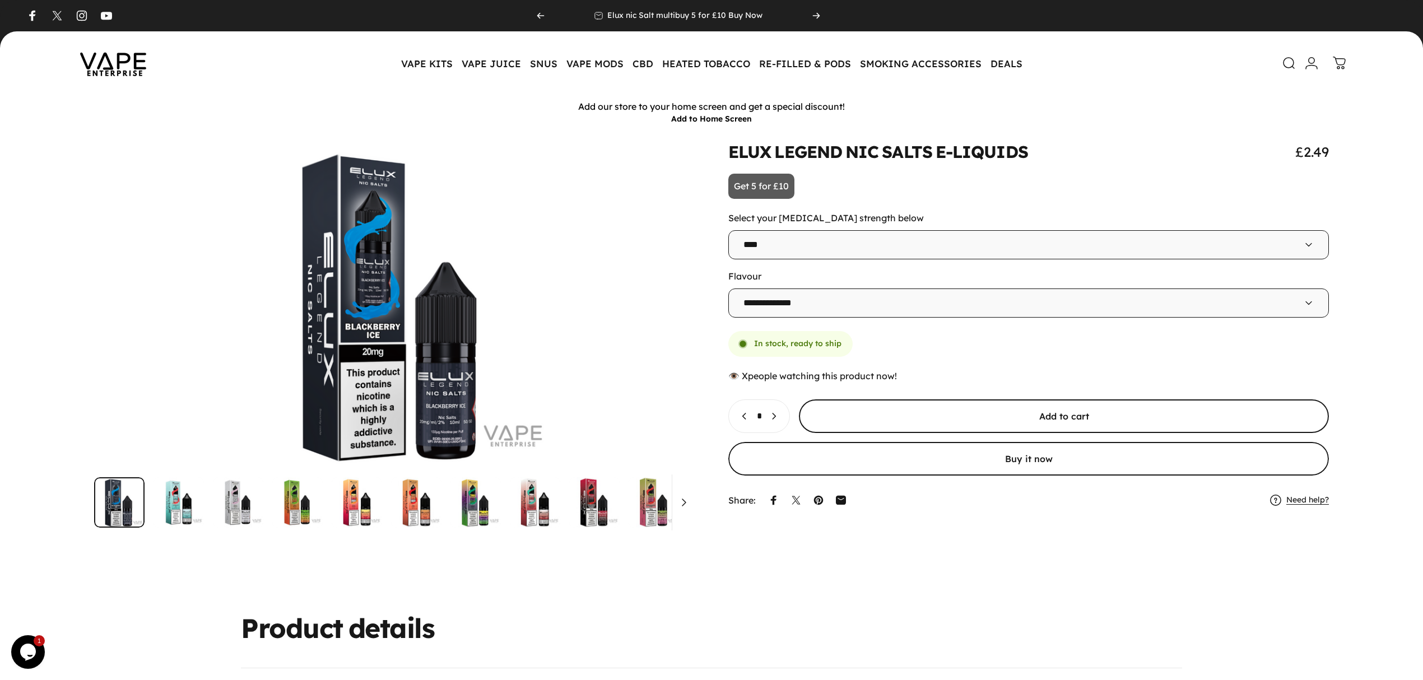
click at [841, 422] on span "submit" at bounding box center [1064, 416] width 795 height 67
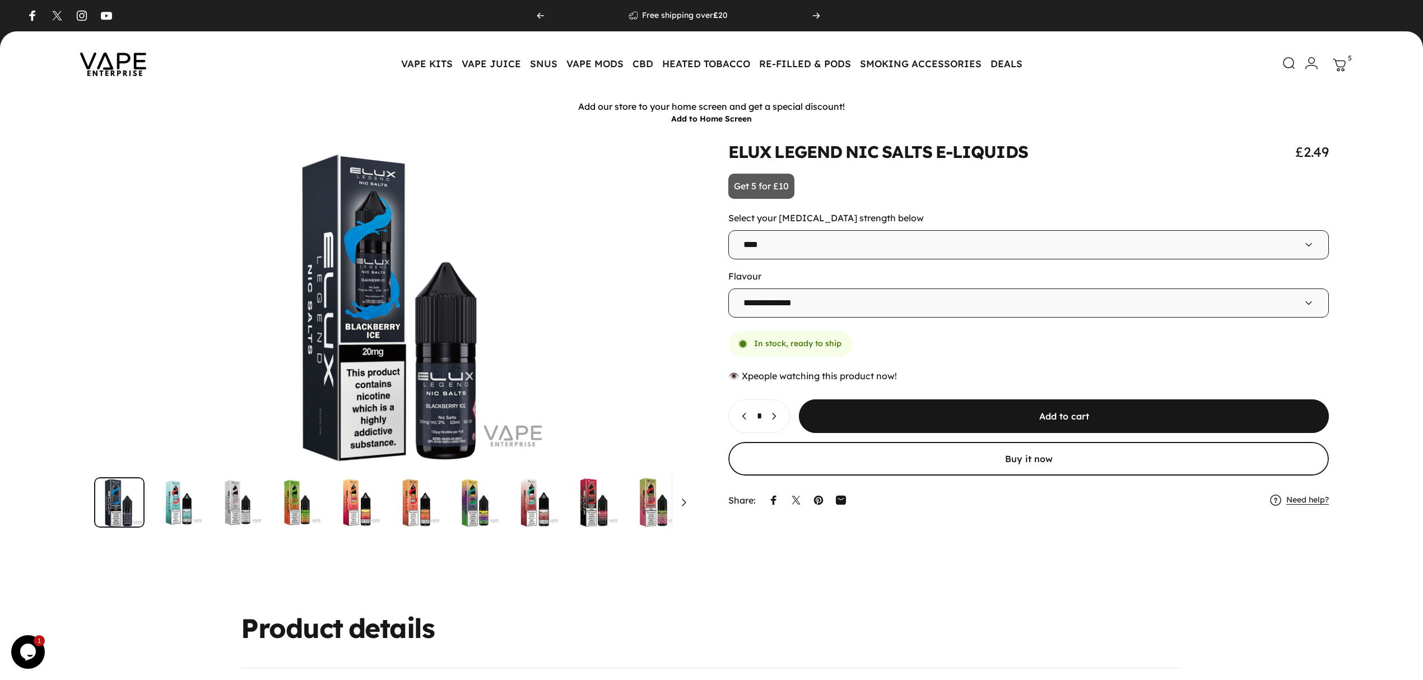
click at [1340, 72] on link "Cart 5" at bounding box center [1339, 65] width 25 height 25
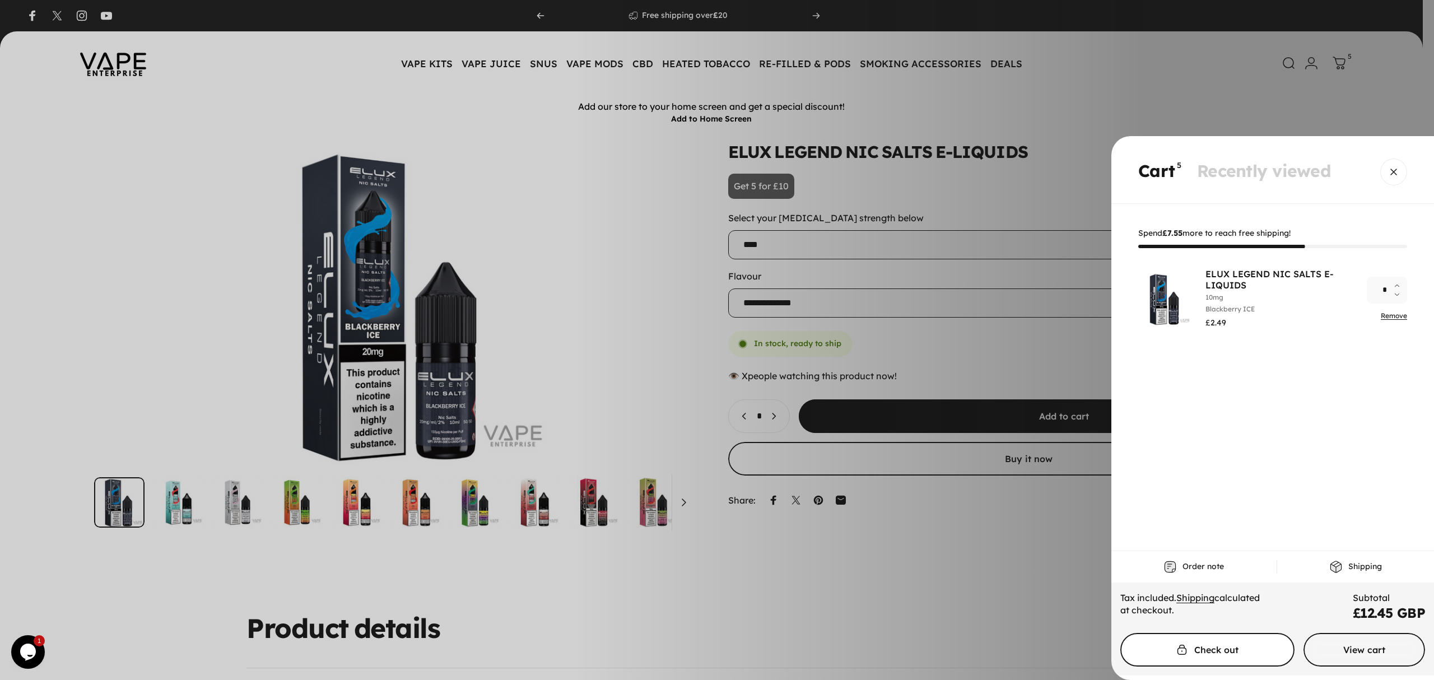
click at [1247, 652] on span "Cart" at bounding box center [1207, 649] width 261 height 67
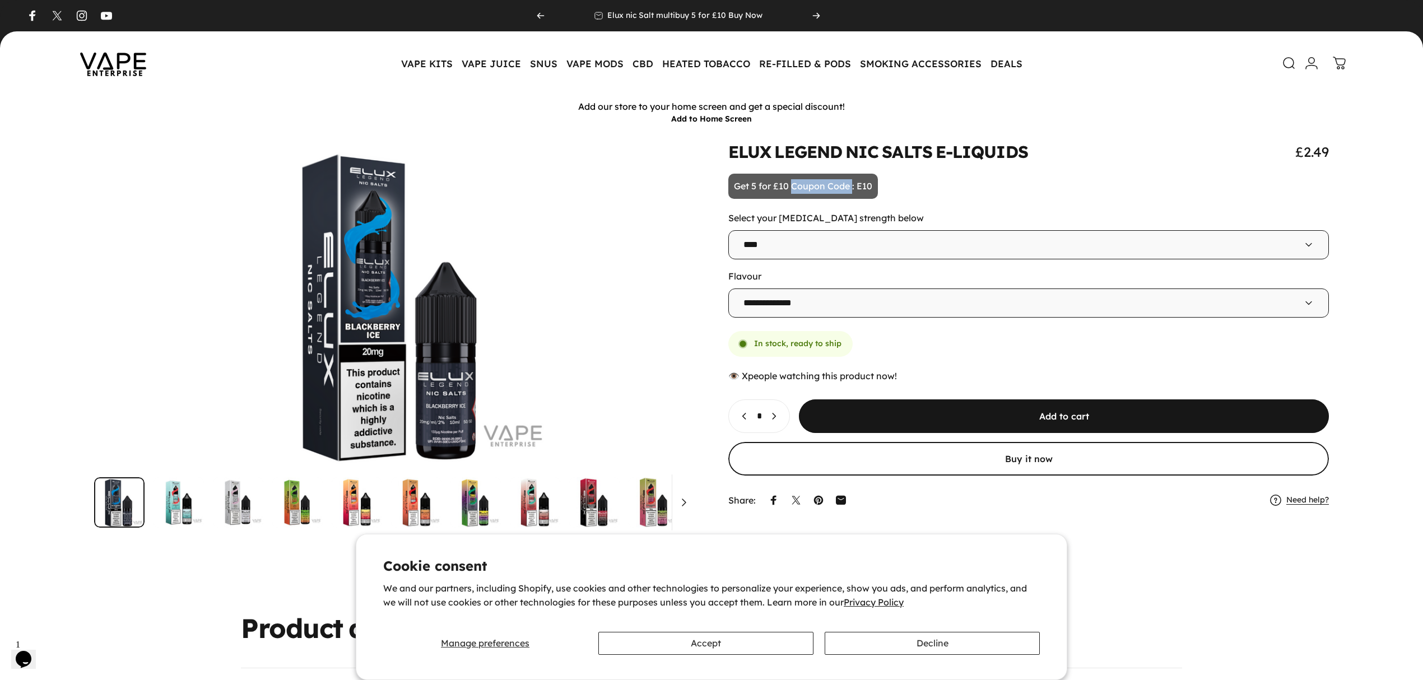
drag, startPoint x: 792, startPoint y: 186, endPoint x: 854, endPoint y: 186, distance: 62.2
click at [854, 186] on p "Get 5 for £10 Coupon Code : E10" at bounding box center [803, 187] width 150 height 26
copy p "Coupon Code"
click at [1007, 145] on animate-element "E-LIQUIDS" at bounding box center [981, 151] width 92 height 17
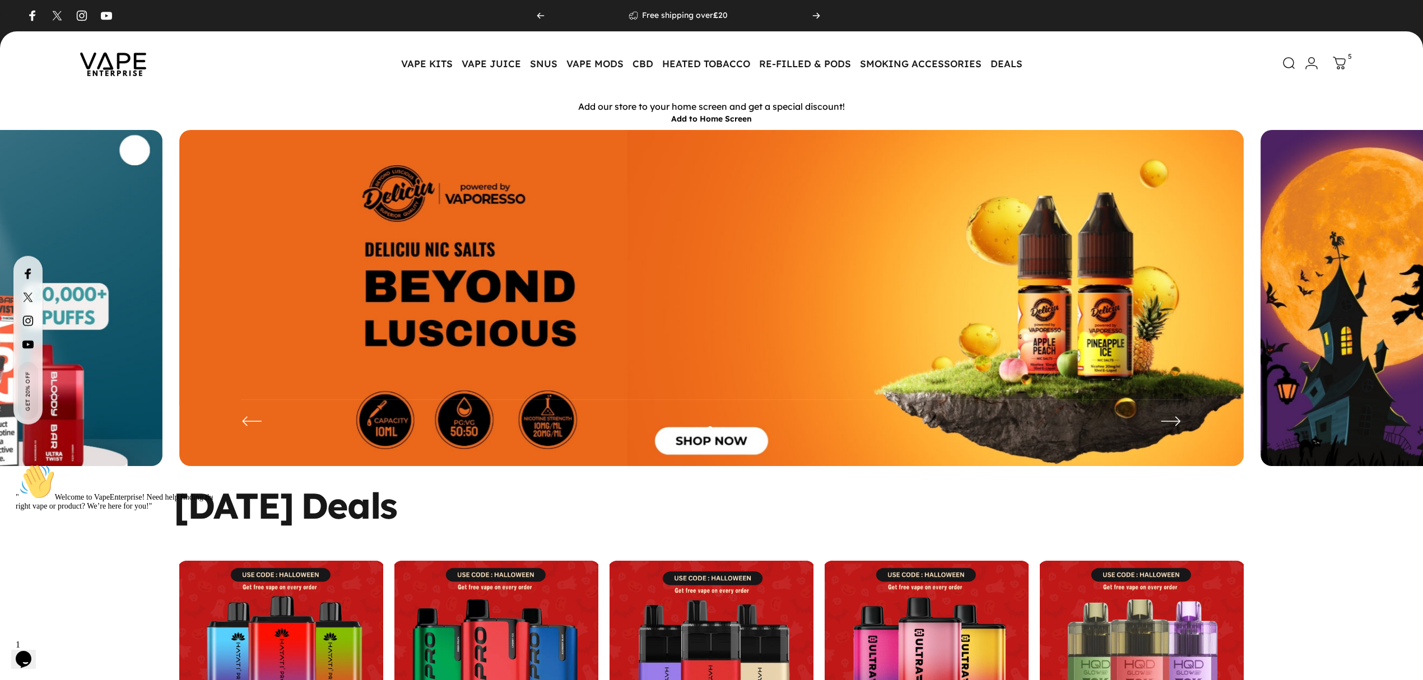
click at [827, 206] on img at bounding box center [711, 306] width 1064 height 353
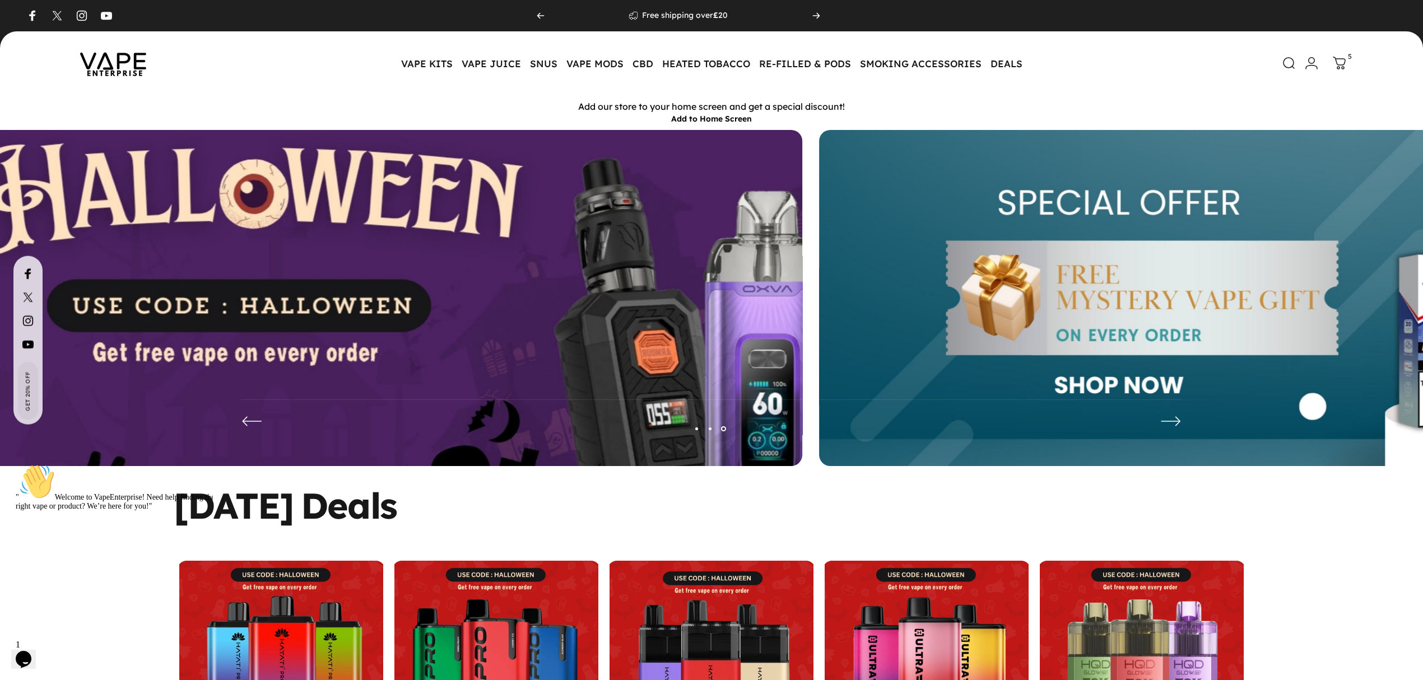
click at [244, 218] on img at bounding box center [270, 306] width 1384 height 459
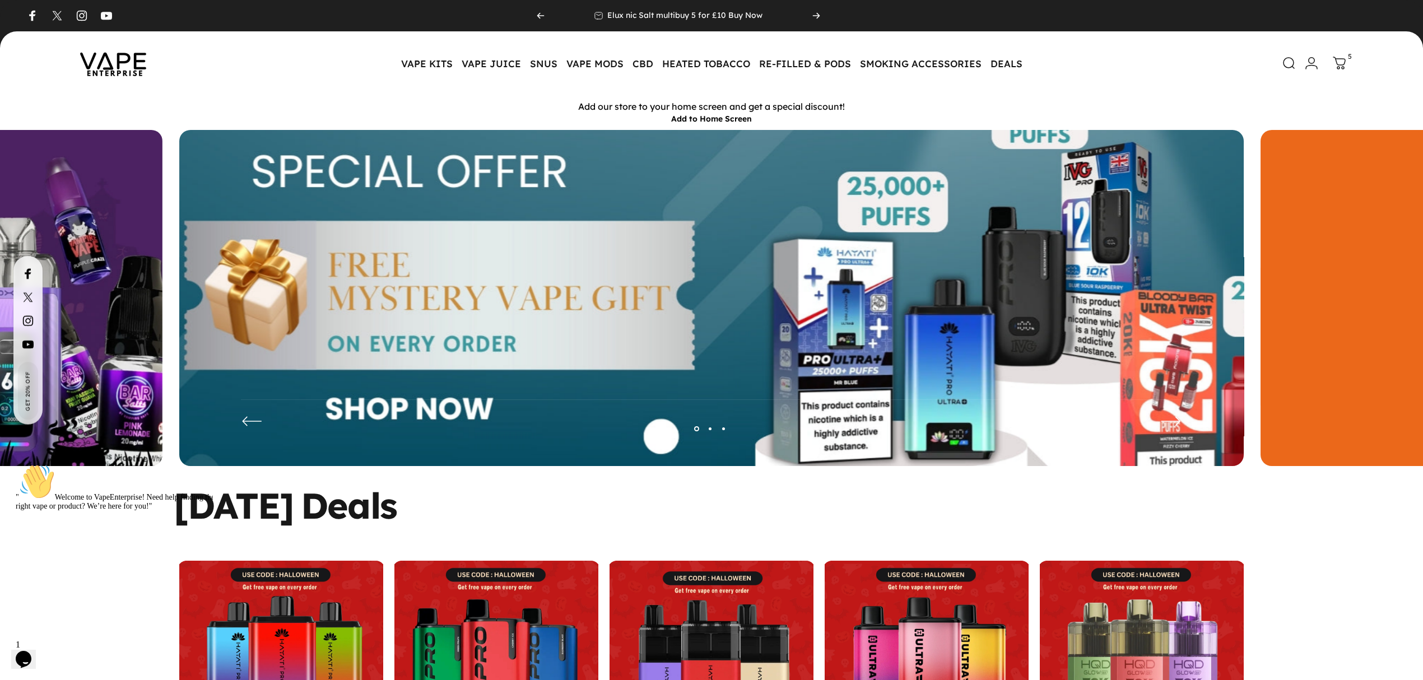
click at [495, 301] on img at bounding box center [712, 306] width 1384 height 459
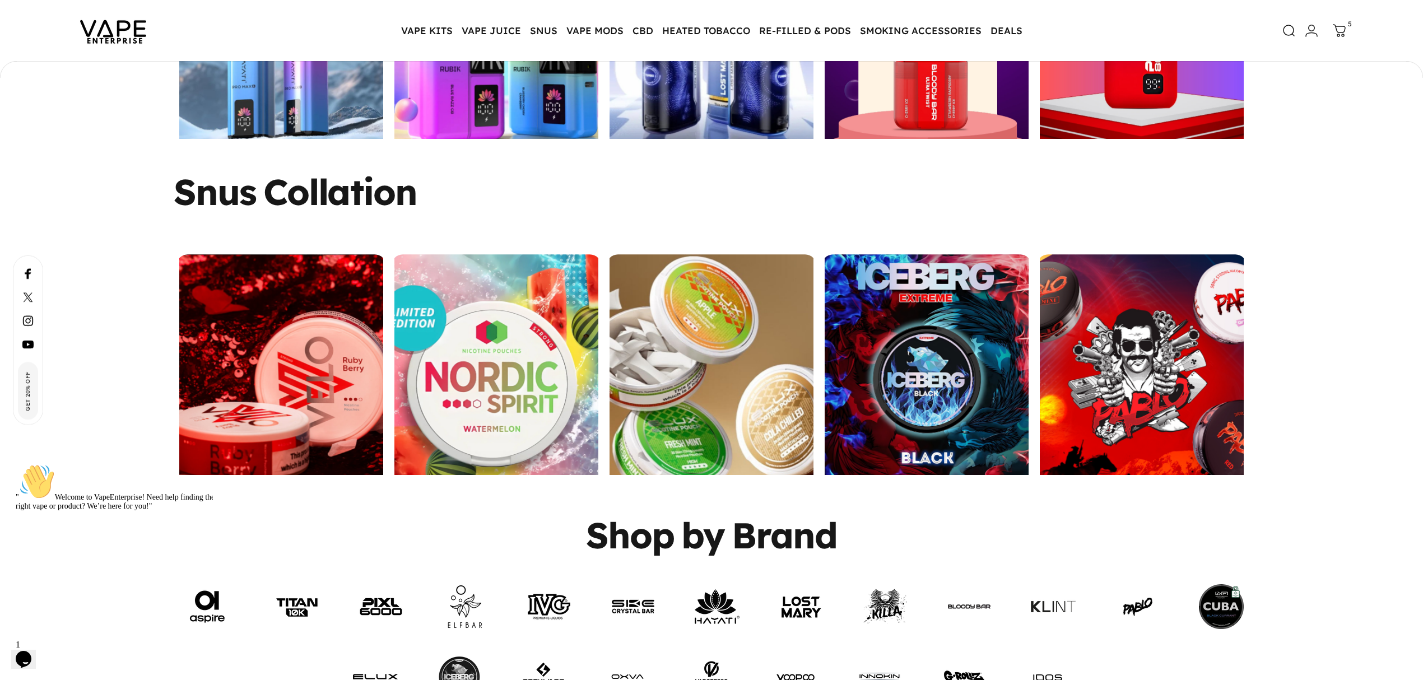
scroll to position [2163, 0]
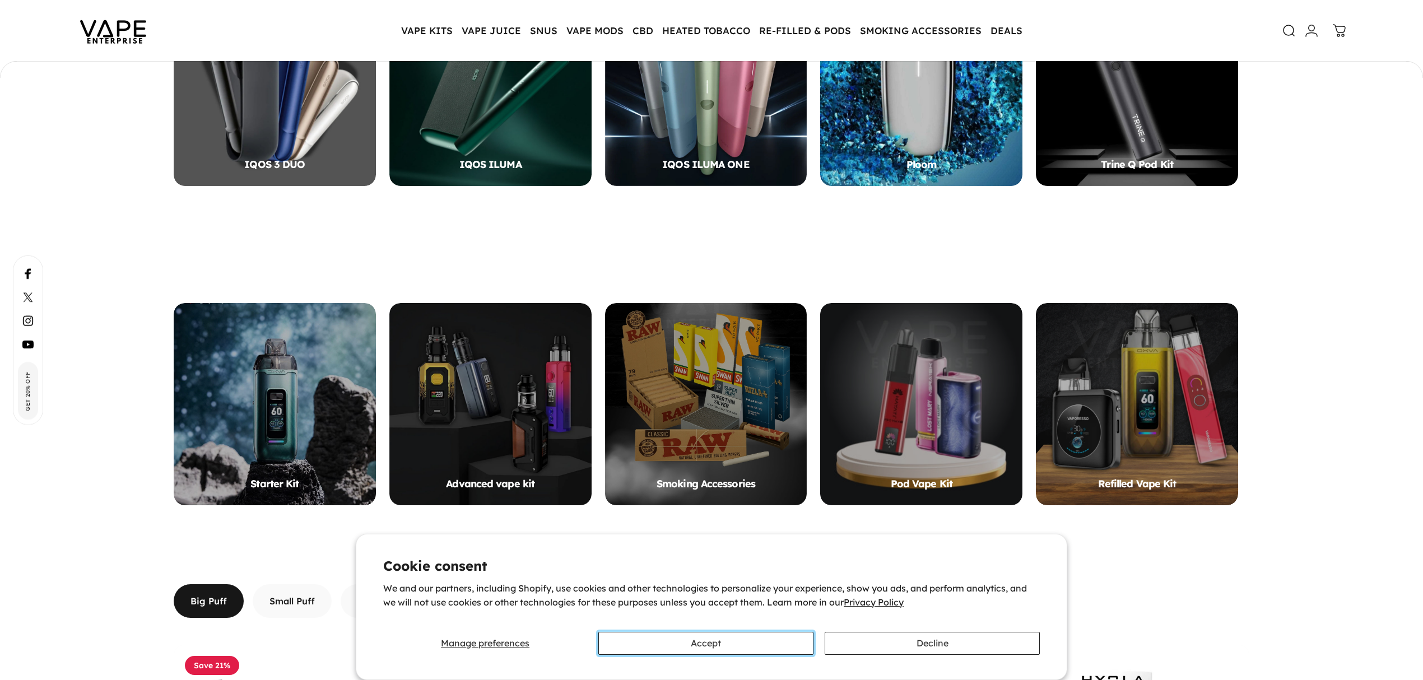
click at [697, 641] on button "Accept" at bounding box center [705, 643] width 215 height 23
